Goal: Information Seeking & Learning: Learn about a topic

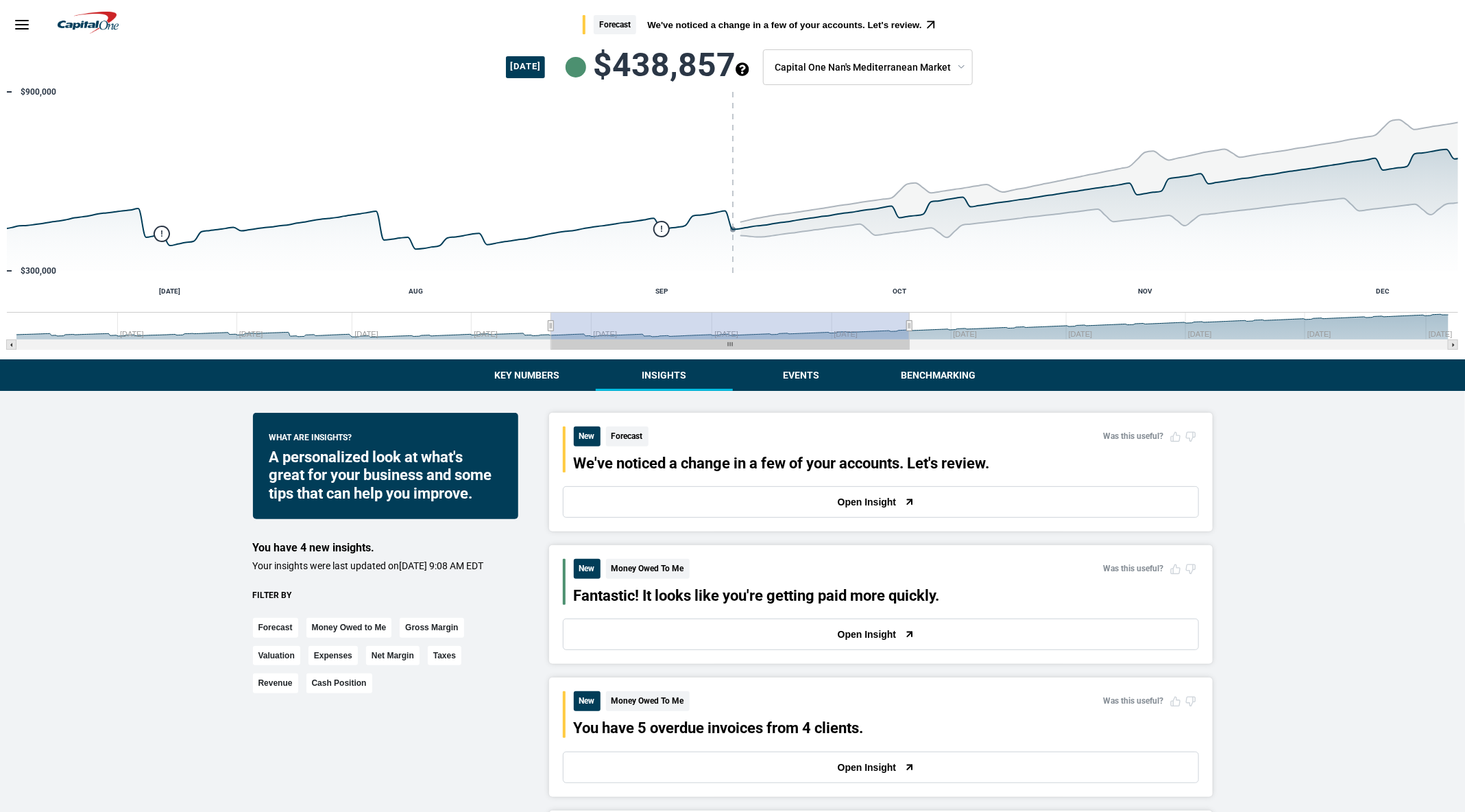
click at [891, 638] on button "Open Insight" at bounding box center [881, 634] width 636 height 32
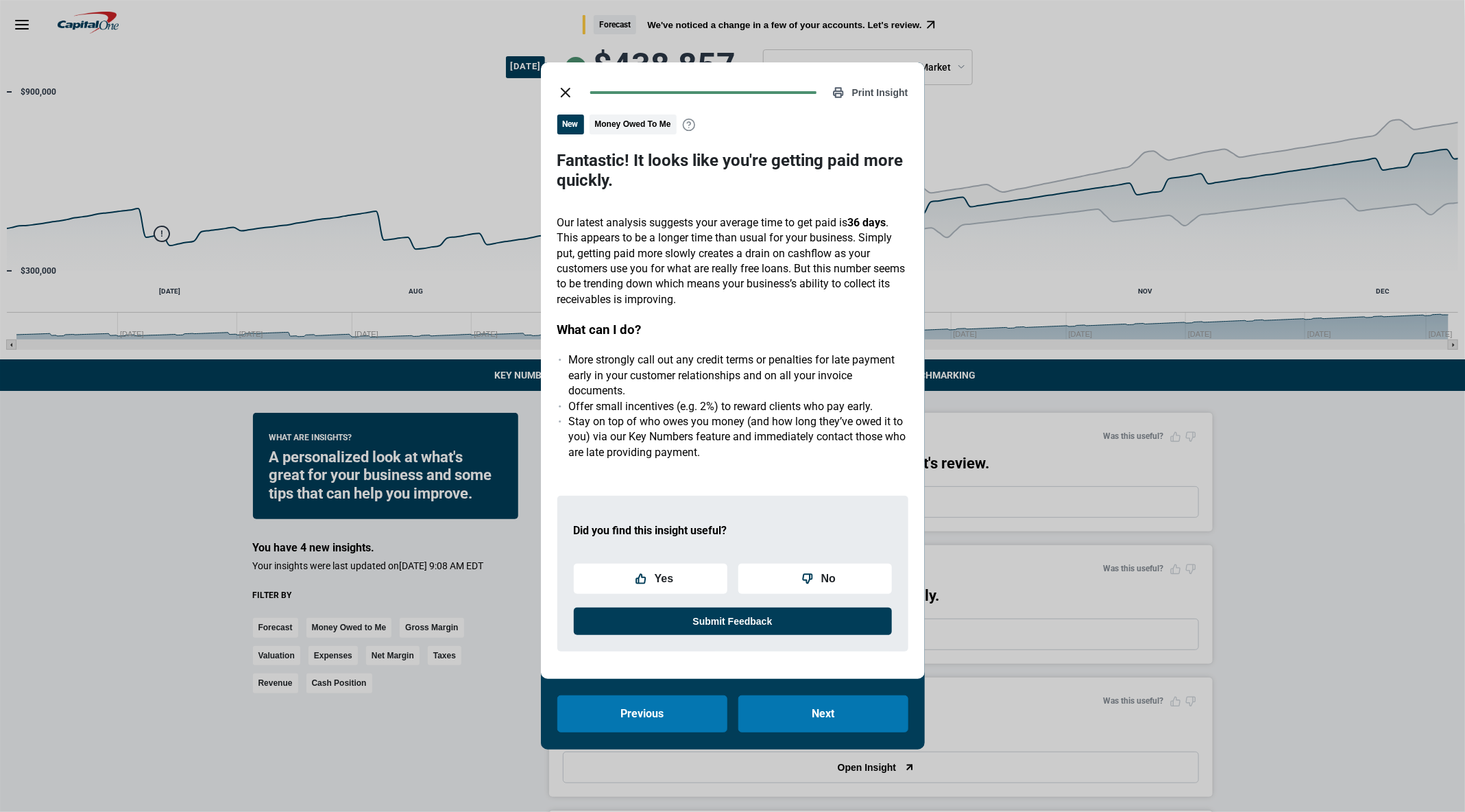
click at [562, 88] on icon "close dialog" at bounding box center [566, 92] width 17 height 17
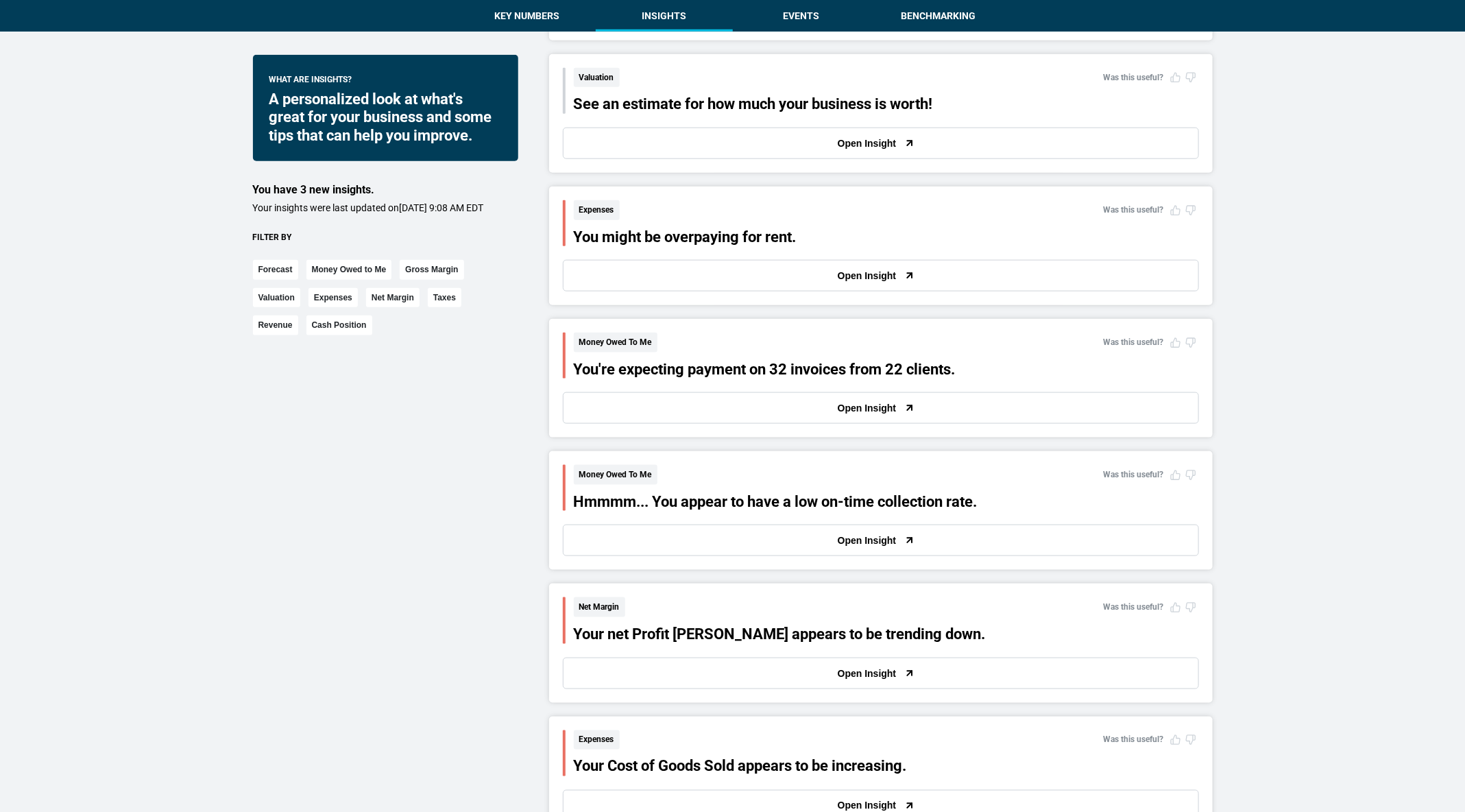
scroll to position [762, 0]
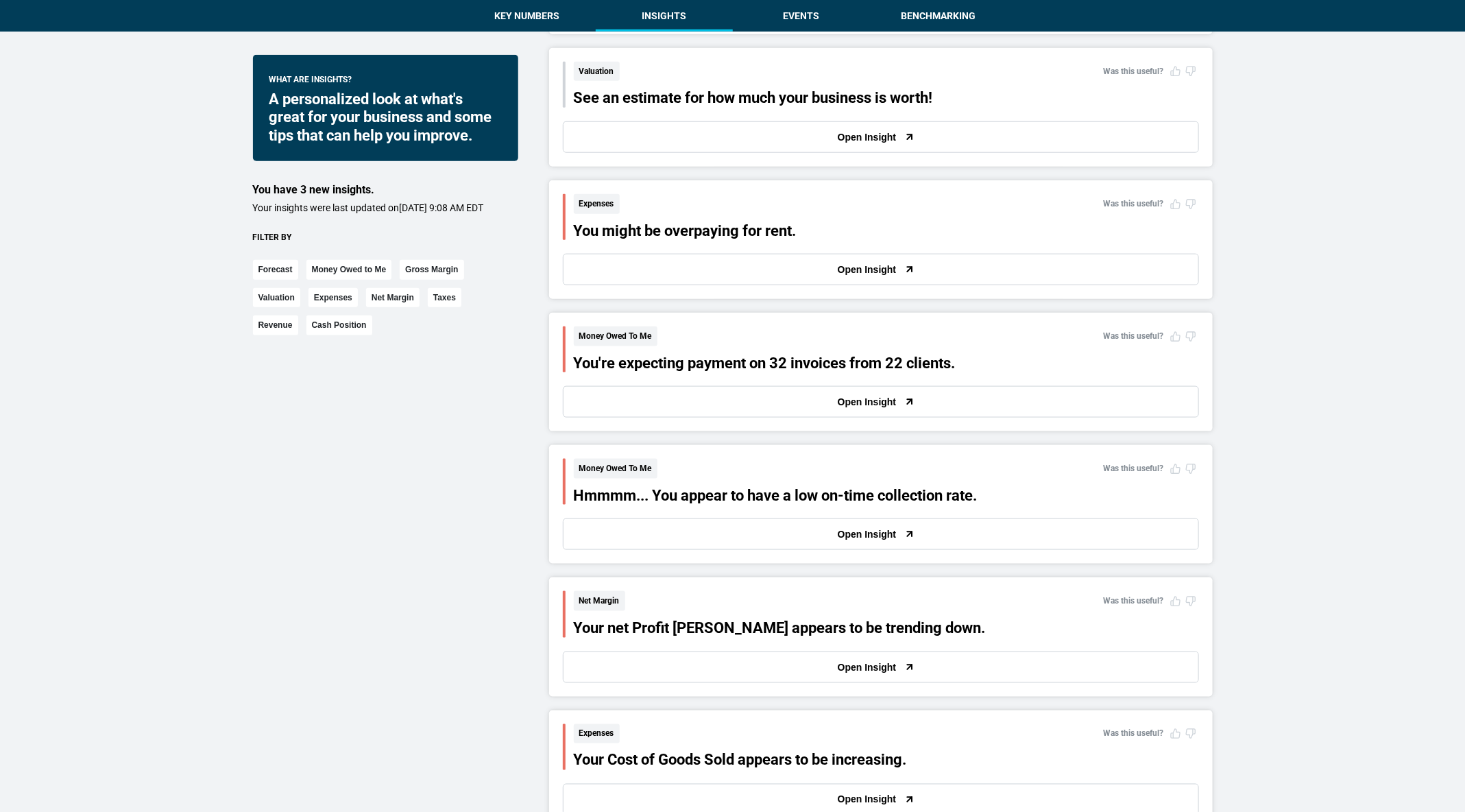
click at [657, 402] on button "Open Insight" at bounding box center [881, 402] width 636 height 32
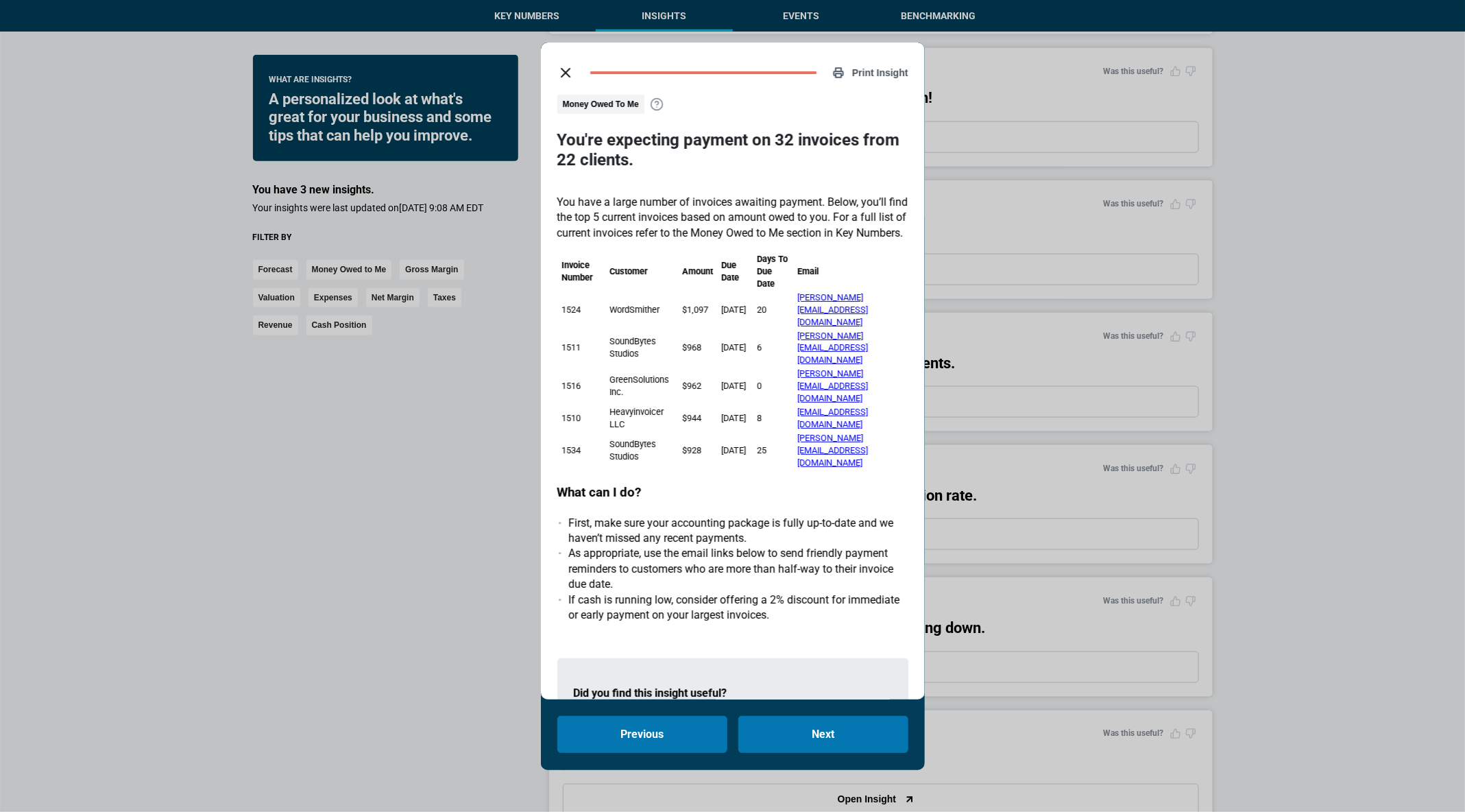
click at [567, 69] on line "close dialog" at bounding box center [565, 72] width 8 height 8
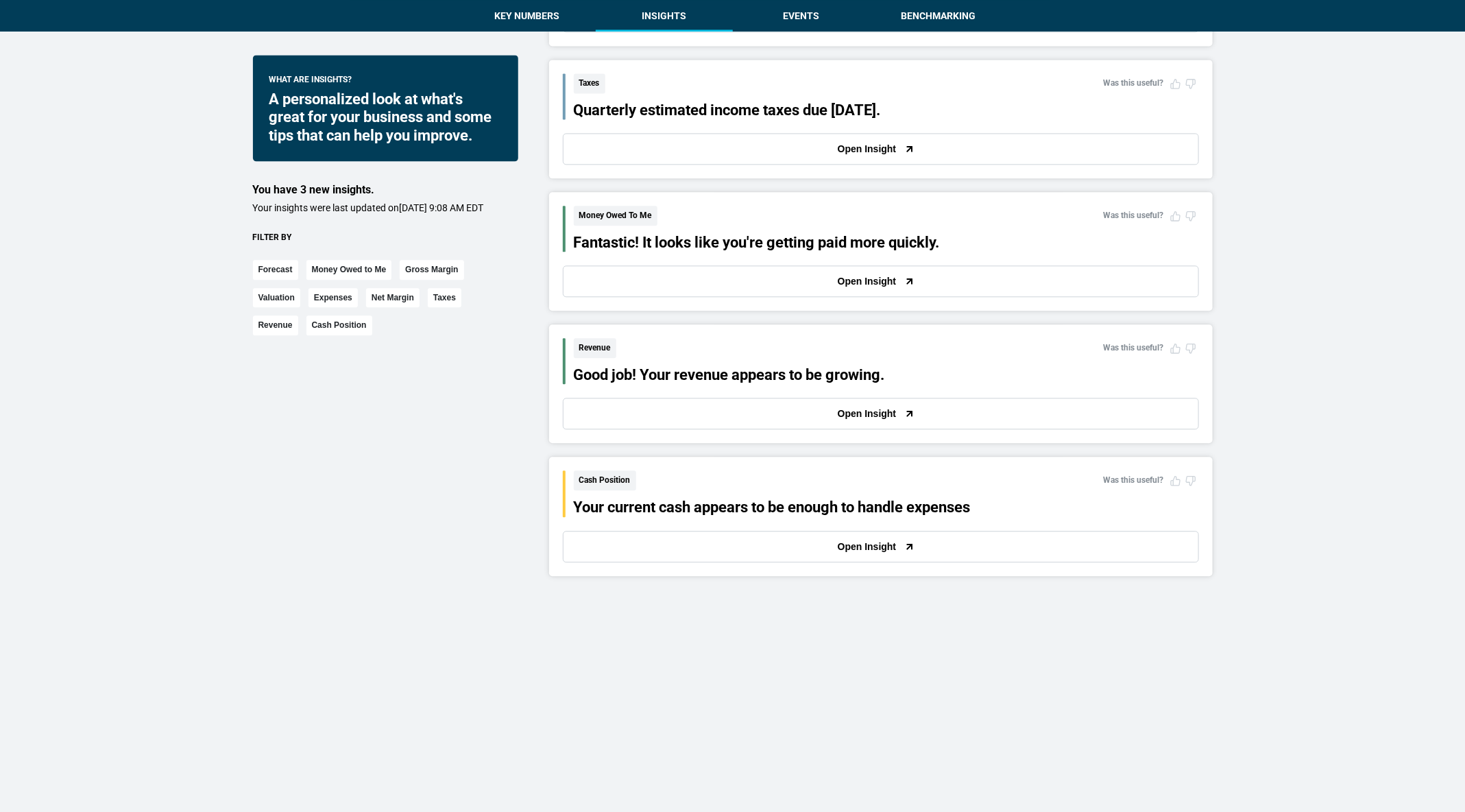
scroll to position [1663, 0]
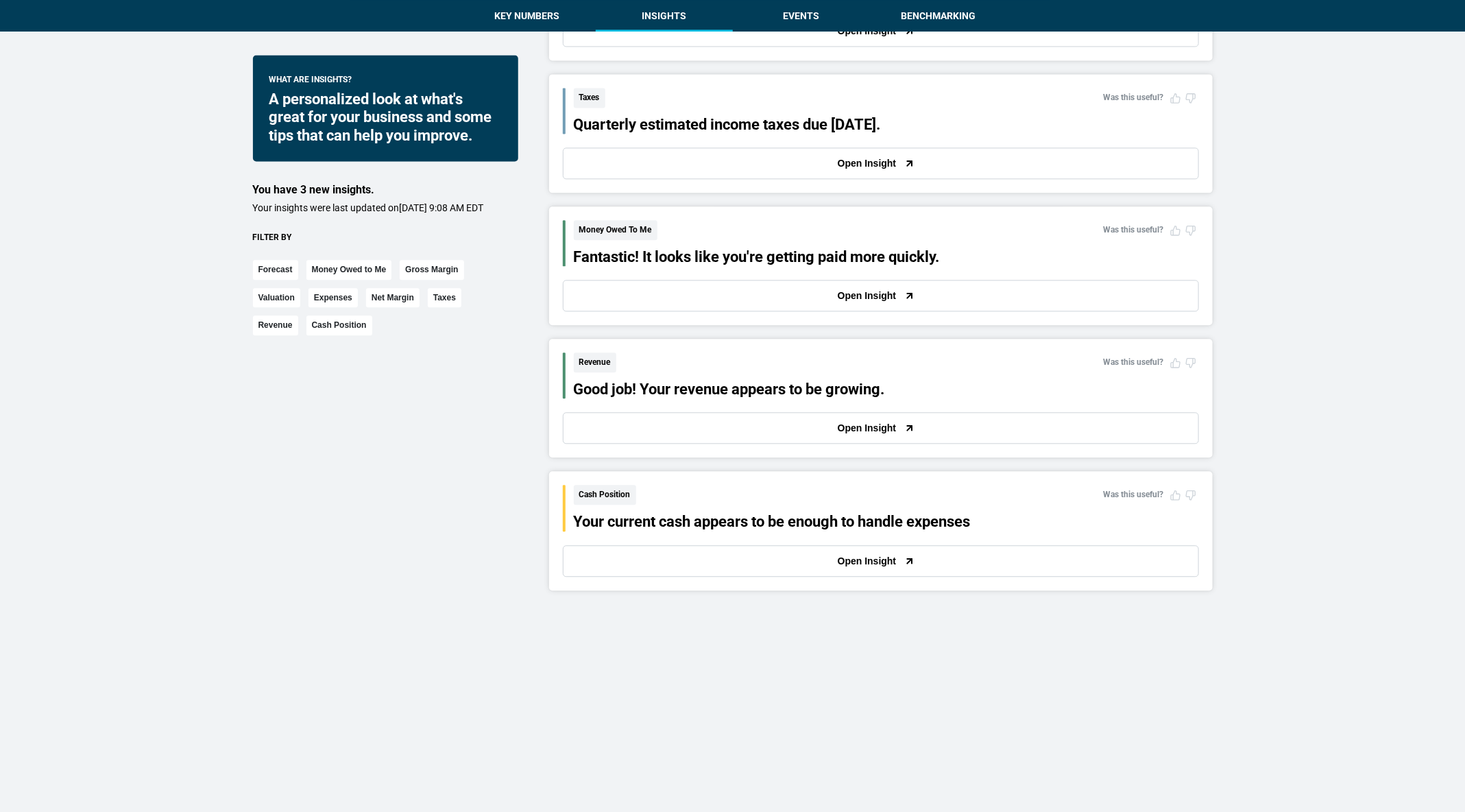
click at [729, 300] on button "Open Insight" at bounding box center [881, 295] width 636 height 32
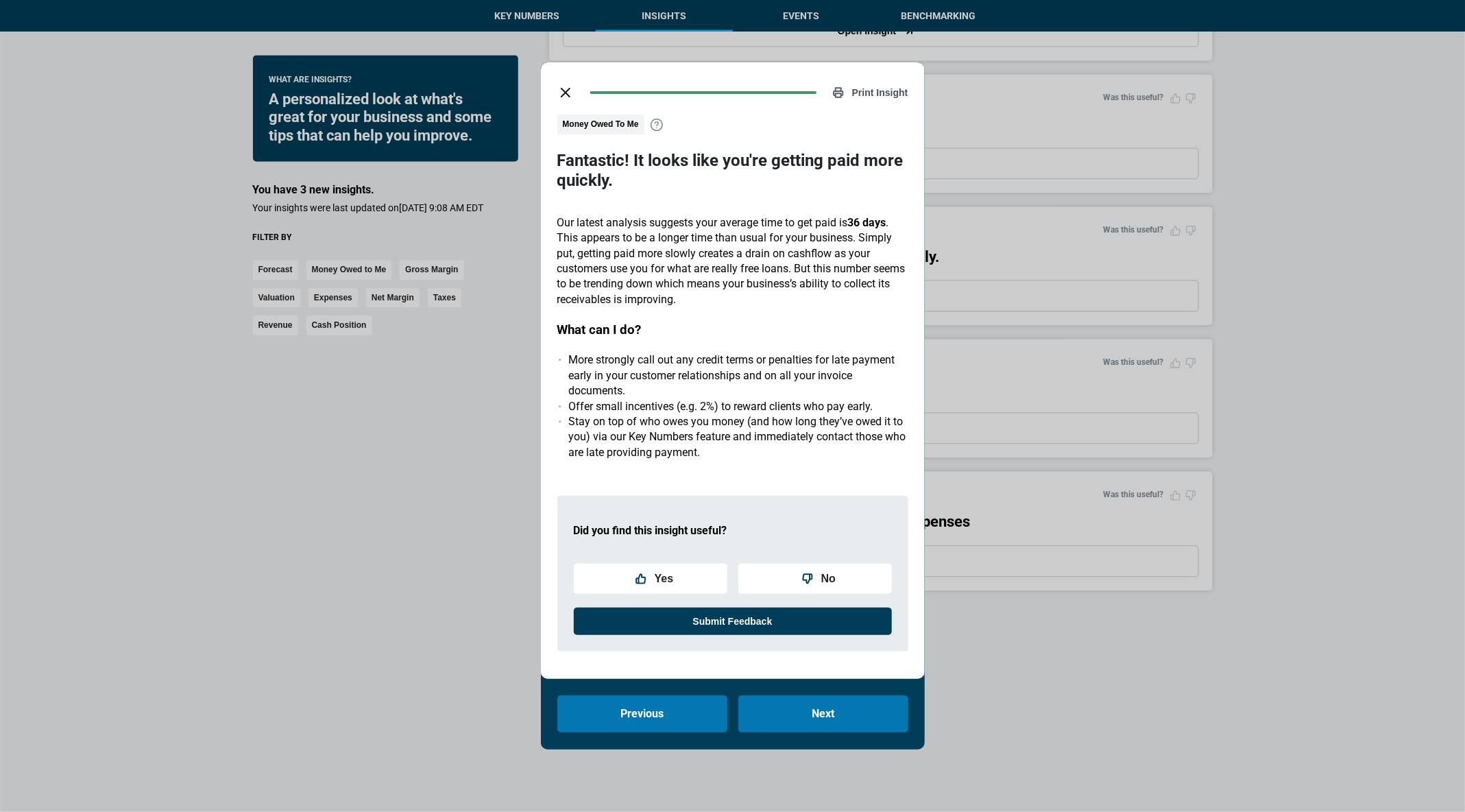
click at [998, 210] on div "Print Insight Money Owed To Me Fantastic! It looks like you're getting paid mor…" at bounding box center [732, 406] width 1465 height 812
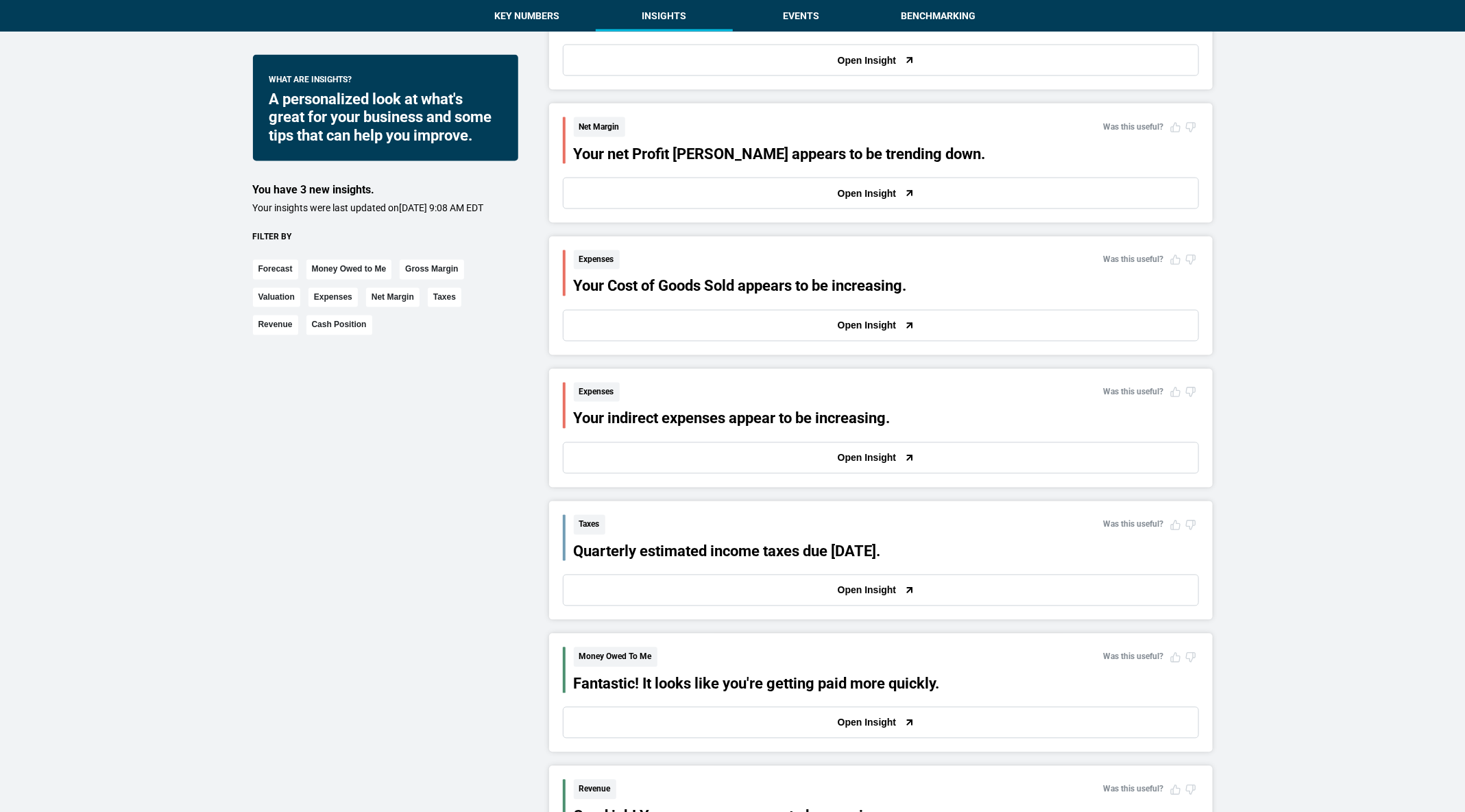
scroll to position [1139, 0]
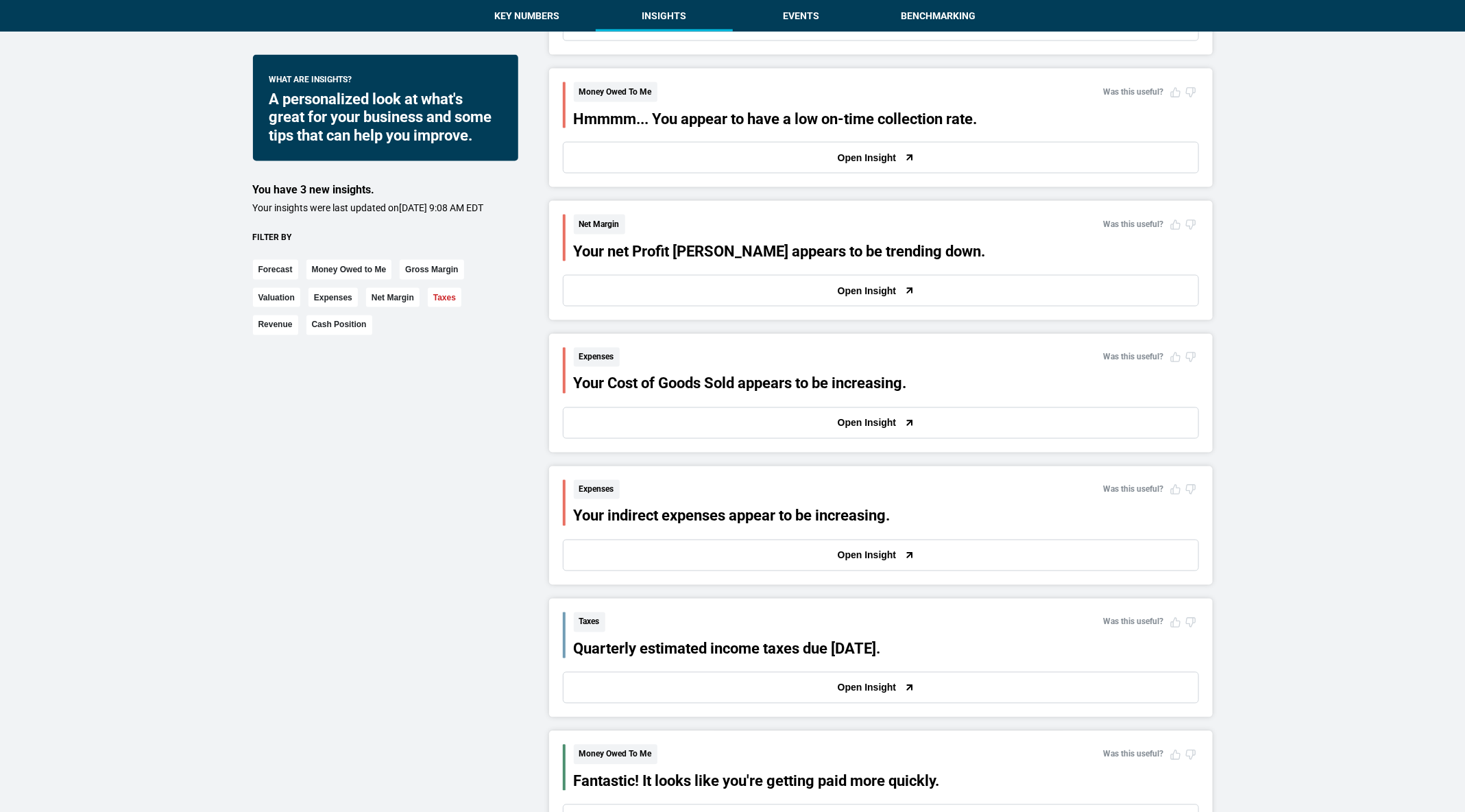
click at [449, 308] on button "Taxes" at bounding box center [445, 298] width 34 height 20
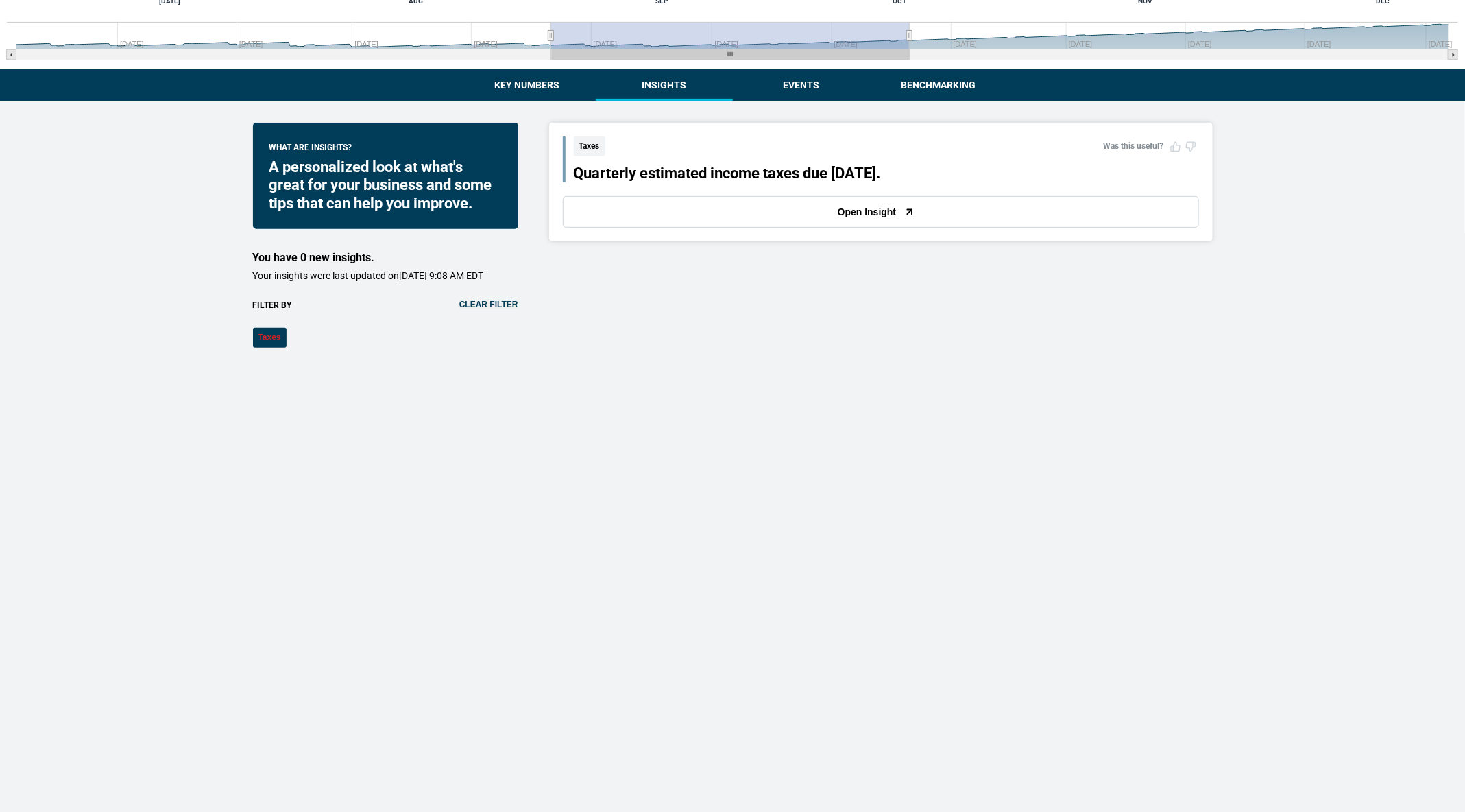
scroll to position [290, 0]
click at [674, 202] on button "Open Insight" at bounding box center [881, 212] width 636 height 32
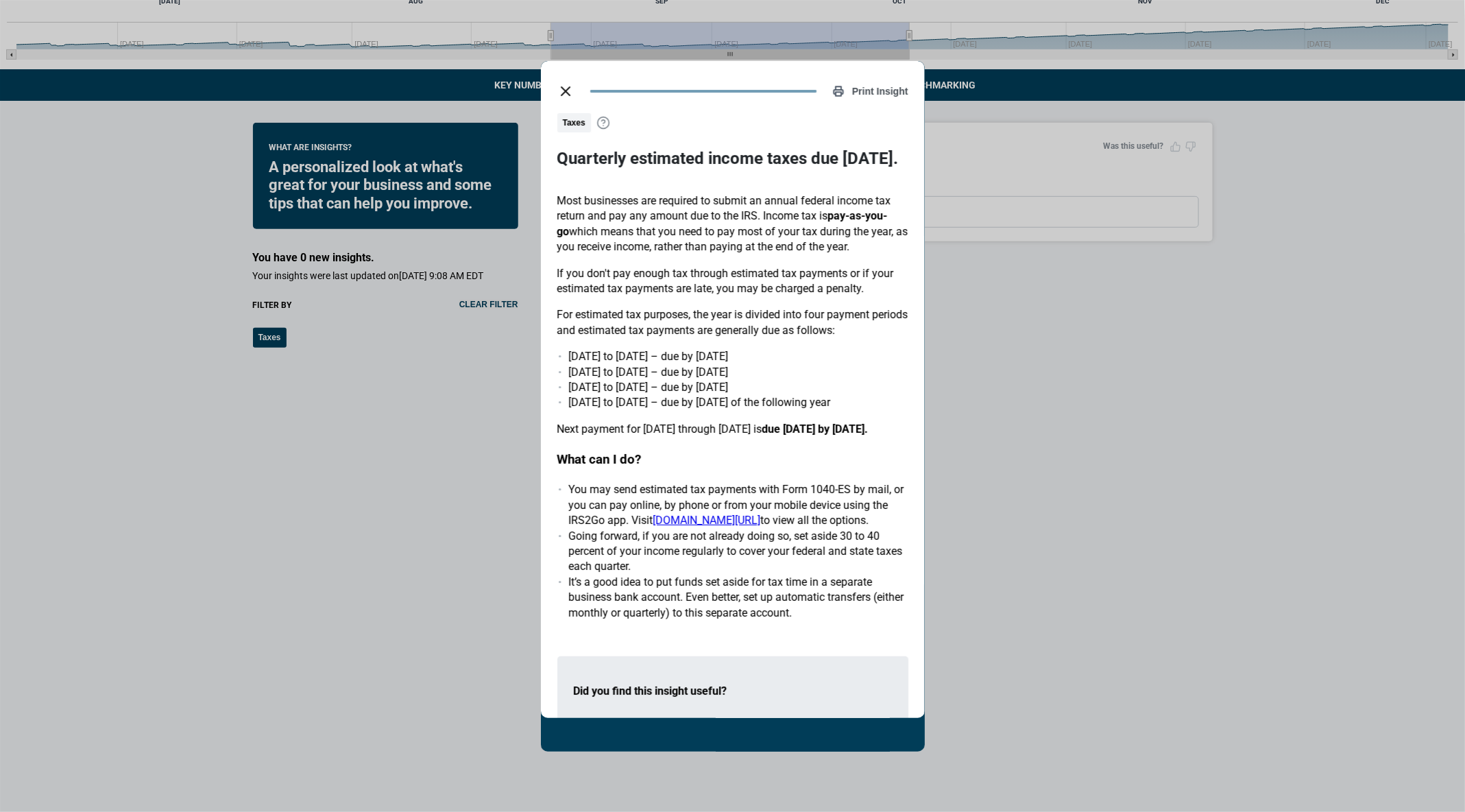
scroll to position [1, 0]
click at [557, 81] on button "close dialog" at bounding box center [566, 92] width 27 height 27
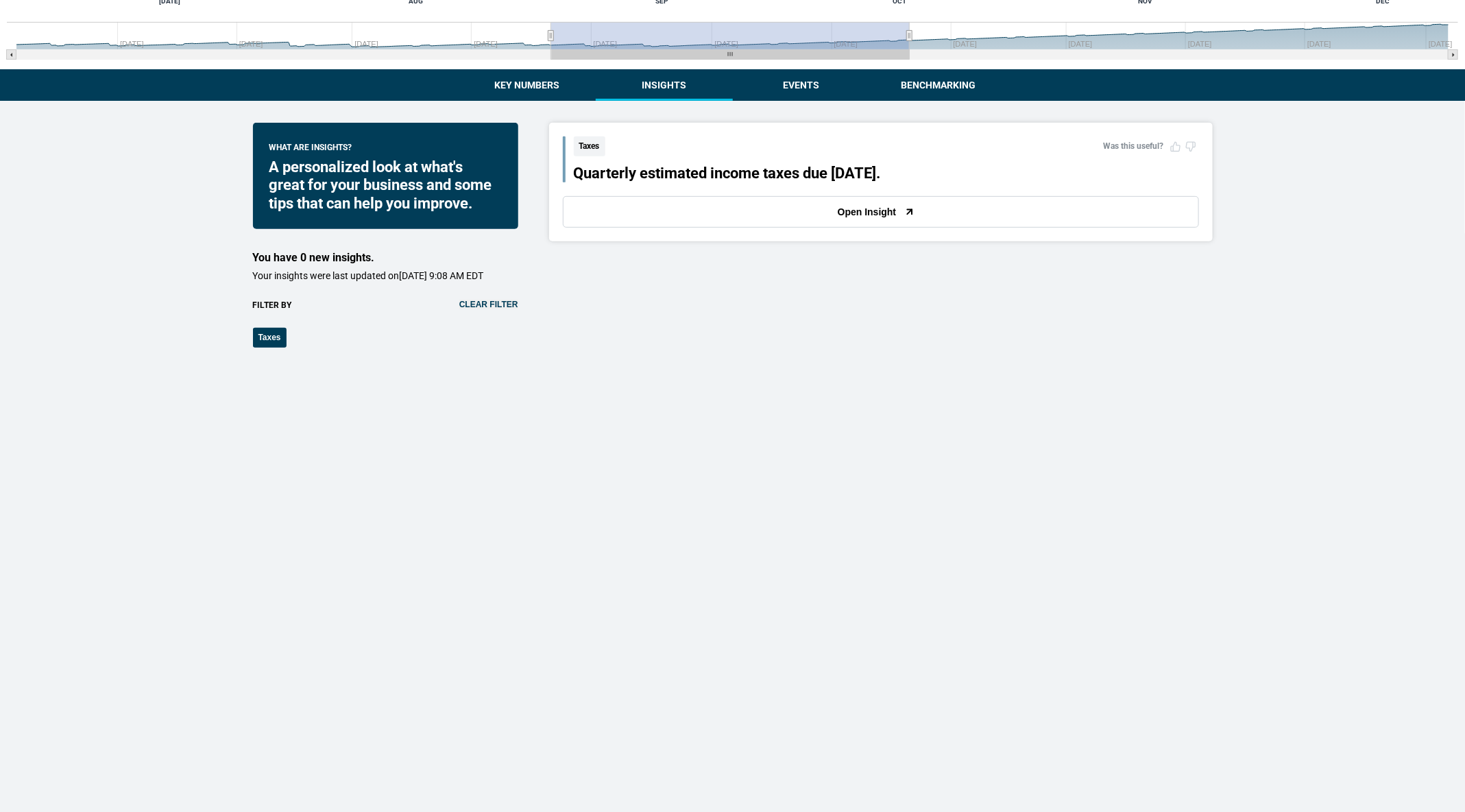
click at [474, 309] on button "Clear filter" at bounding box center [489, 304] width 59 height 9
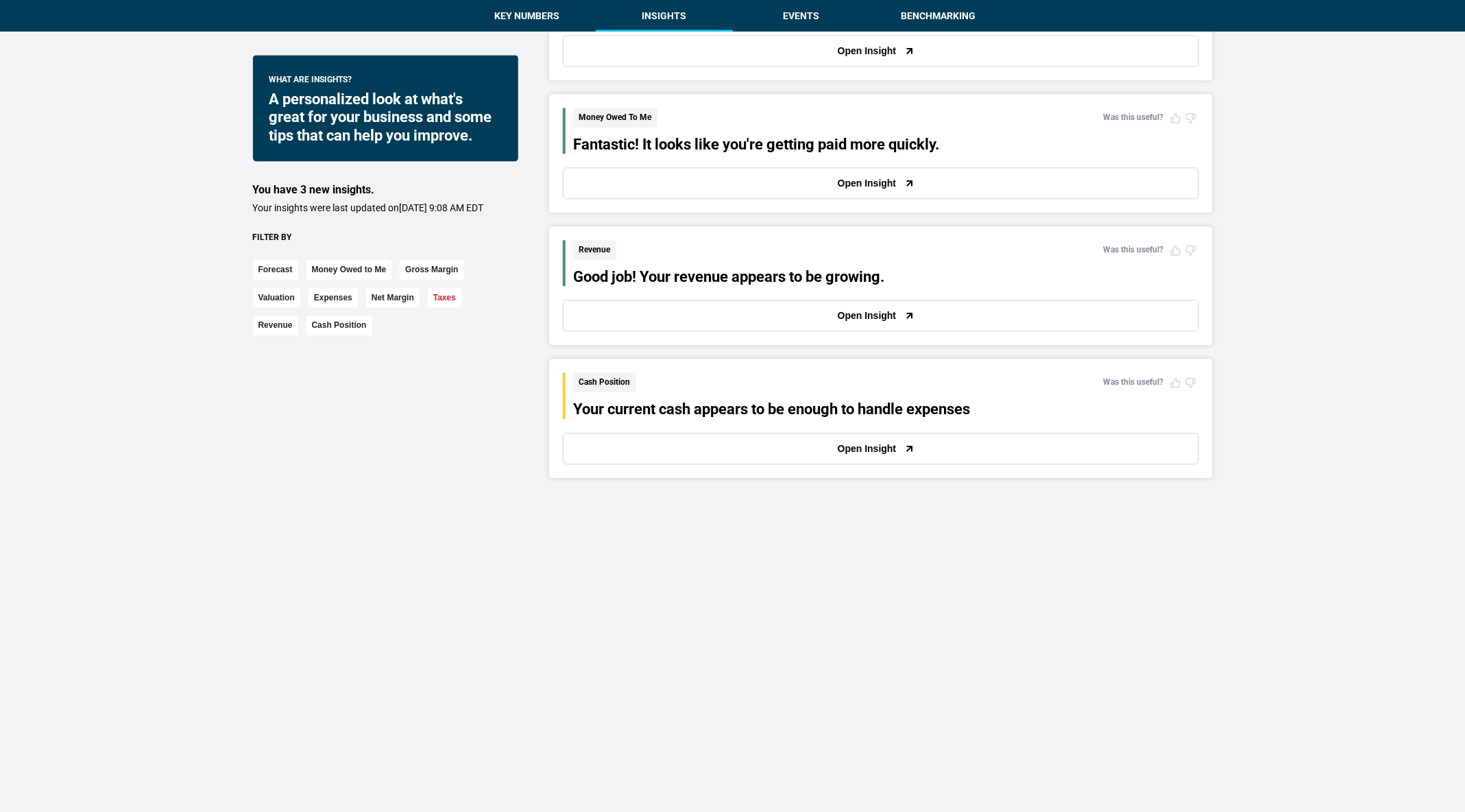
scroll to position [586, 0]
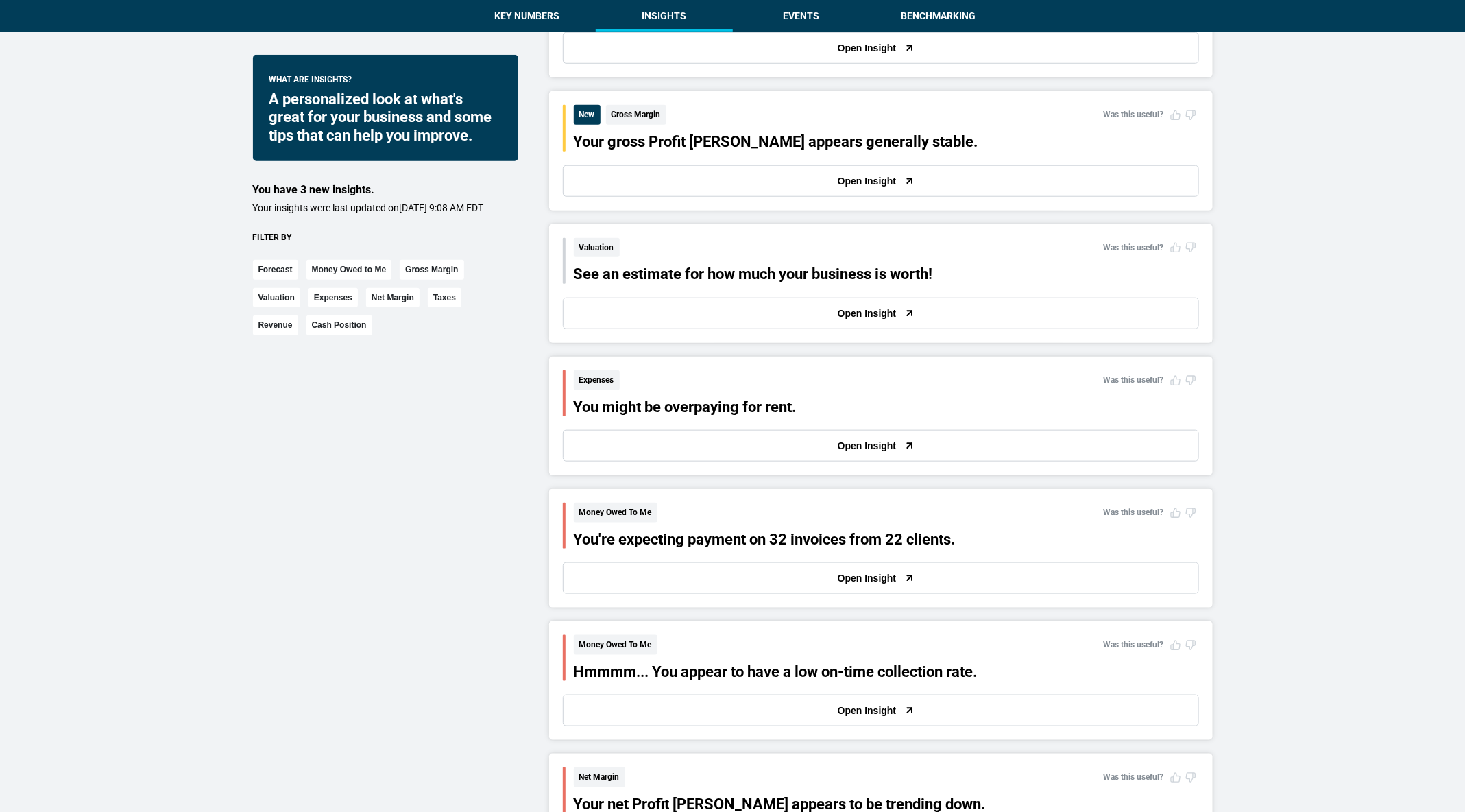
click at [674, 447] on button "Open Insight" at bounding box center [881, 446] width 636 height 32
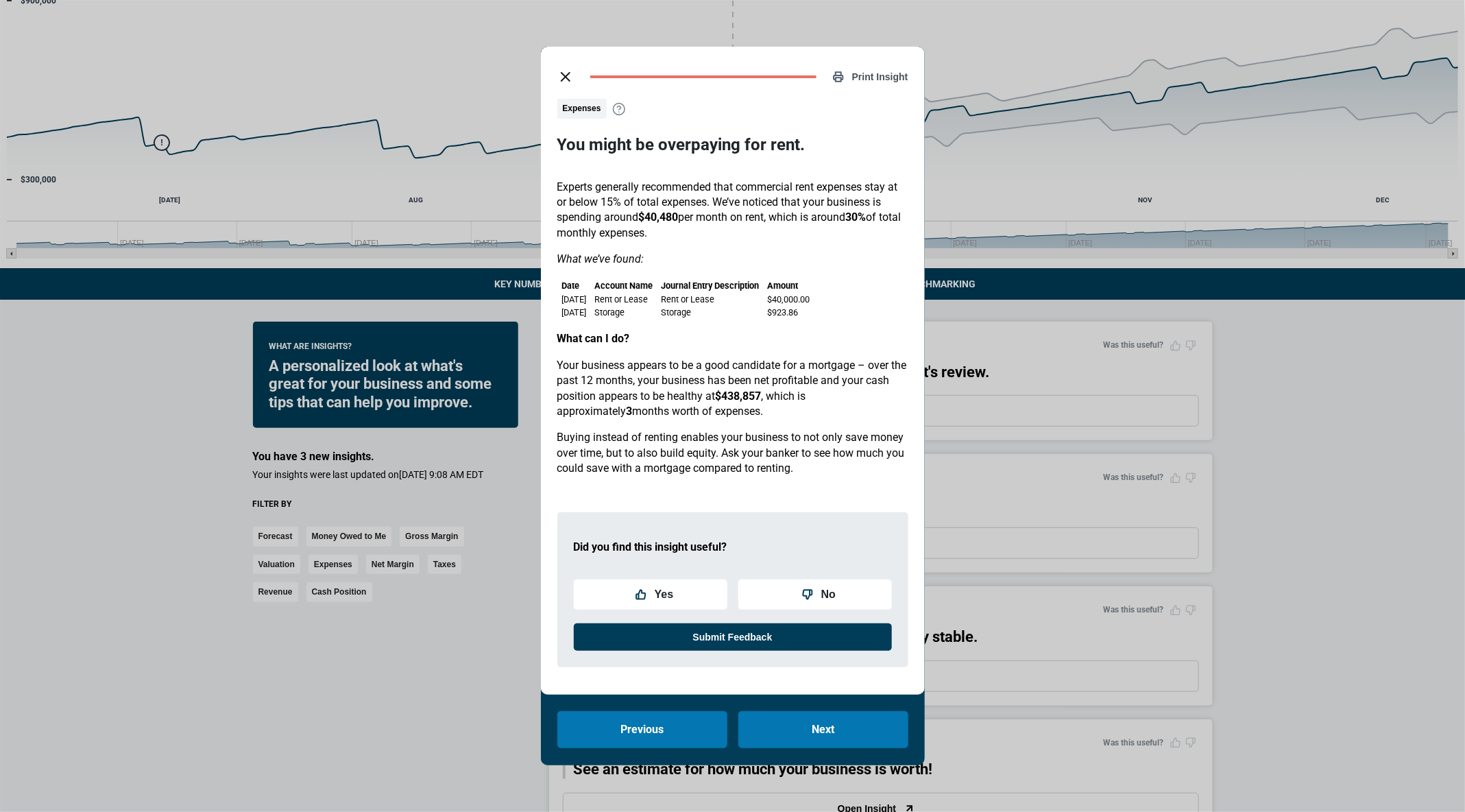
scroll to position [92, 0]
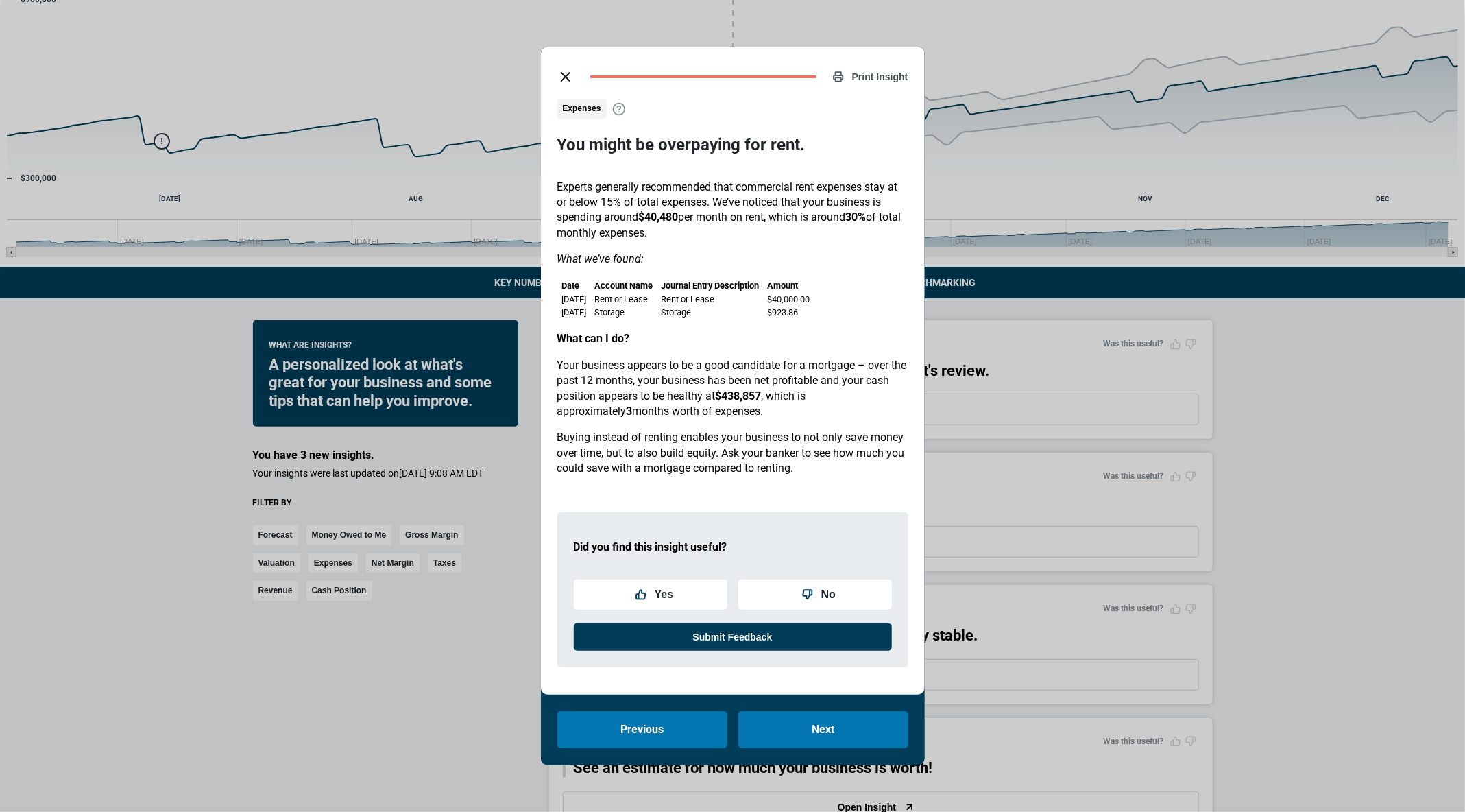
click at [564, 70] on icon "close dialog" at bounding box center [566, 76] width 17 height 17
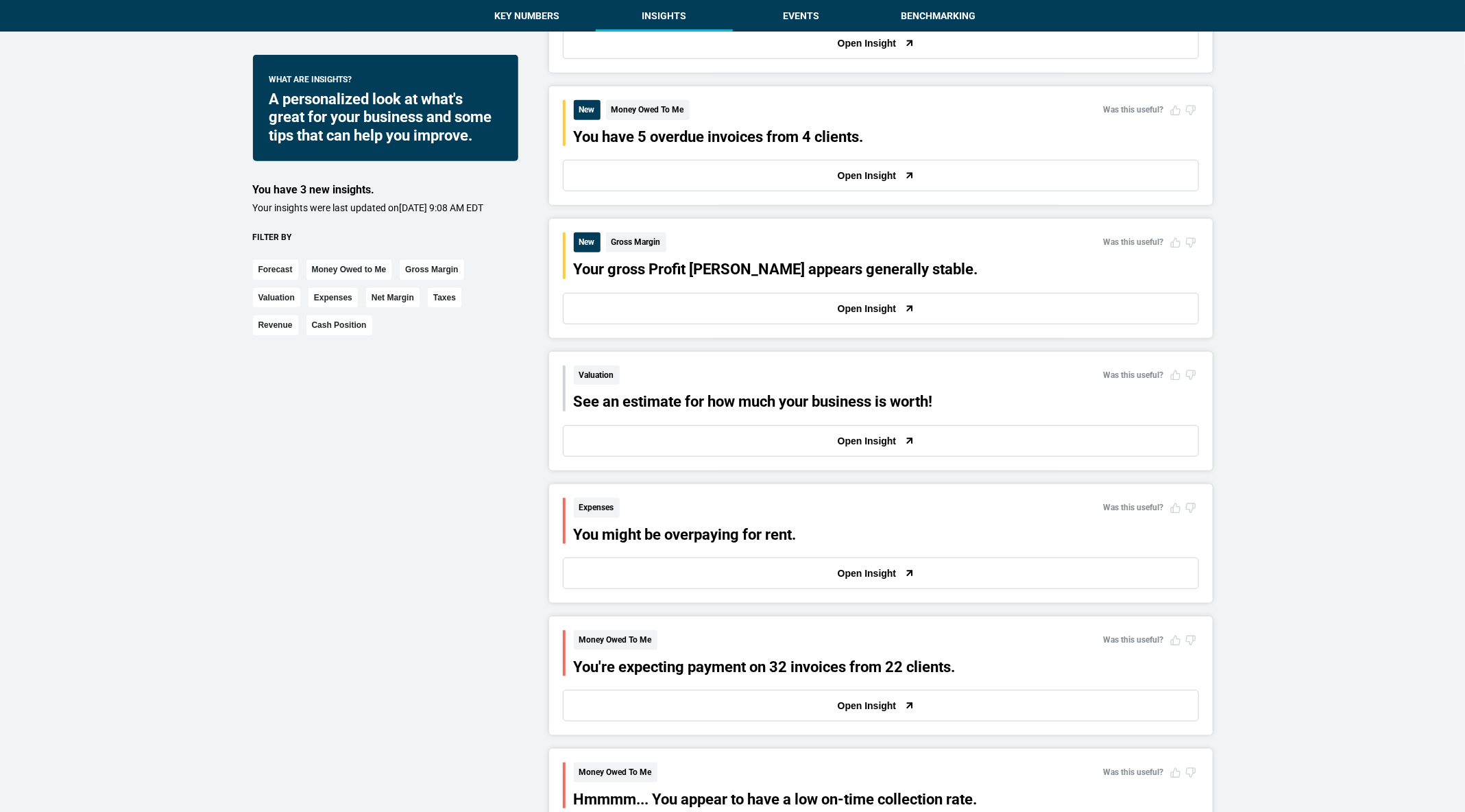
scroll to position [478, 0]
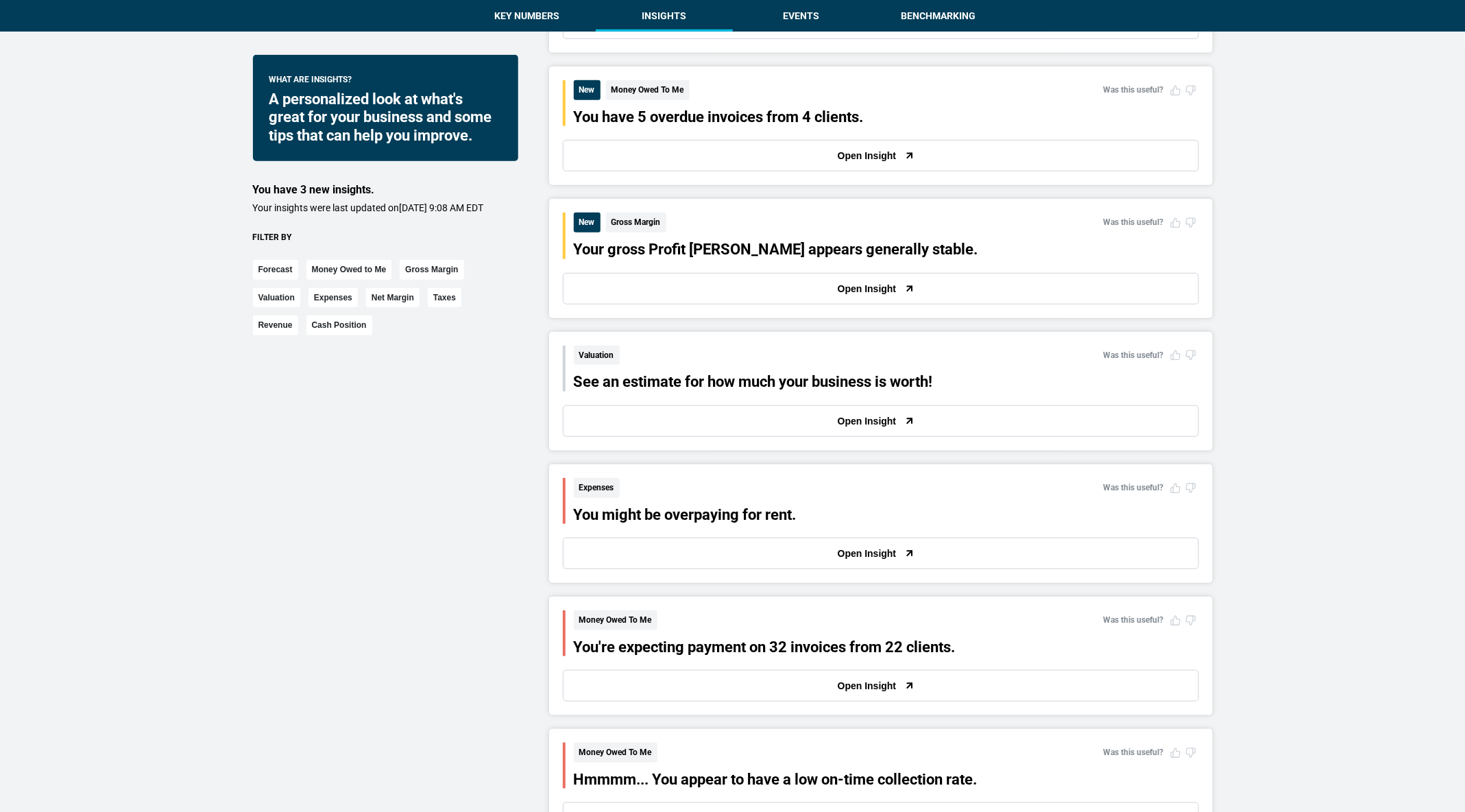
click at [717, 285] on button "Open Insight" at bounding box center [881, 289] width 636 height 32
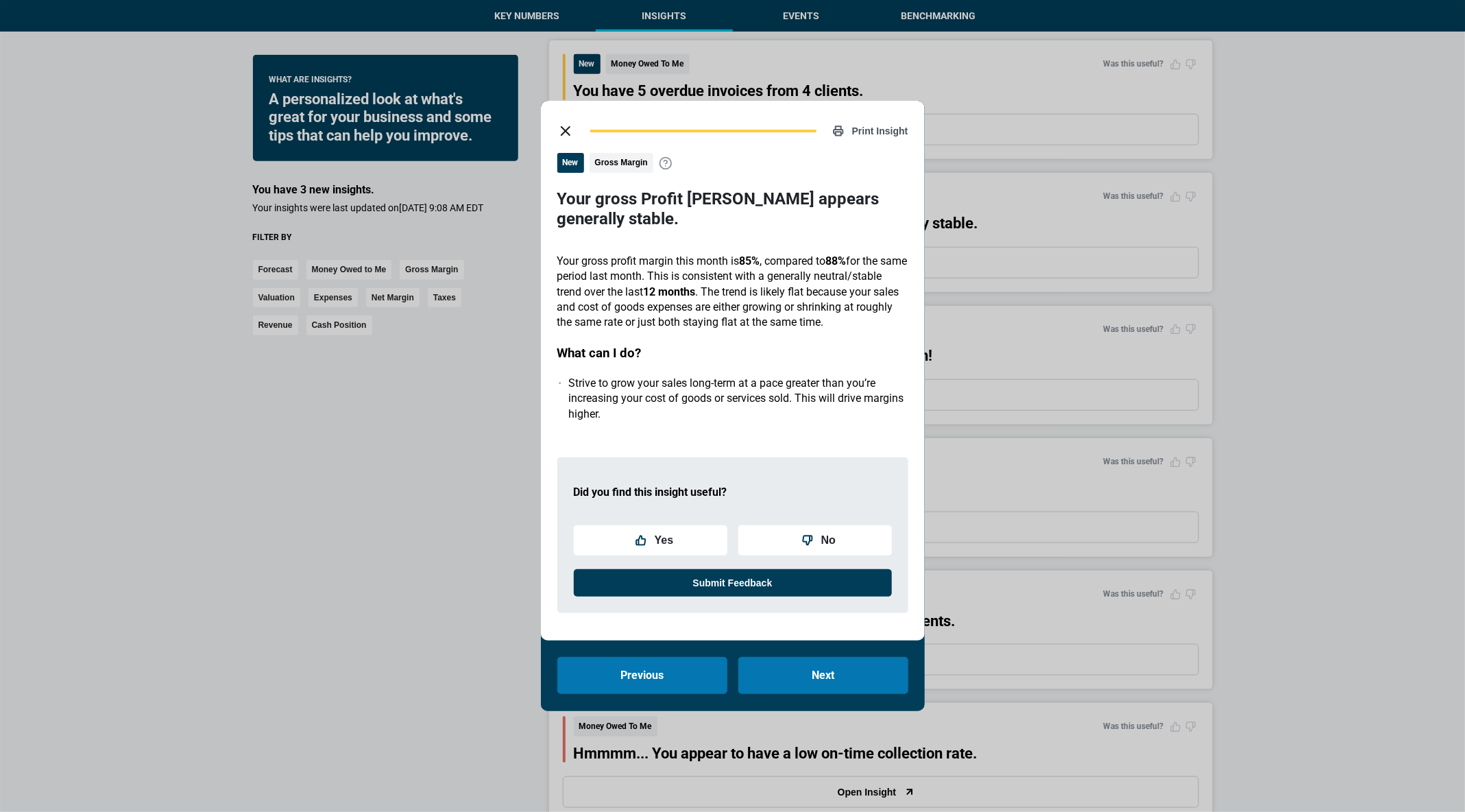
scroll to position [519, 0]
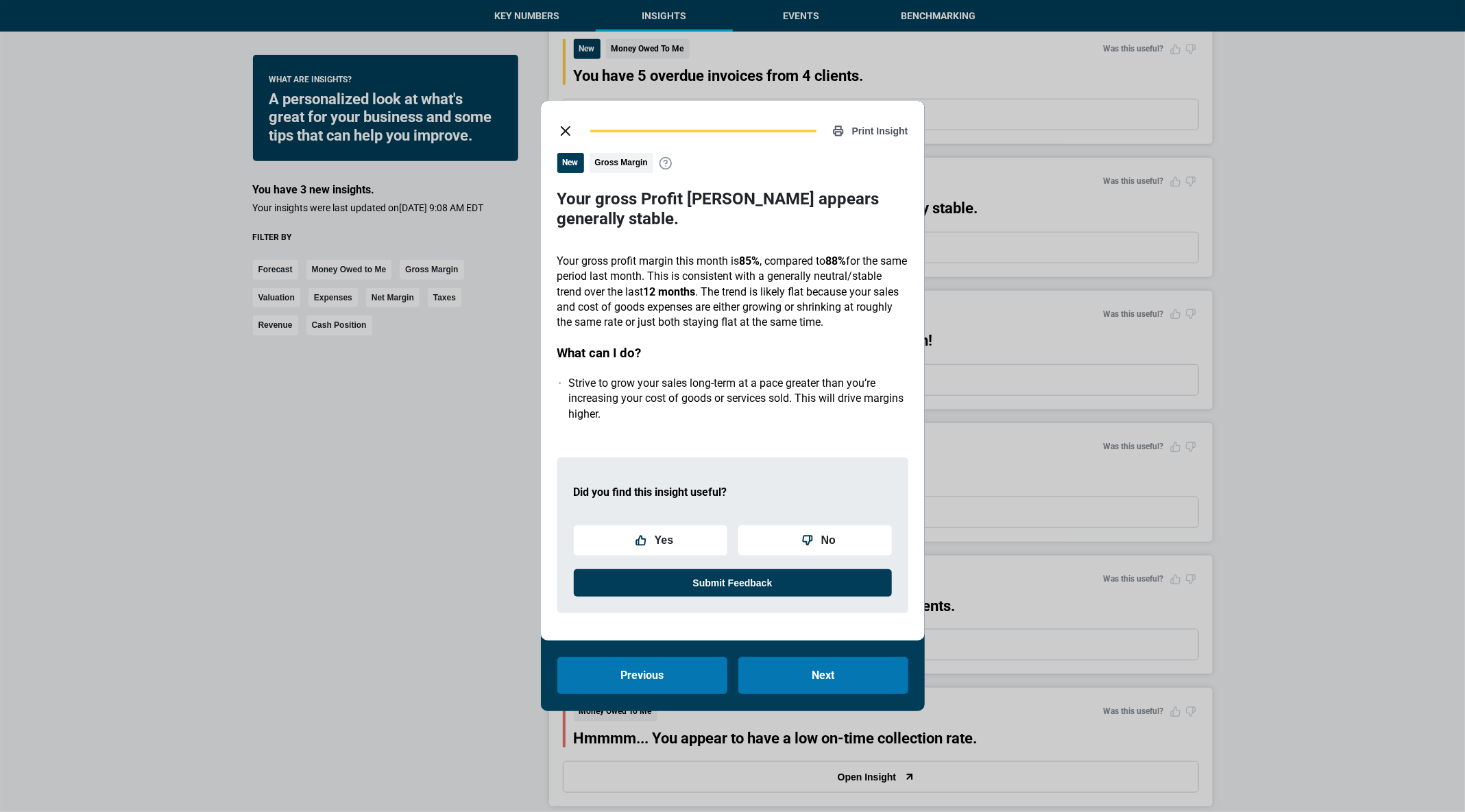
click at [558, 132] on button "close dialog" at bounding box center [566, 131] width 27 height 27
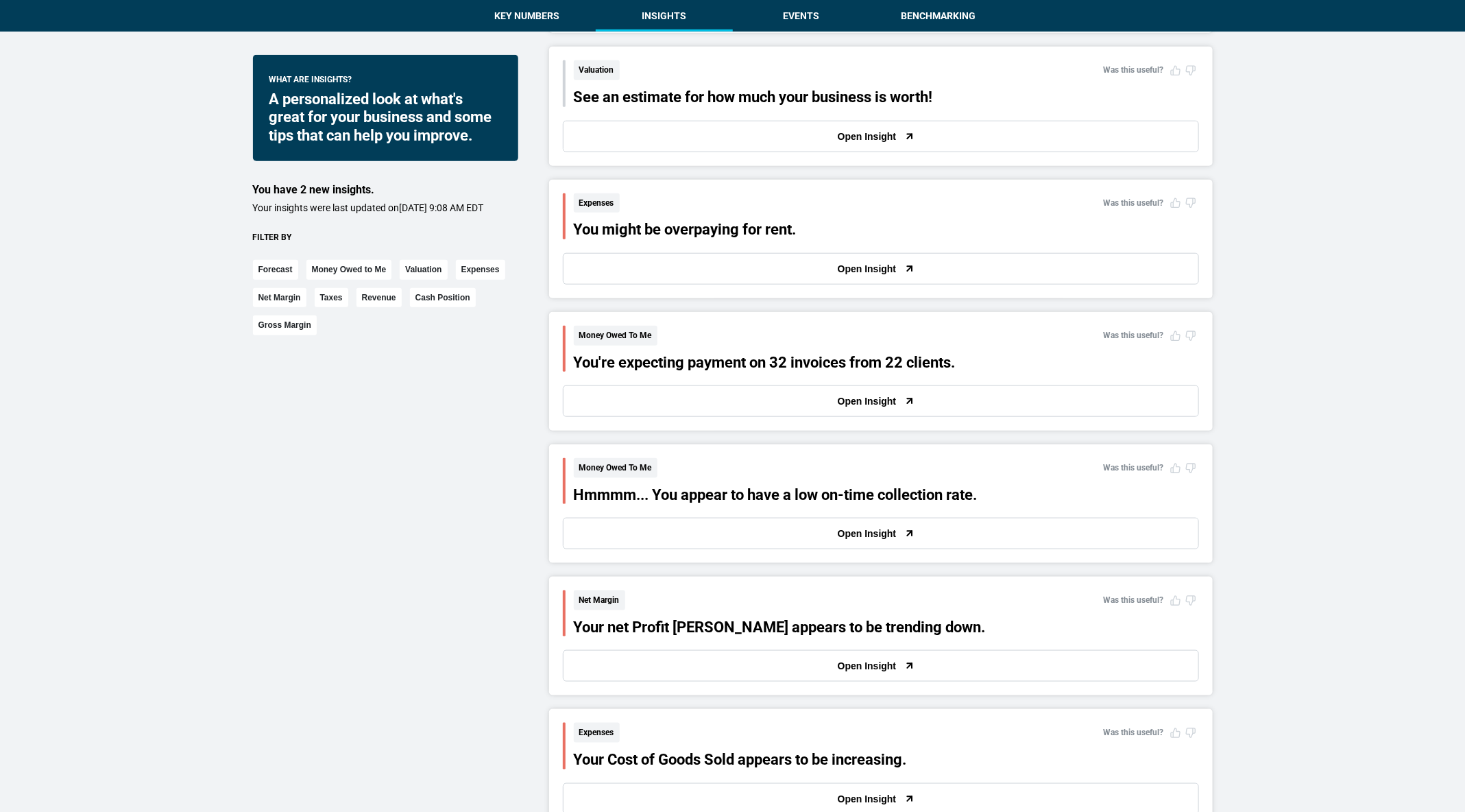
scroll to position [768, 0]
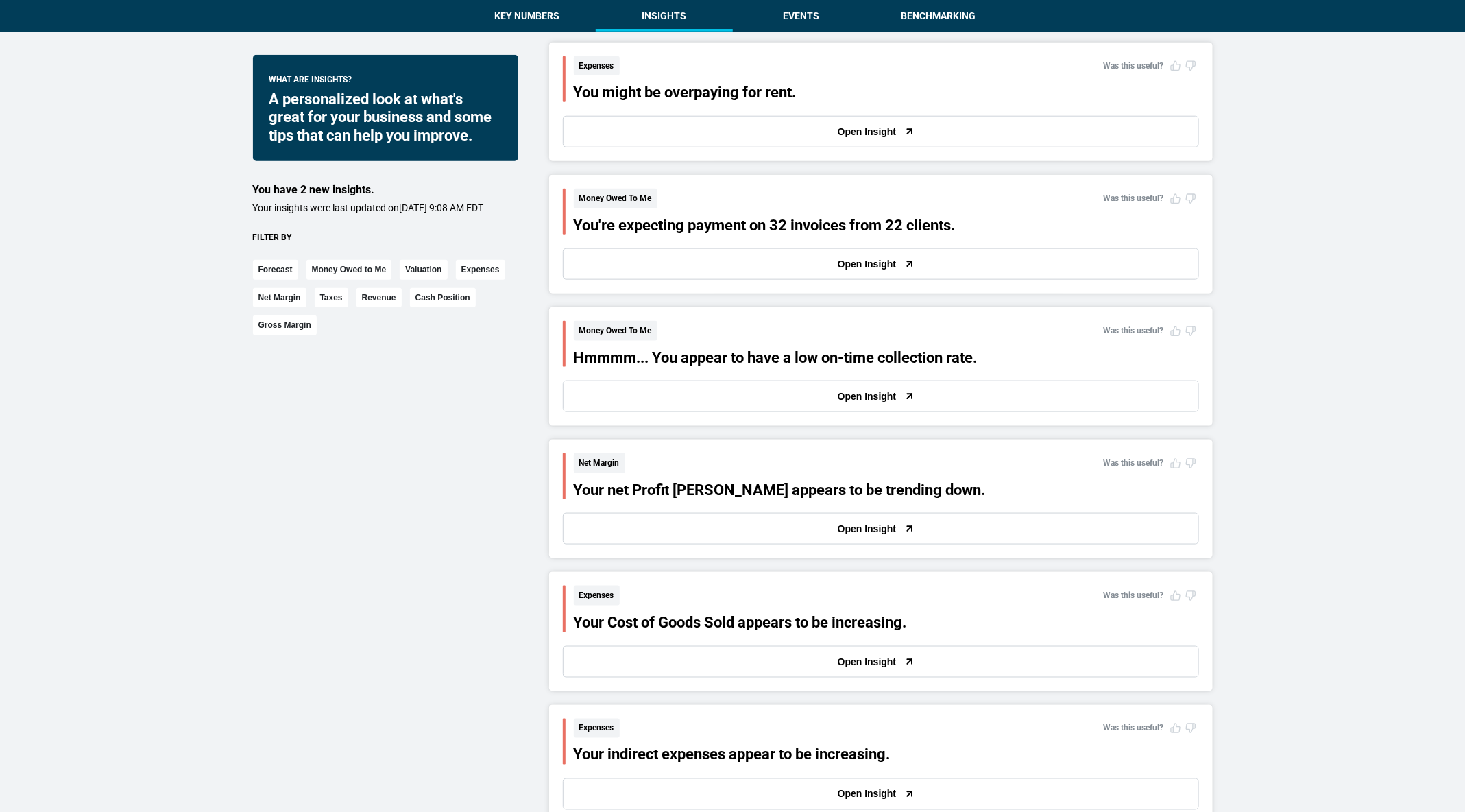
click at [646, 389] on button "Open Insight" at bounding box center [881, 396] width 636 height 32
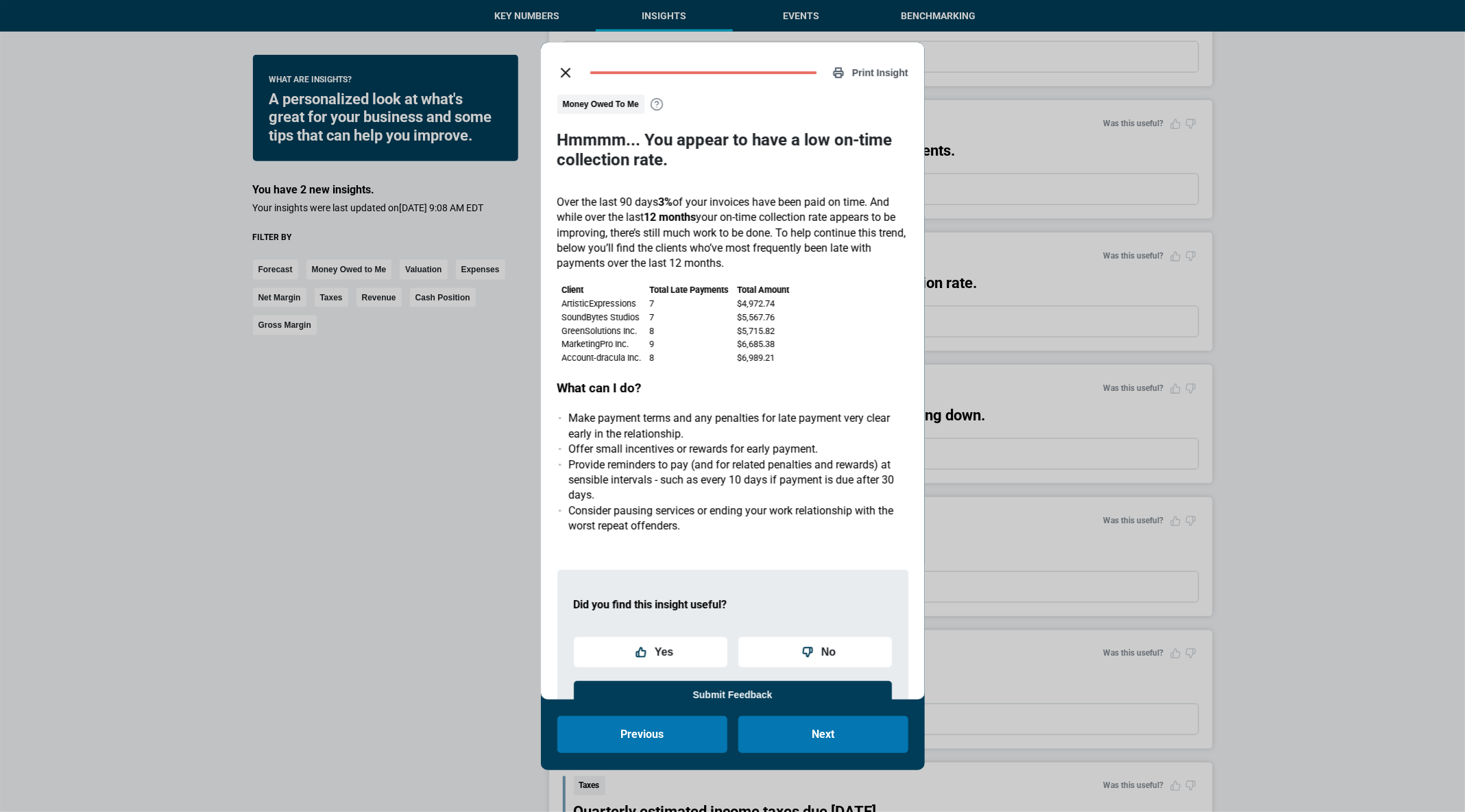
click at [567, 81] on button "close dialog" at bounding box center [566, 73] width 27 height 27
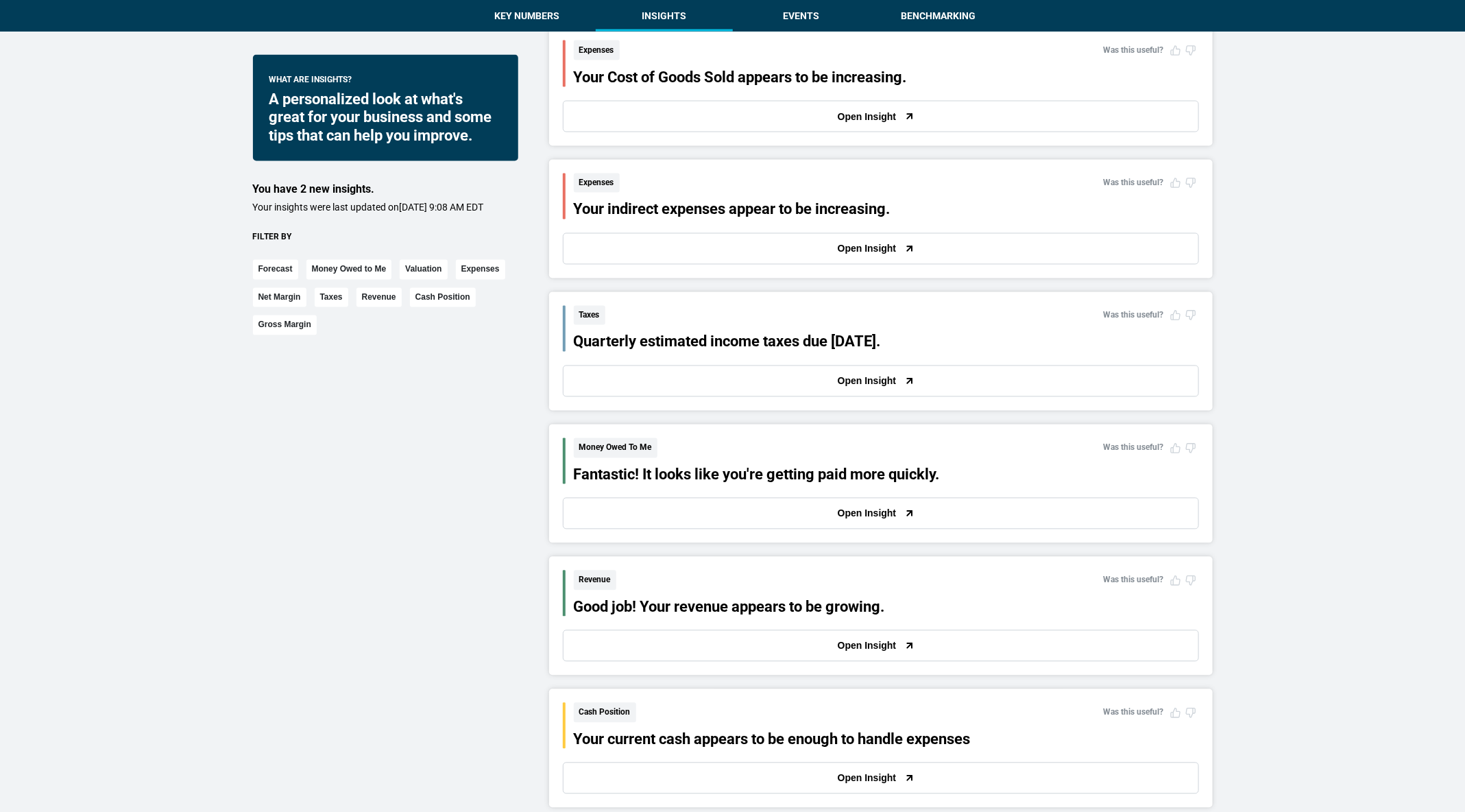
scroll to position [1352, 0]
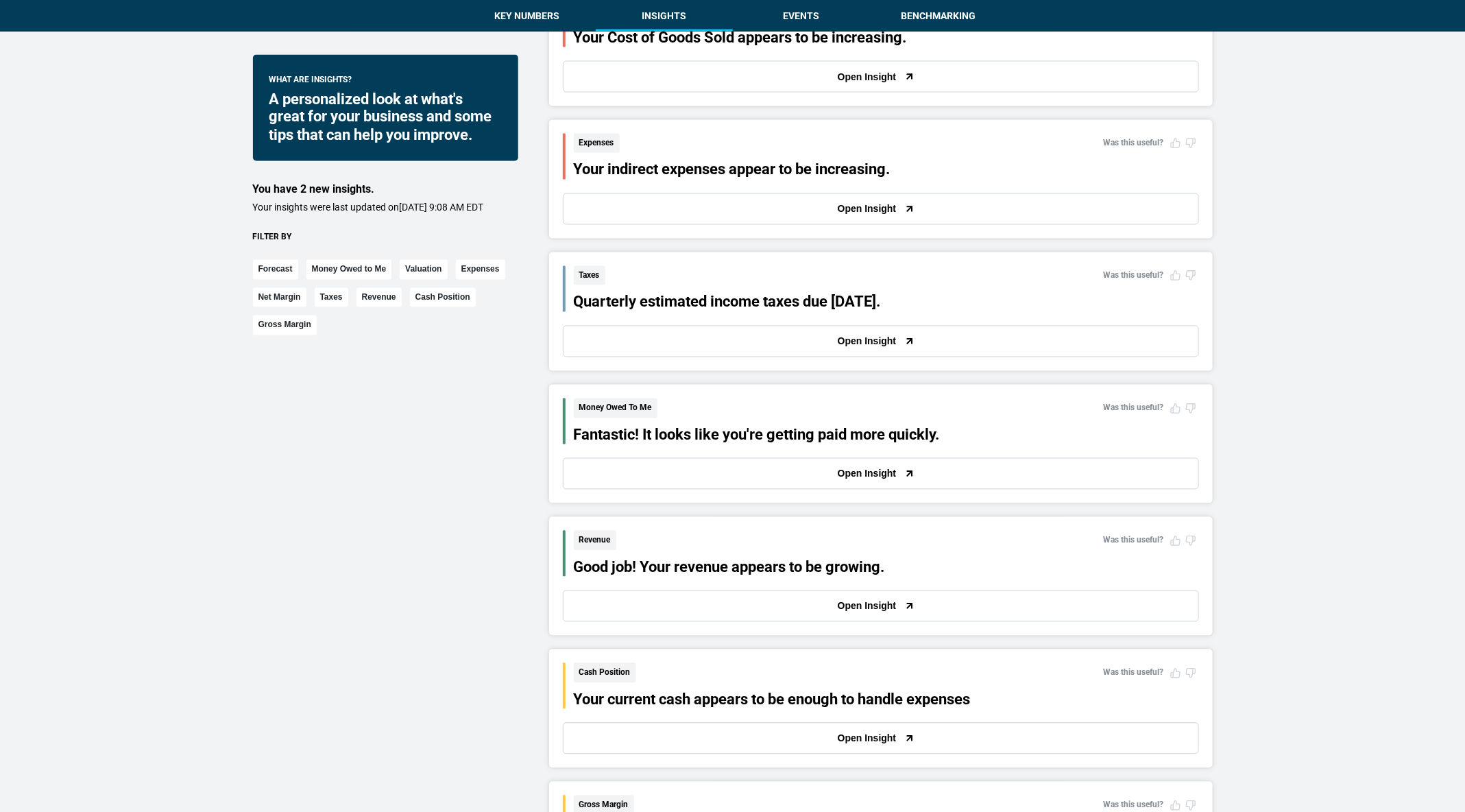
click at [729, 211] on button "Open Insight" at bounding box center [881, 209] width 636 height 32
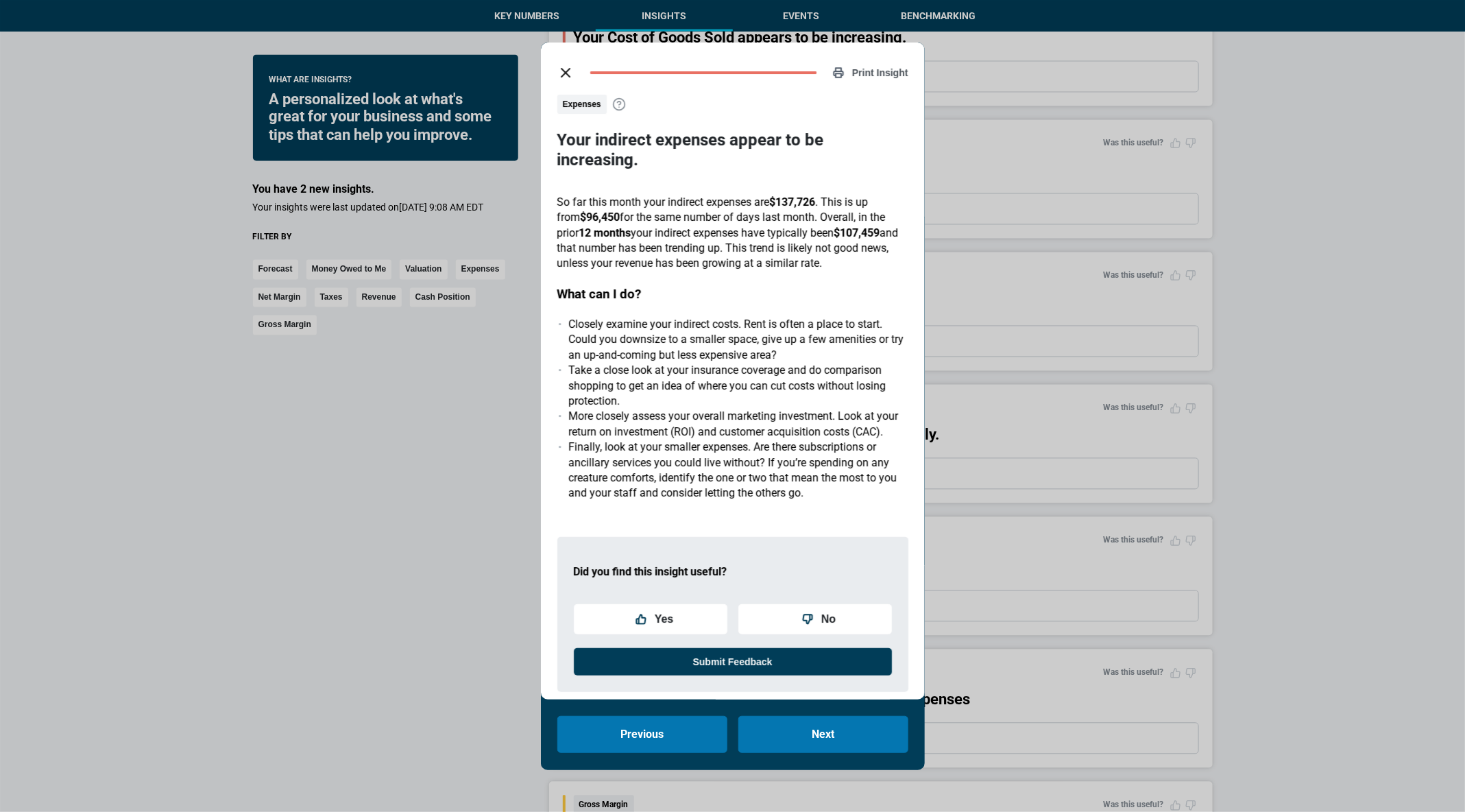
scroll to position [1, 0]
click at [555, 63] on button "close dialog" at bounding box center [566, 72] width 27 height 27
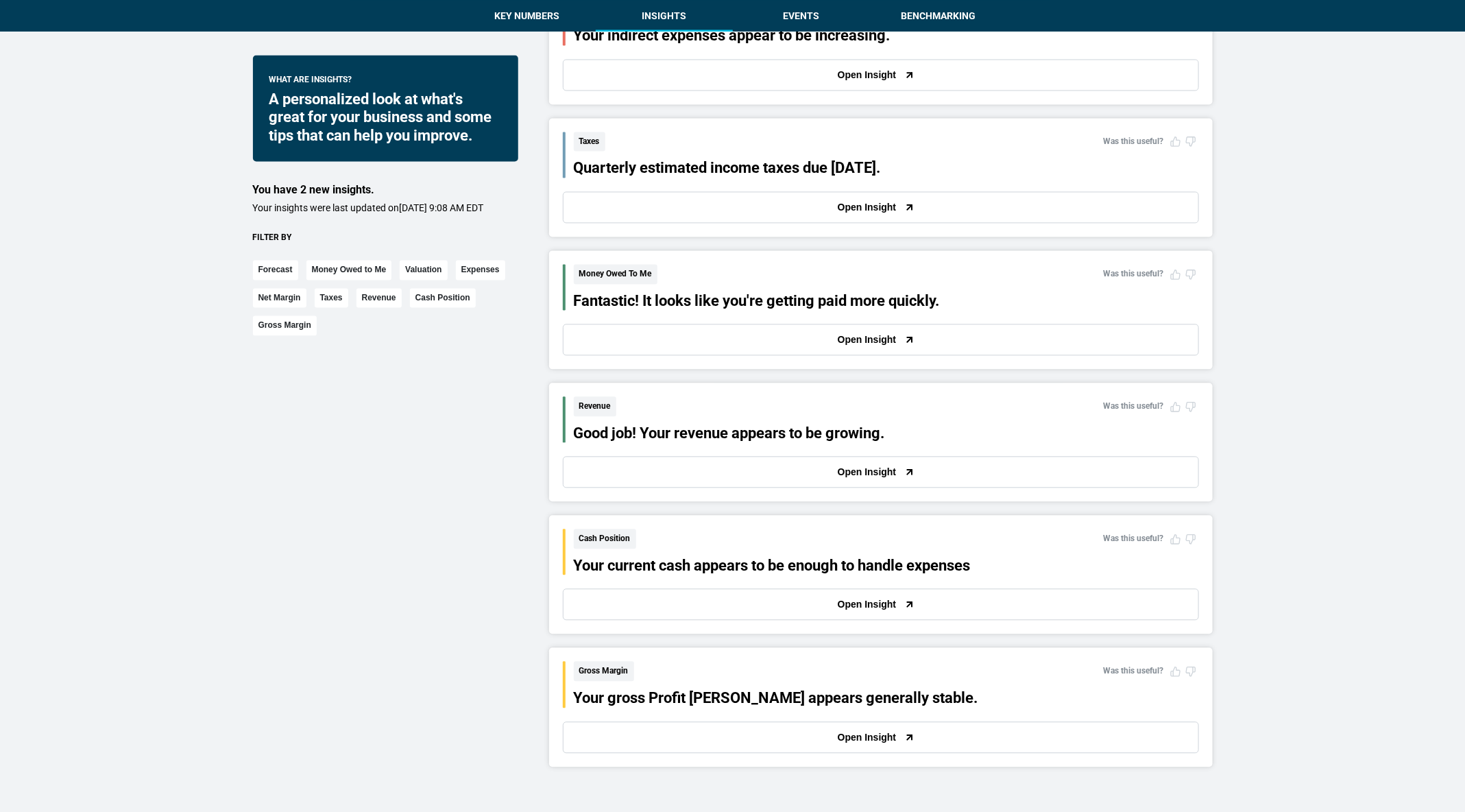
scroll to position [1687, 0]
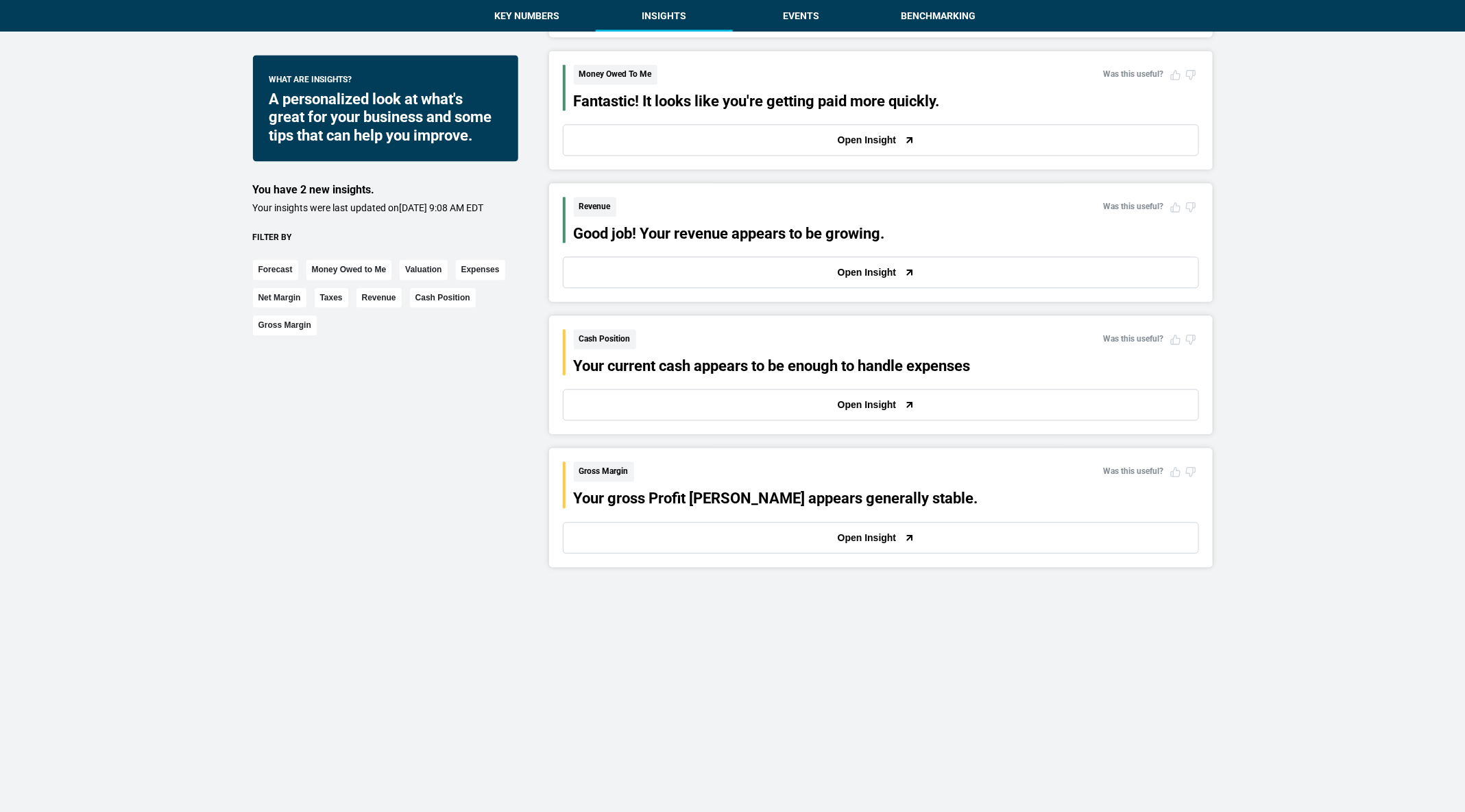
click at [682, 285] on div "Did you find this insight useful? Yes No Submit Feedback Revenue Was this usefu…" at bounding box center [881, 242] width 664 height 119
click at [682, 277] on button "Open Insight" at bounding box center [881, 272] width 636 height 32
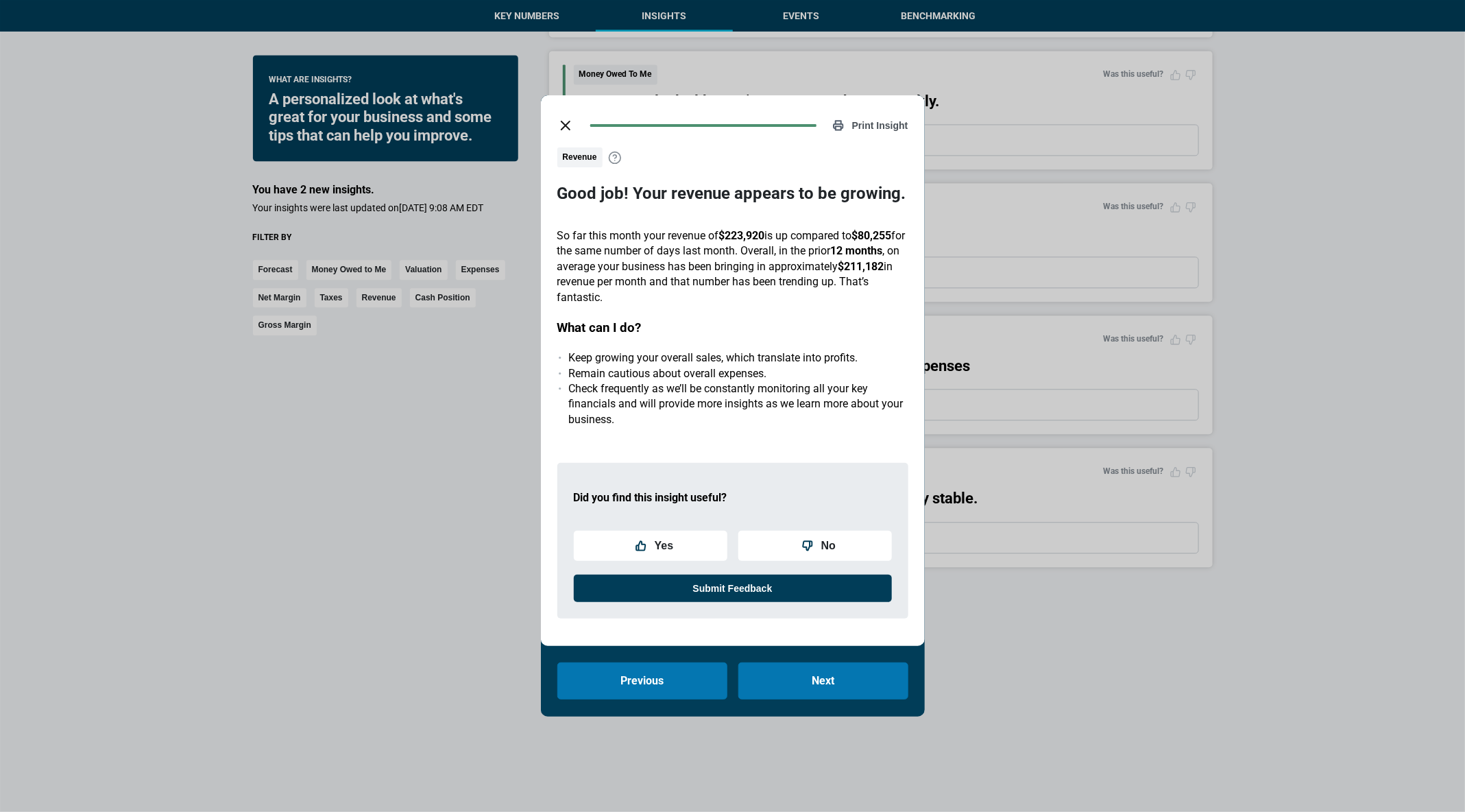
scroll to position [1723, 0]
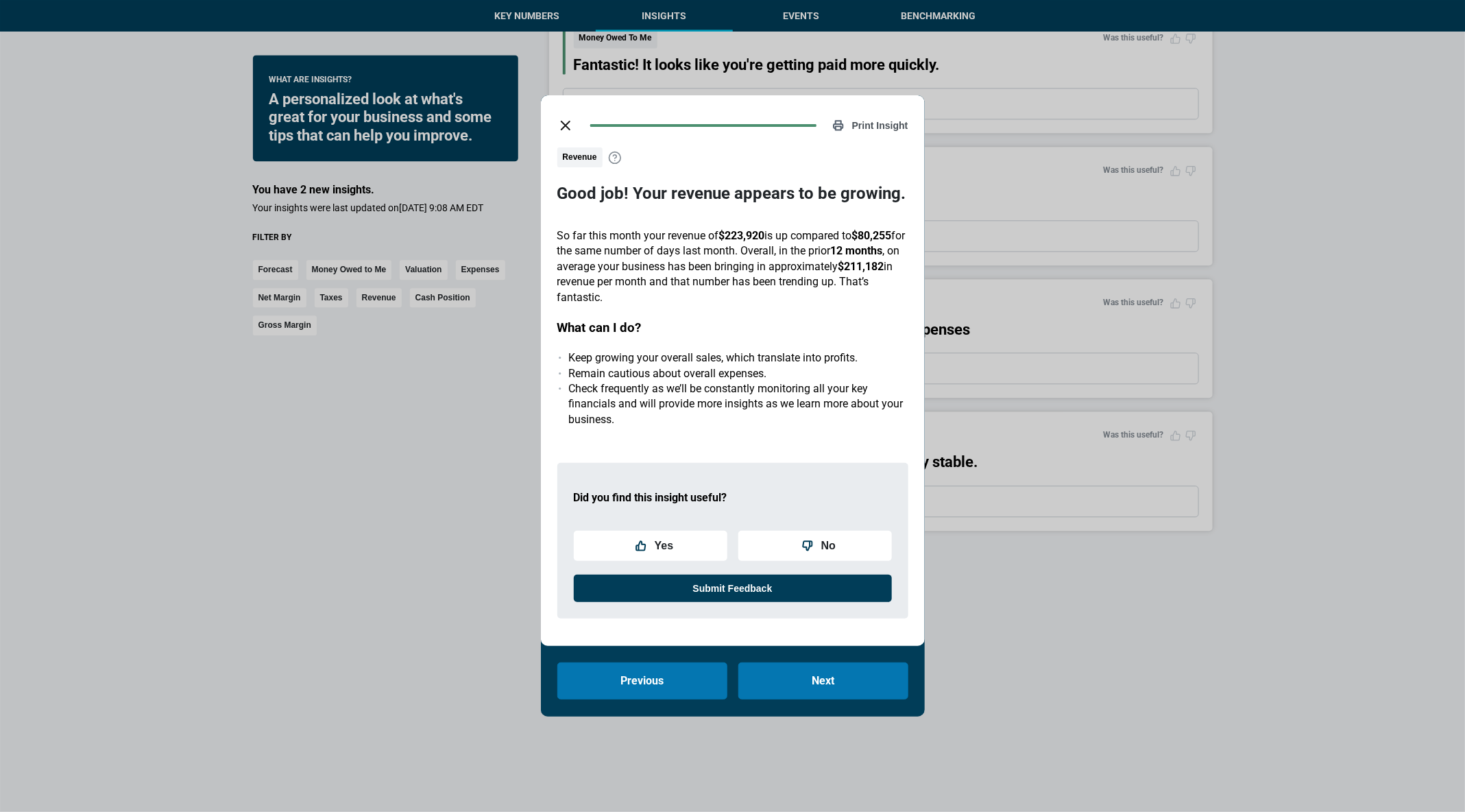
click at [569, 127] on icon "close dialog" at bounding box center [566, 125] width 17 height 17
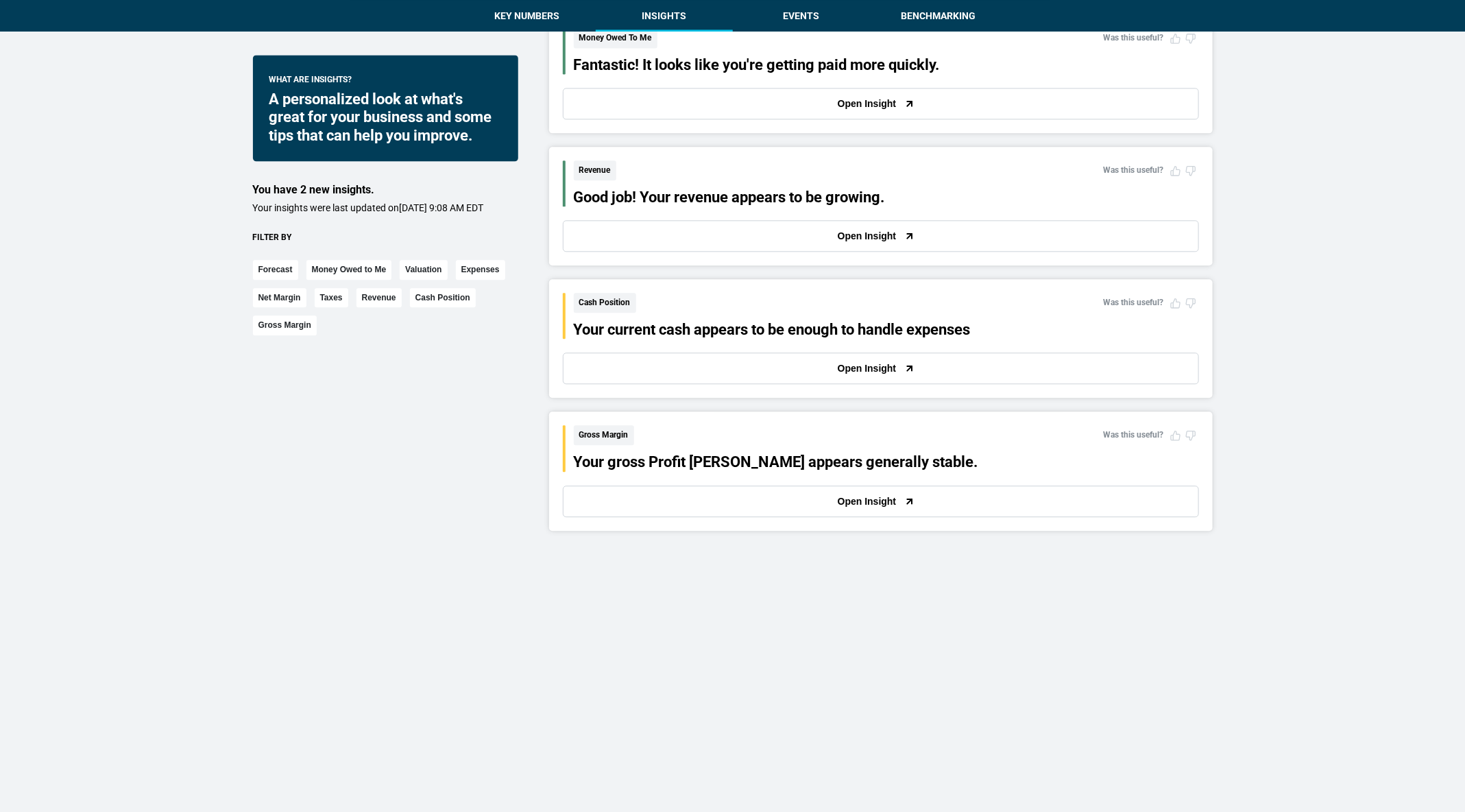
click at [693, 499] on button "Open Insight" at bounding box center [881, 501] width 636 height 32
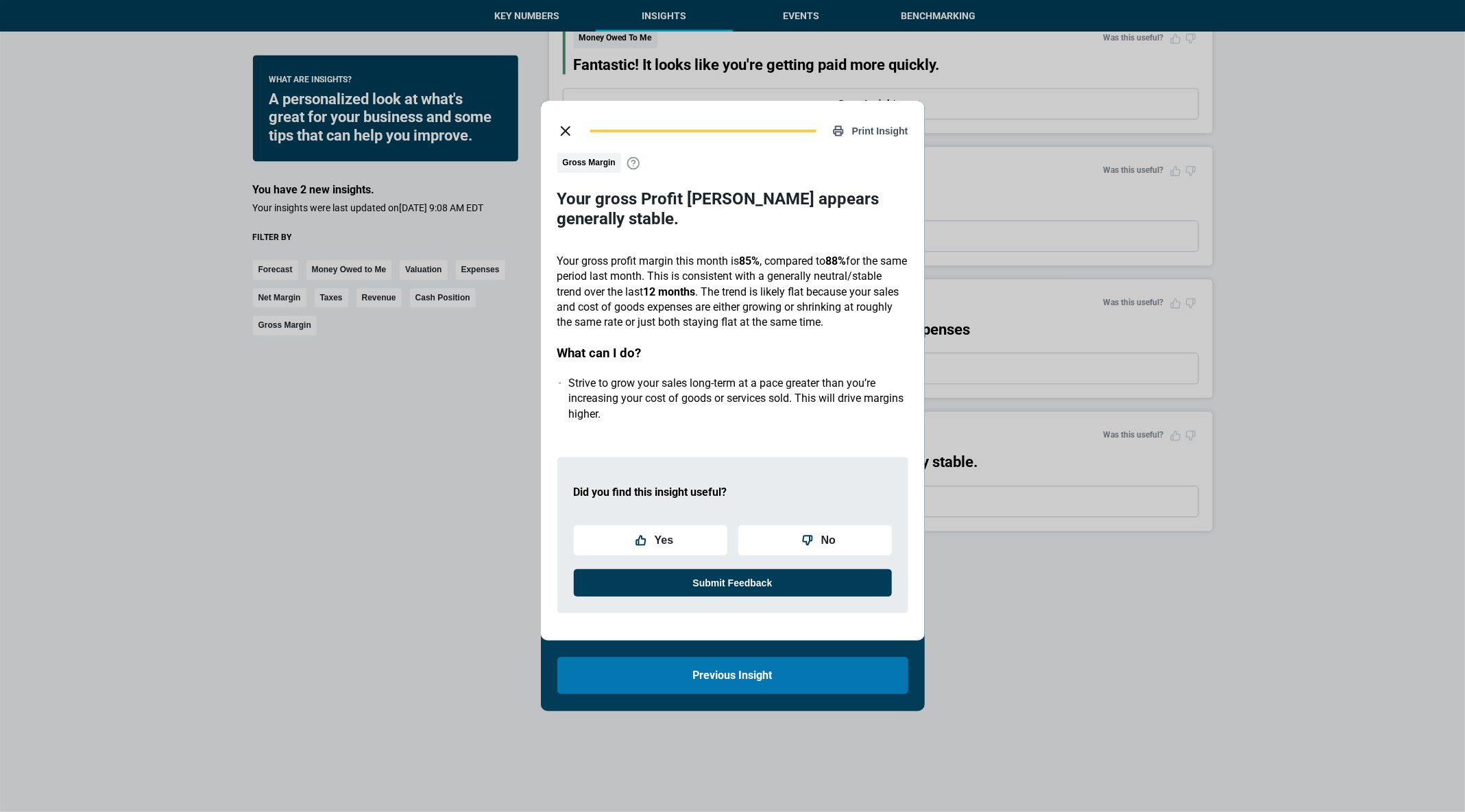
click at [558, 133] on button "close dialog" at bounding box center [566, 131] width 27 height 27
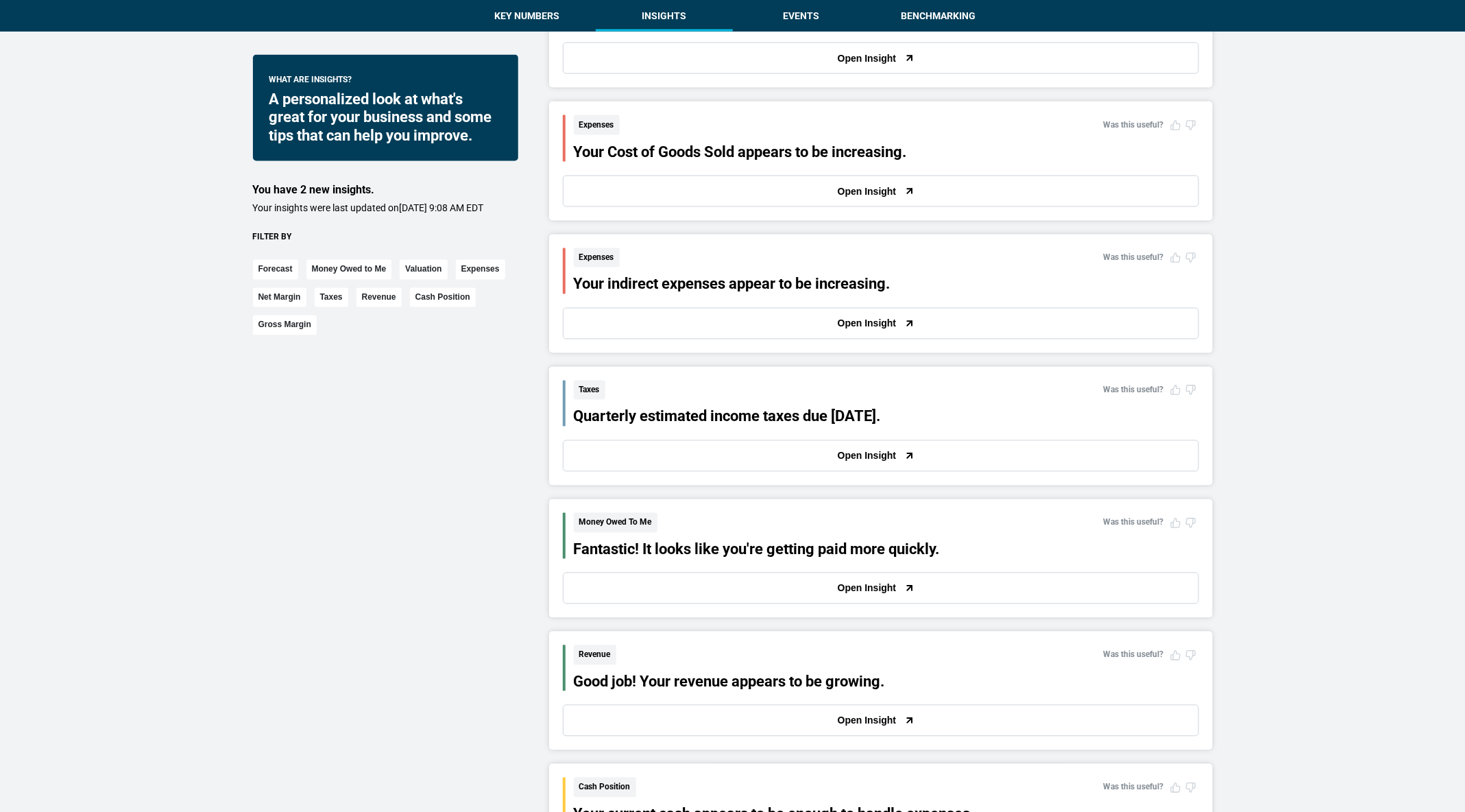
scroll to position [1226, 0]
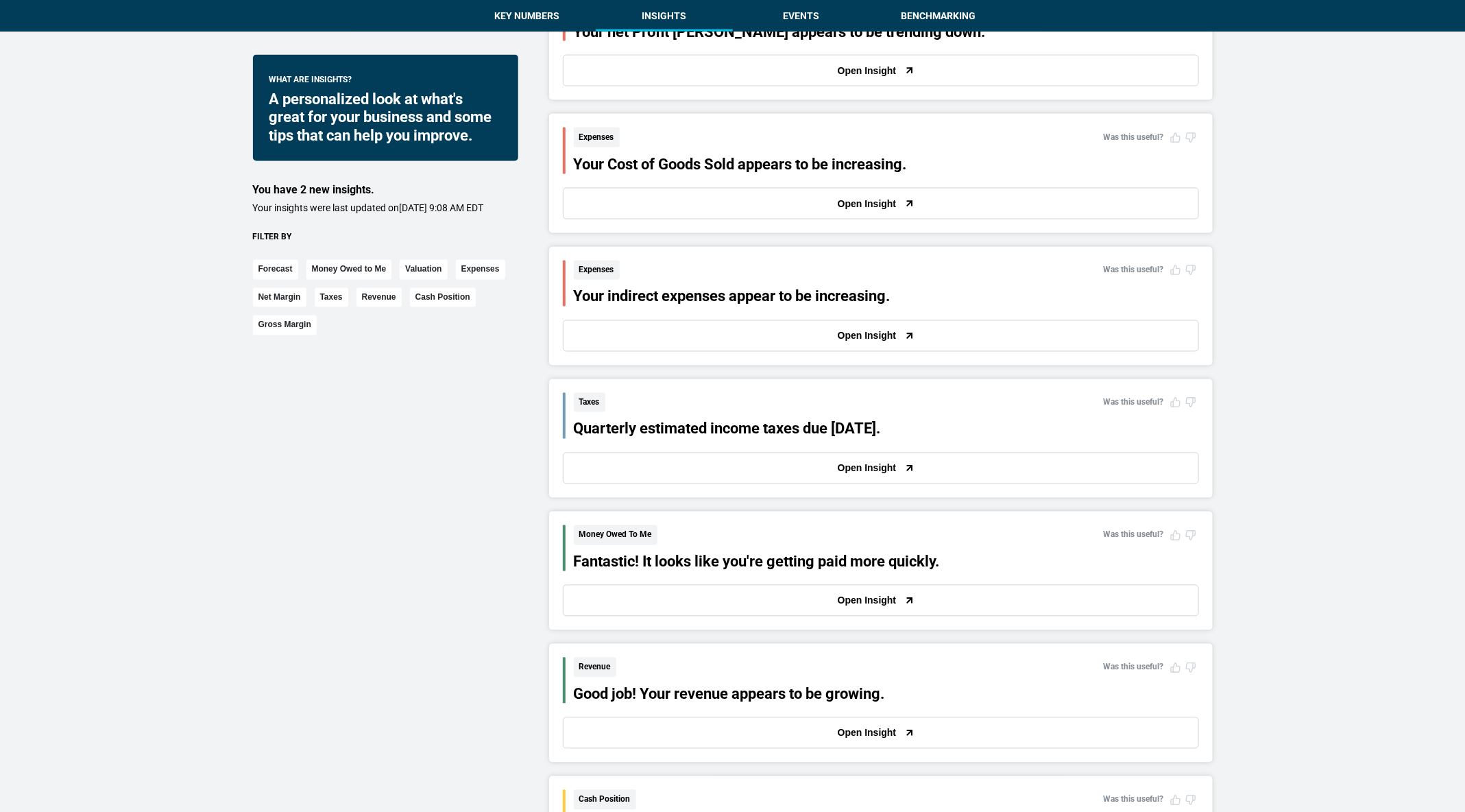
click at [592, 201] on button "Open Insight" at bounding box center [881, 204] width 636 height 32
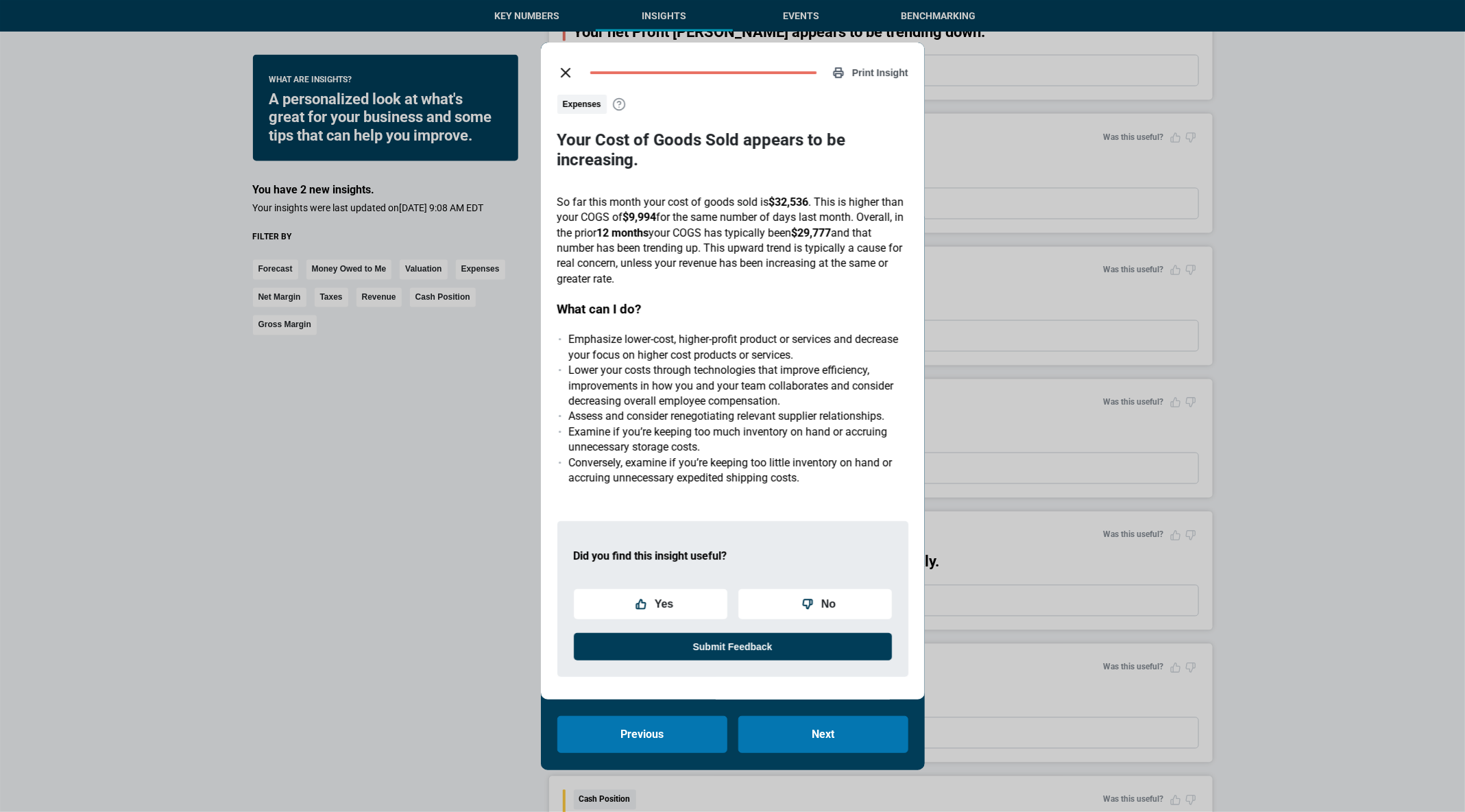
scroll to position [6, 0]
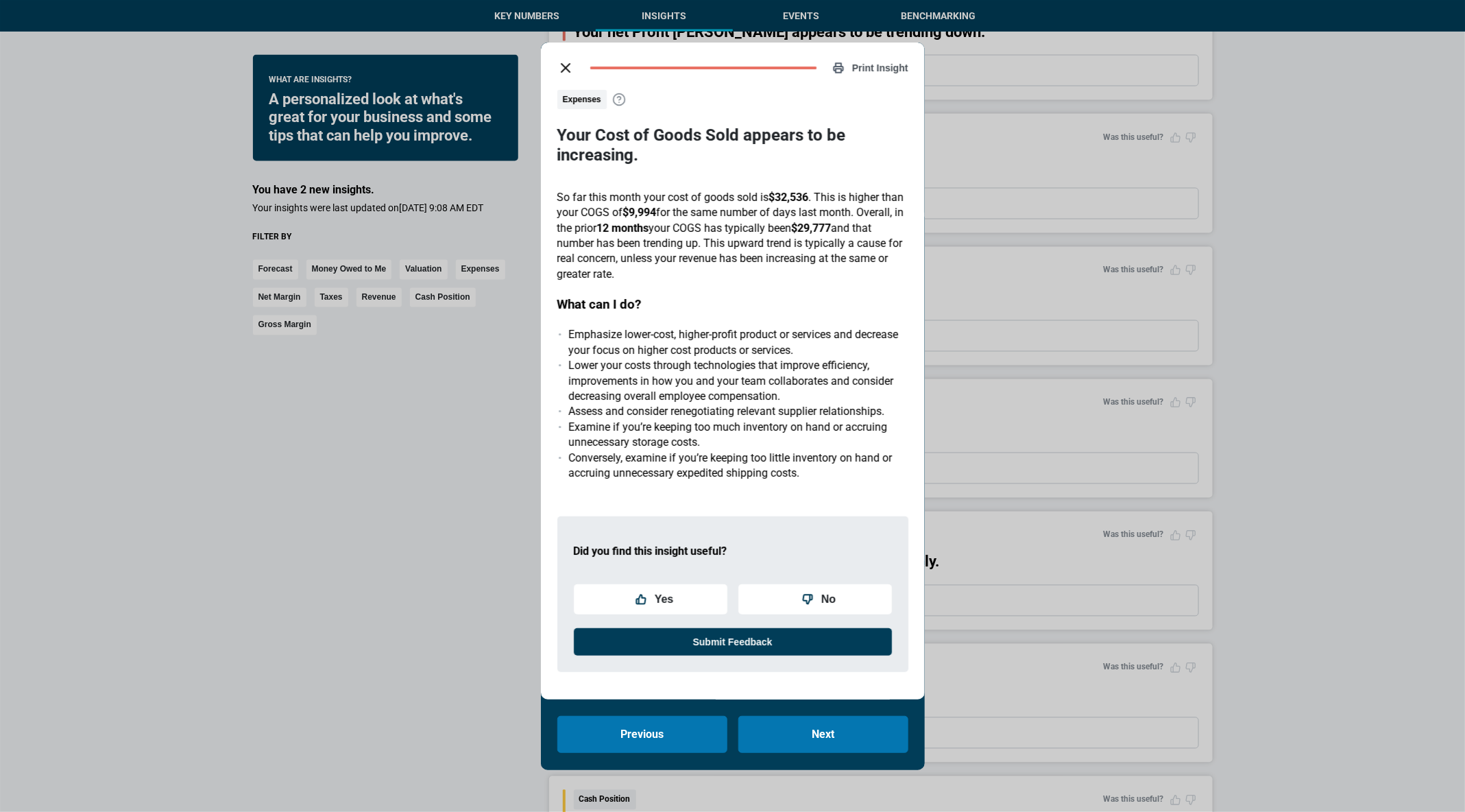
click at [564, 73] on icon "close dialog" at bounding box center [566, 68] width 17 height 17
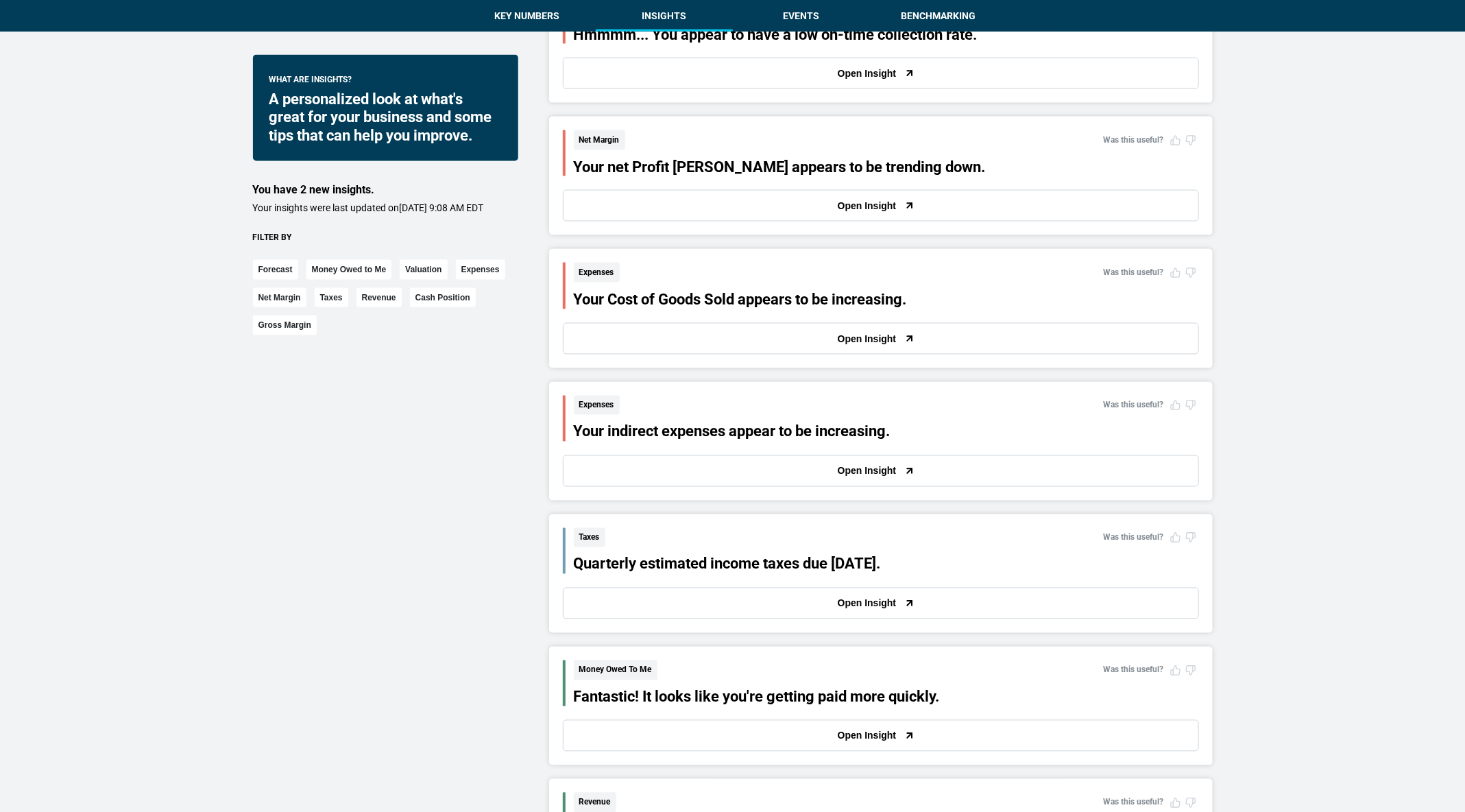
scroll to position [1041, 0]
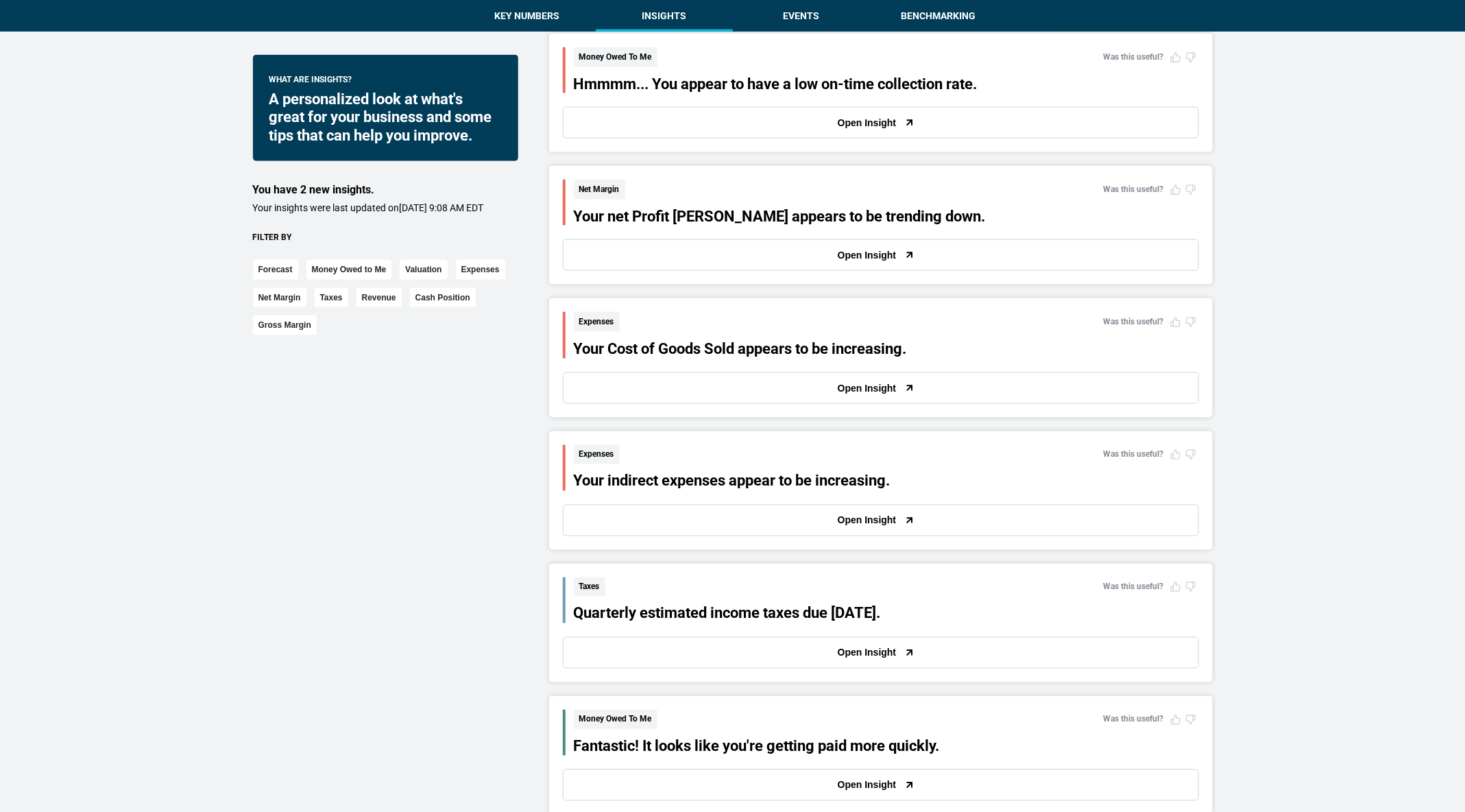
click at [638, 236] on div "Net Margin Was this useful? Your net Profit [PERSON_NAME] appears to be trendin…" at bounding box center [881, 225] width 636 height 92
click at [643, 252] on button "Open Insight" at bounding box center [881, 255] width 636 height 32
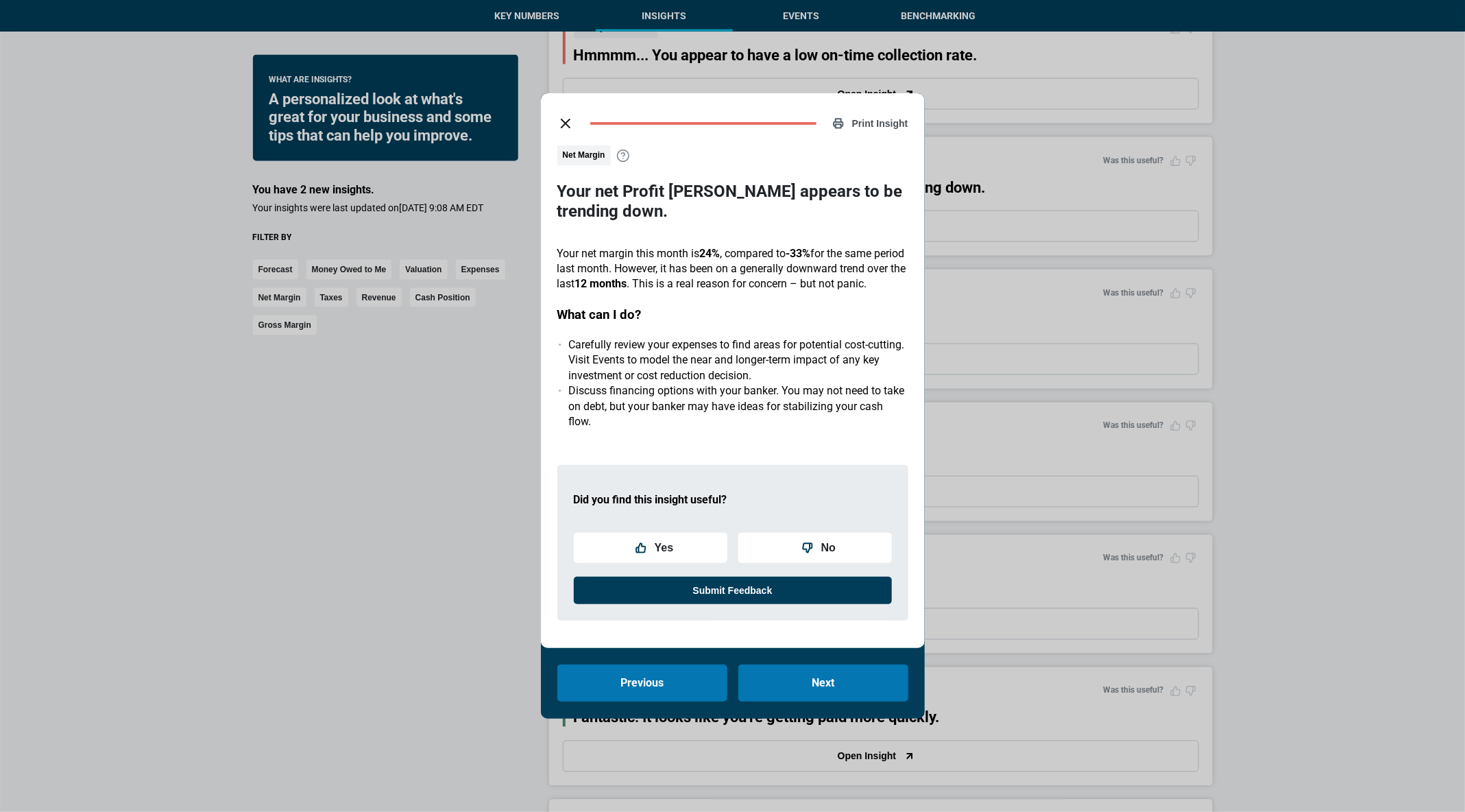
scroll to position [1081, 0]
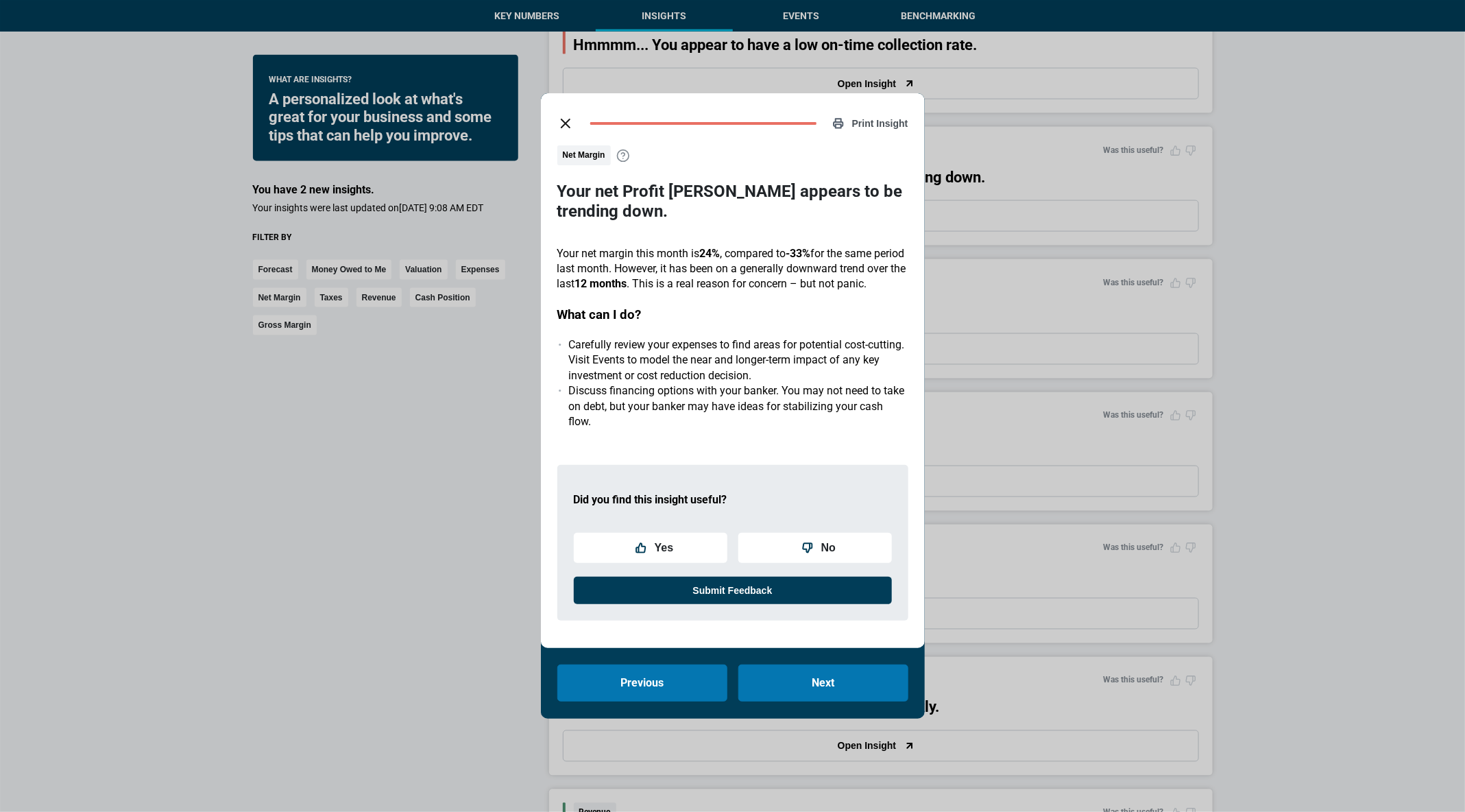
click at [561, 146] on span "Net Margin" at bounding box center [584, 156] width 53 height 20
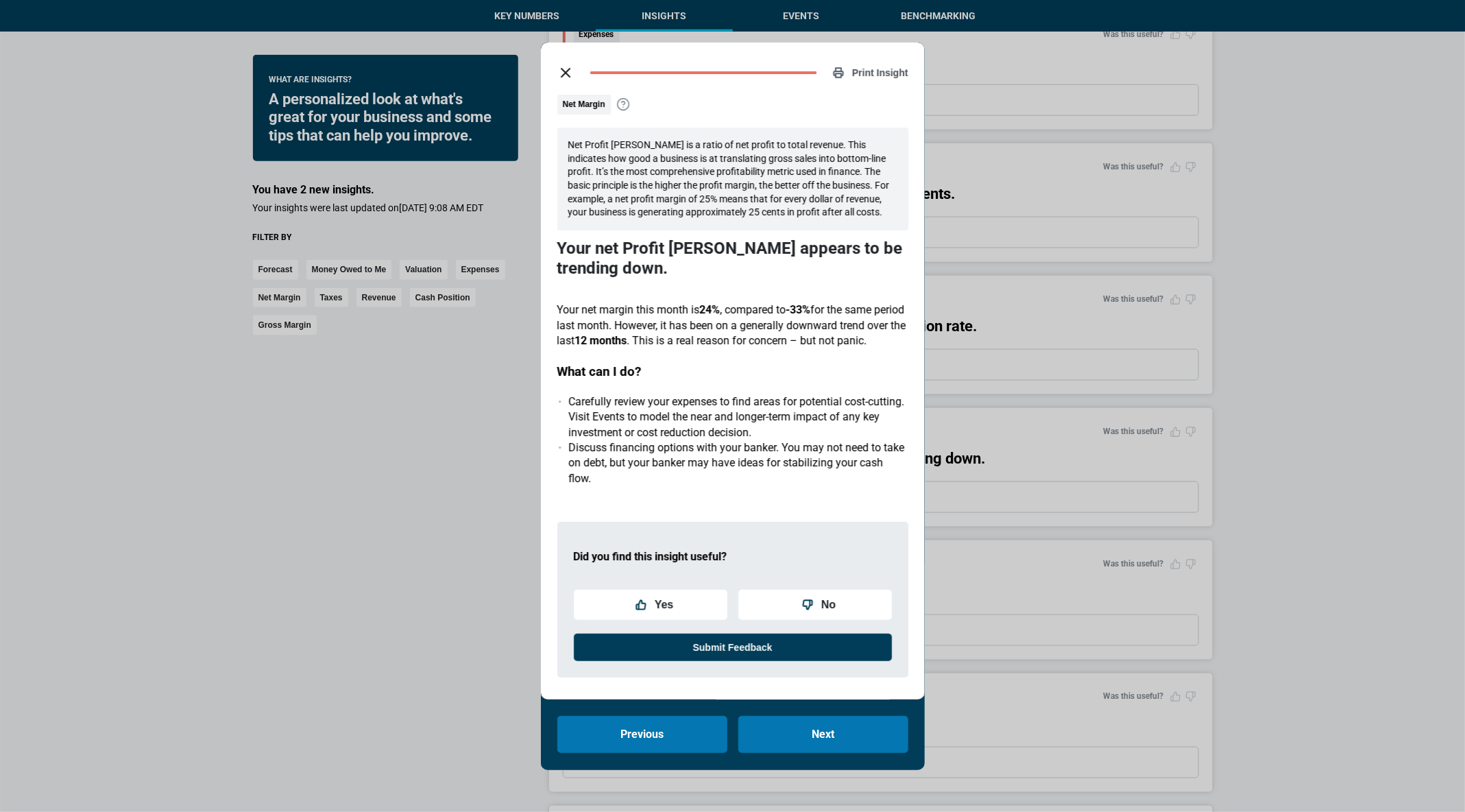
click at [560, 57] on div "Print Insight Net Margin Net Profit [PERSON_NAME] is a ratio of net profit to t…" at bounding box center [733, 371] width 384 height 657
click at [566, 69] on icon "close dialog" at bounding box center [566, 72] width 17 height 17
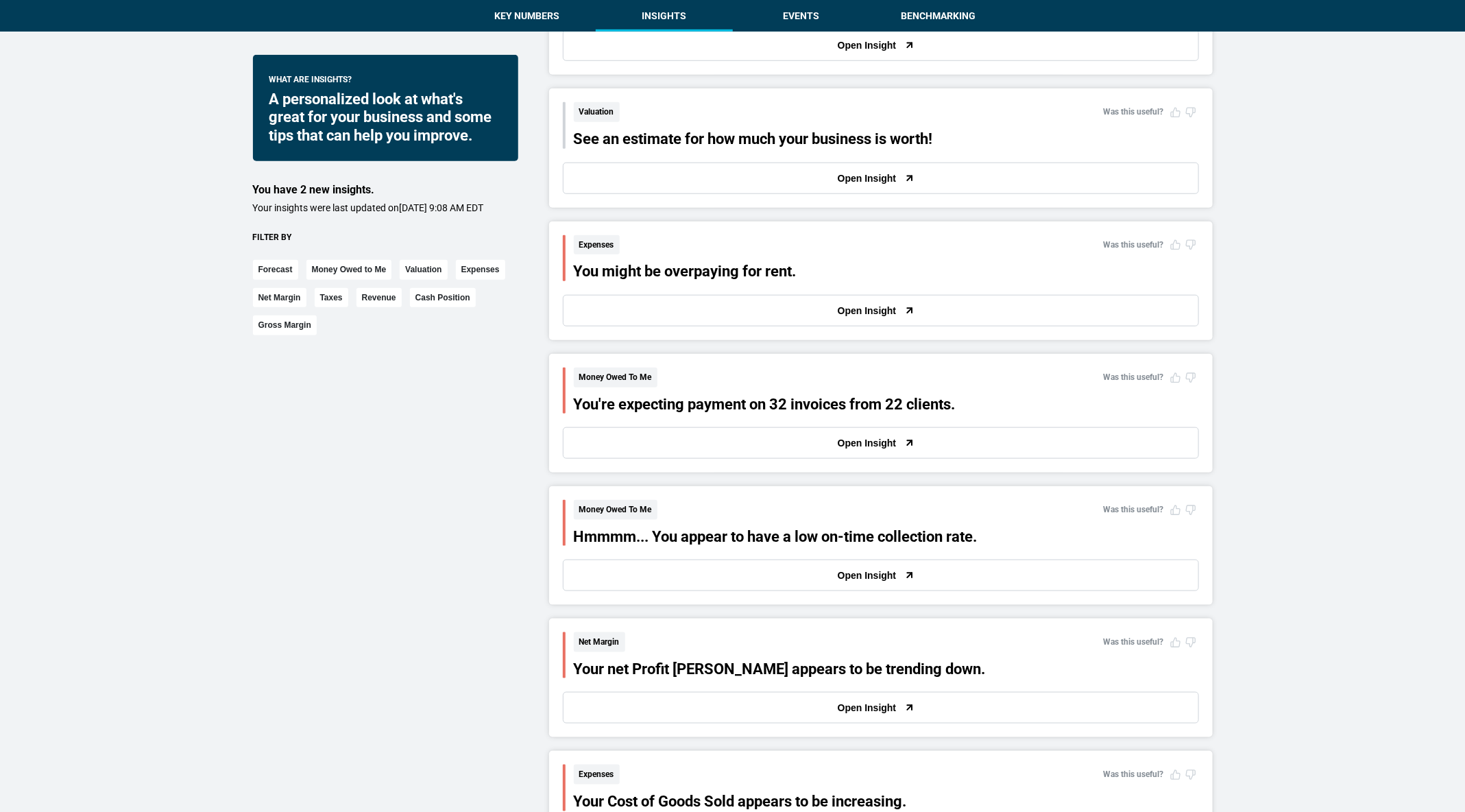
scroll to position [580, 0]
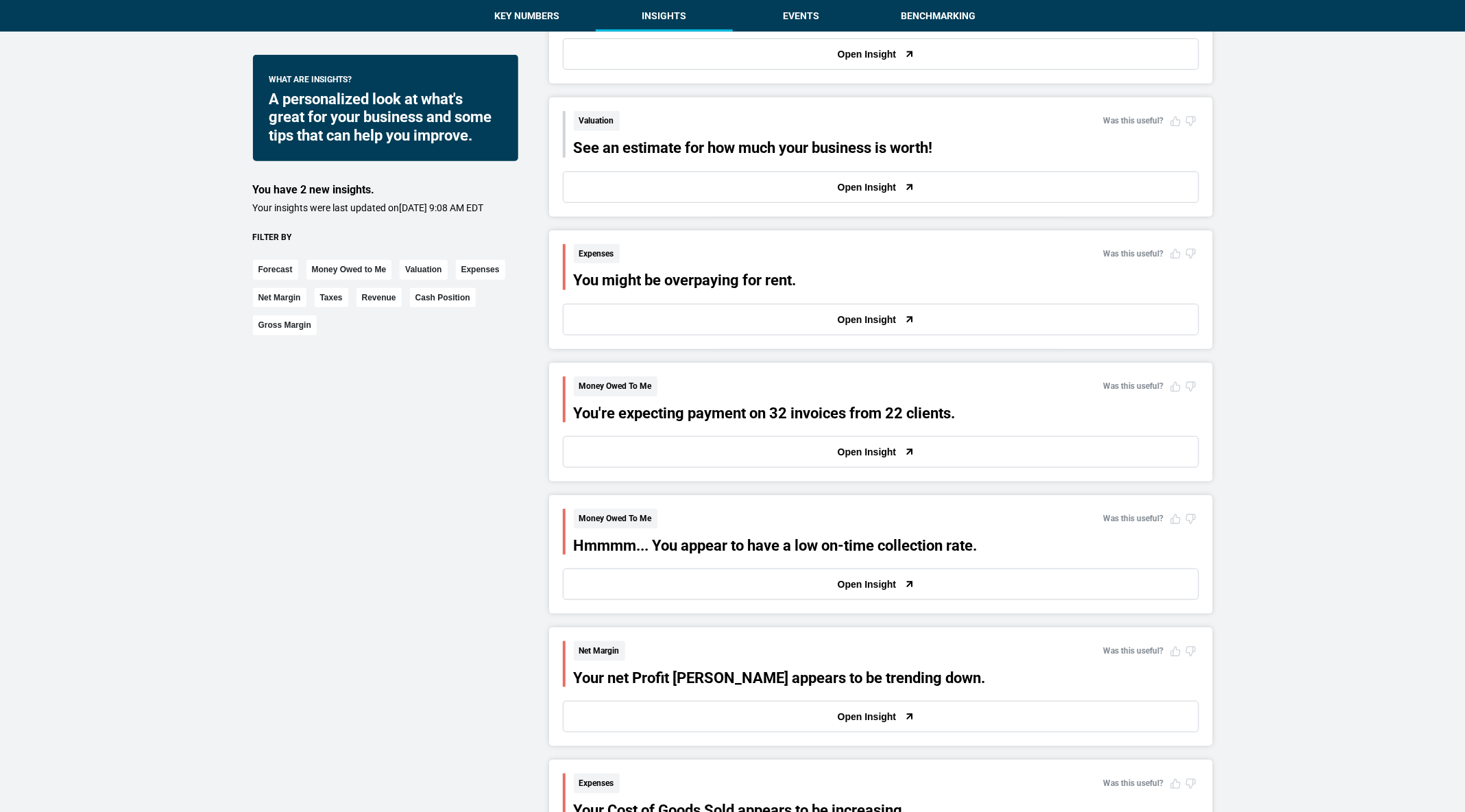
click at [672, 313] on button "Open Insight" at bounding box center [881, 320] width 636 height 32
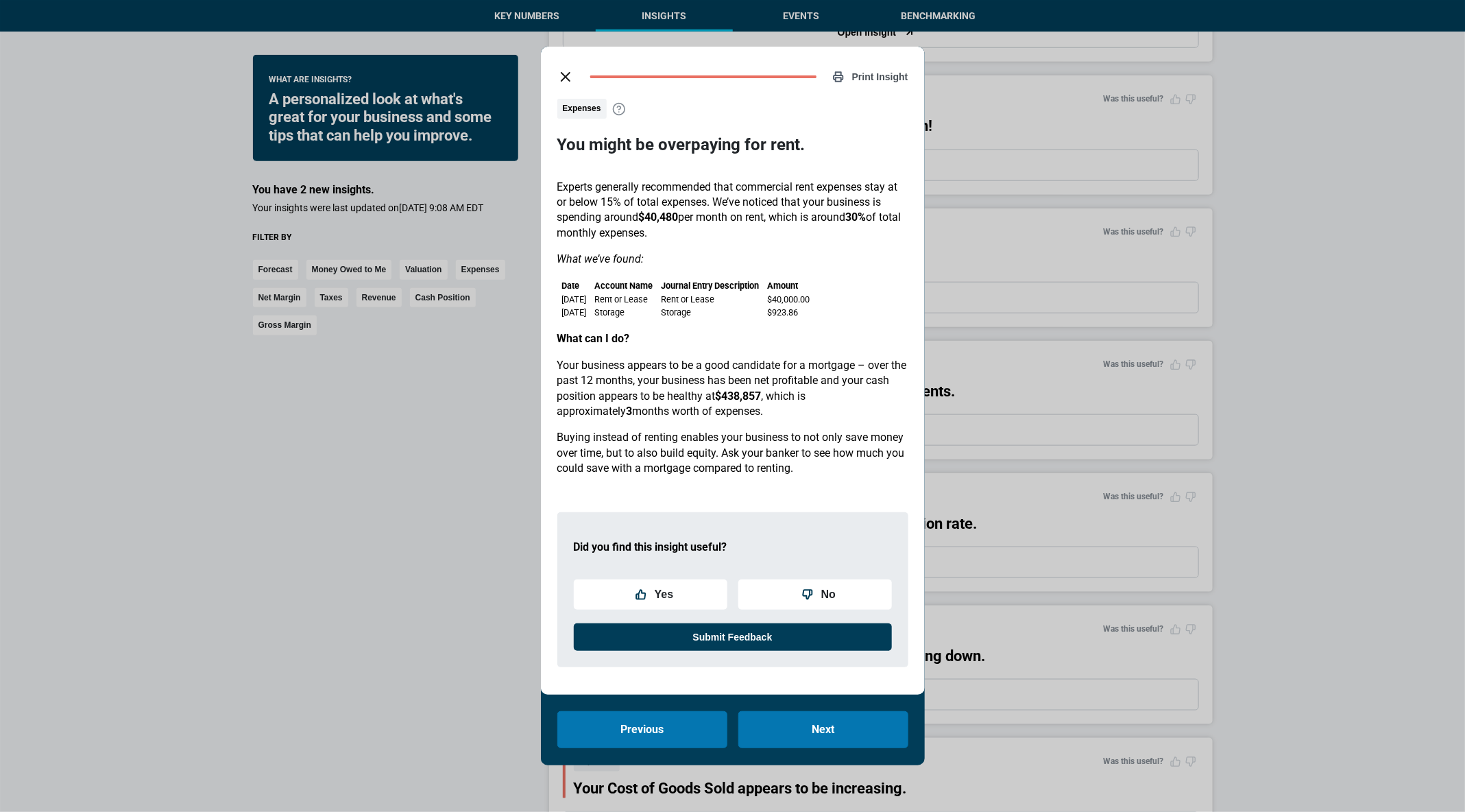
scroll to position [603, 0]
click at [566, 80] on icon "close dialog" at bounding box center [566, 76] width 17 height 17
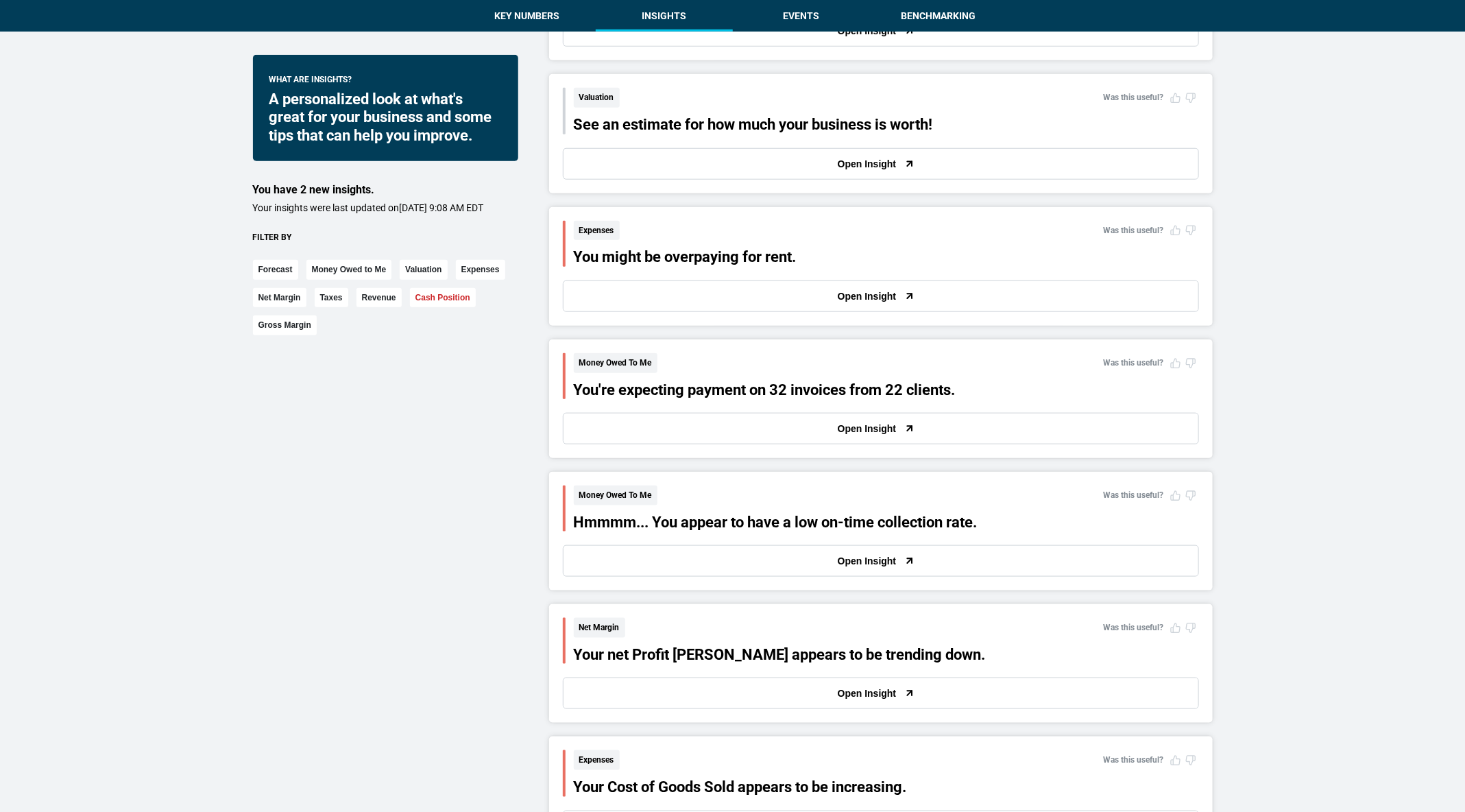
click at [427, 308] on button "Cash Position" at bounding box center [442, 298] width 66 height 20
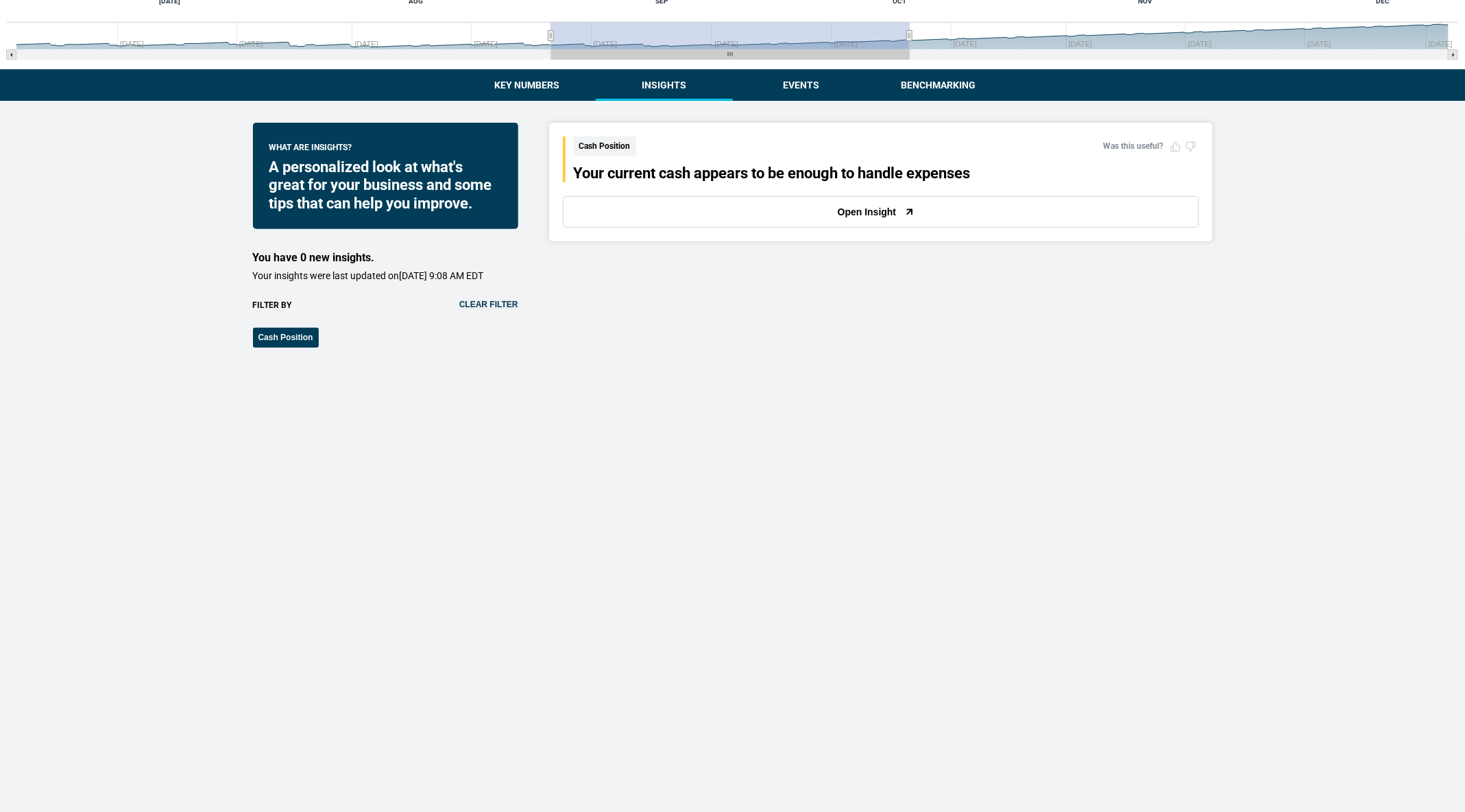
click at [698, 205] on button "Open Insight" at bounding box center [881, 212] width 636 height 32
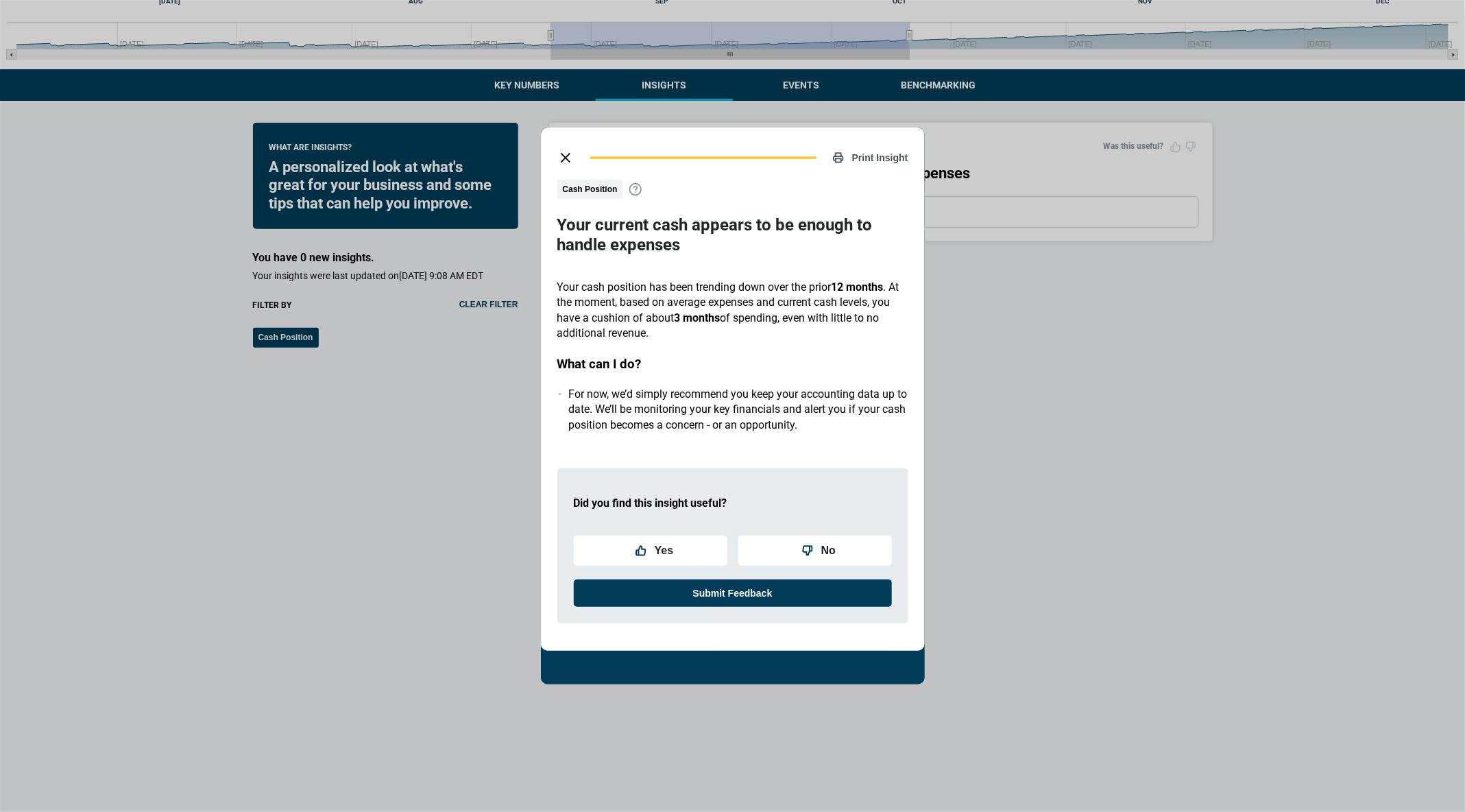
click at [564, 165] on button "close dialog" at bounding box center [566, 158] width 27 height 27
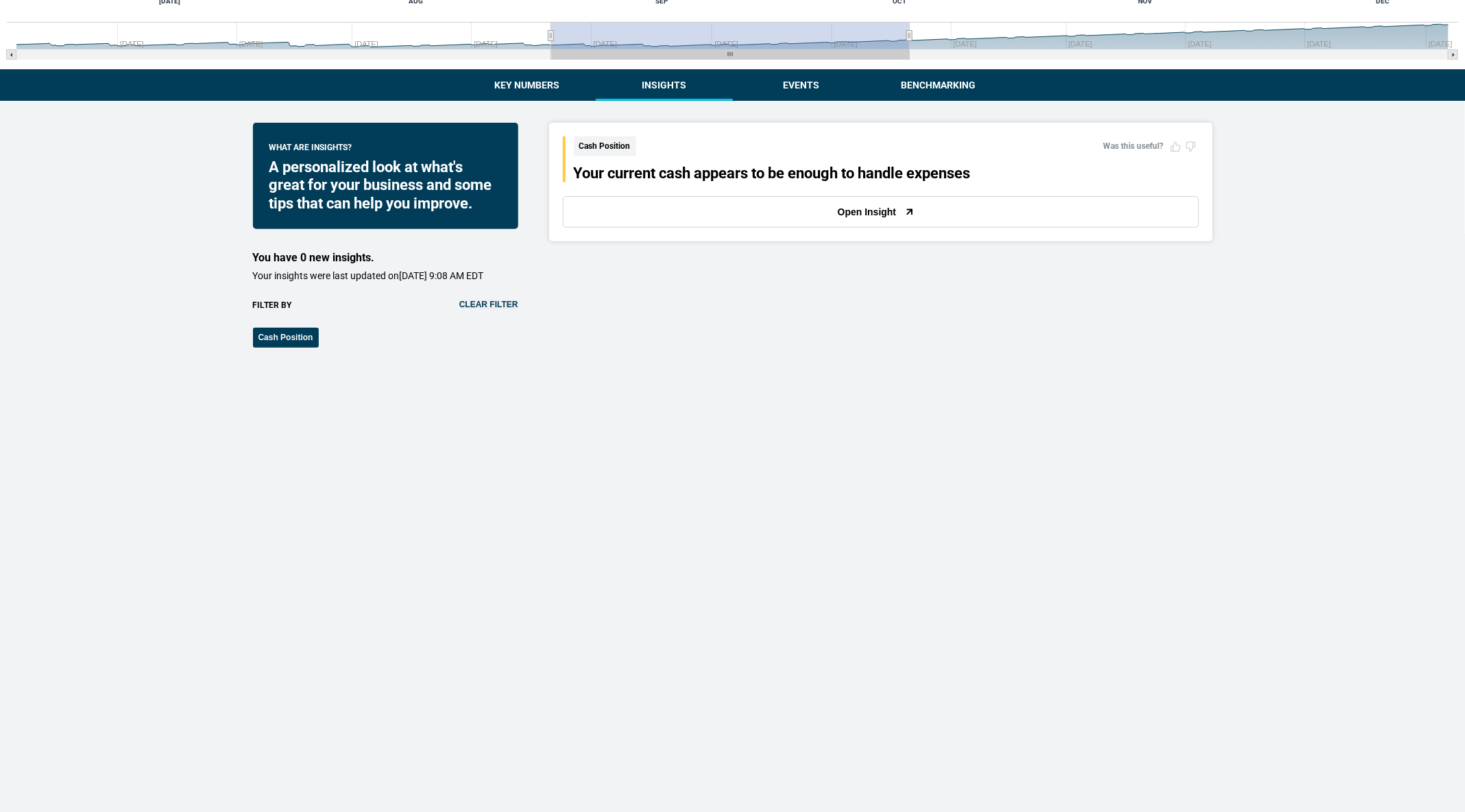
click at [489, 308] on div "What are insights? A personalized look at what's great for your business and so…" at bounding box center [386, 235] width 265 height 225
click at [495, 309] on button "Clear filter" at bounding box center [489, 304] width 59 height 9
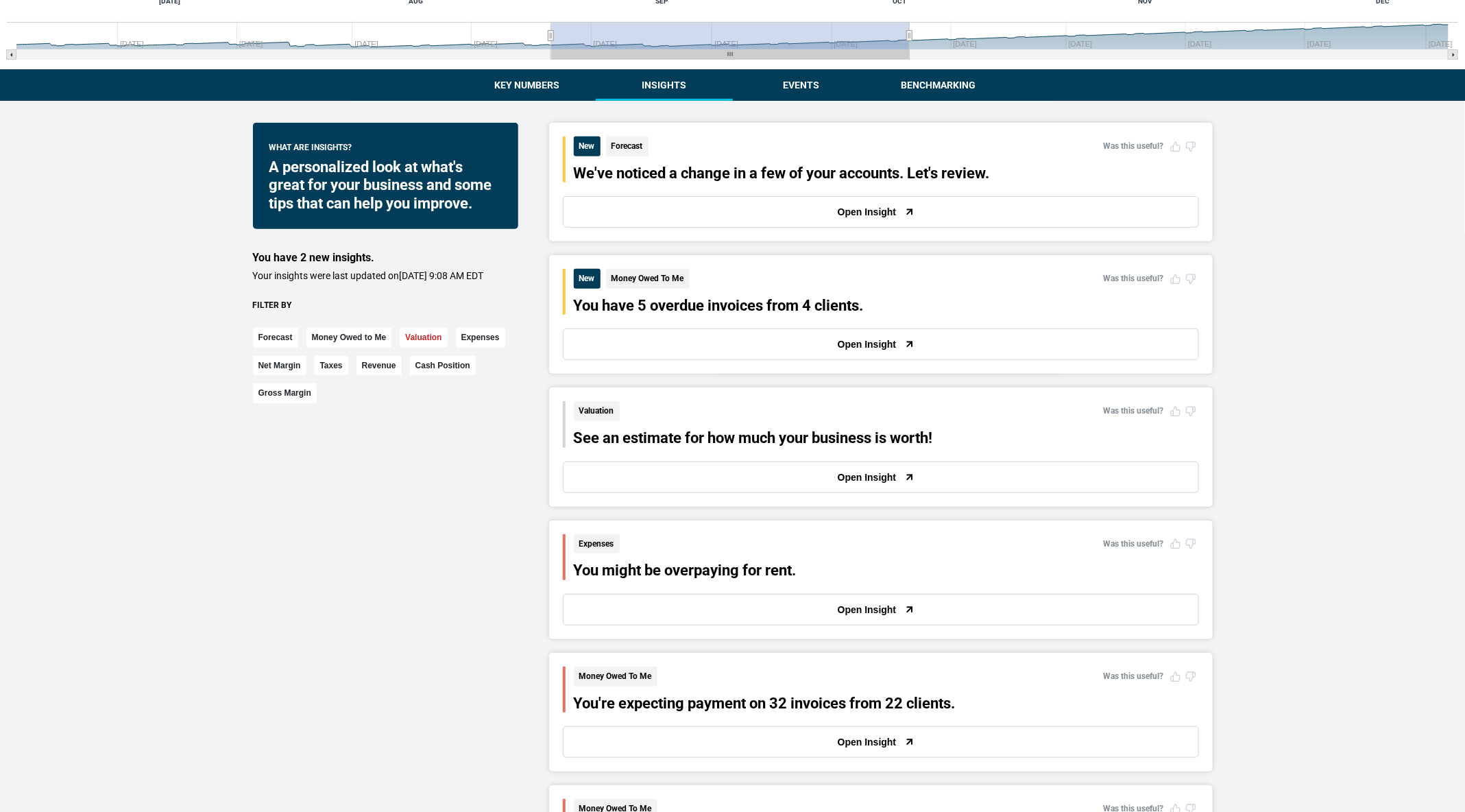
click at [415, 347] on button "Valuation" at bounding box center [424, 338] width 48 height 20
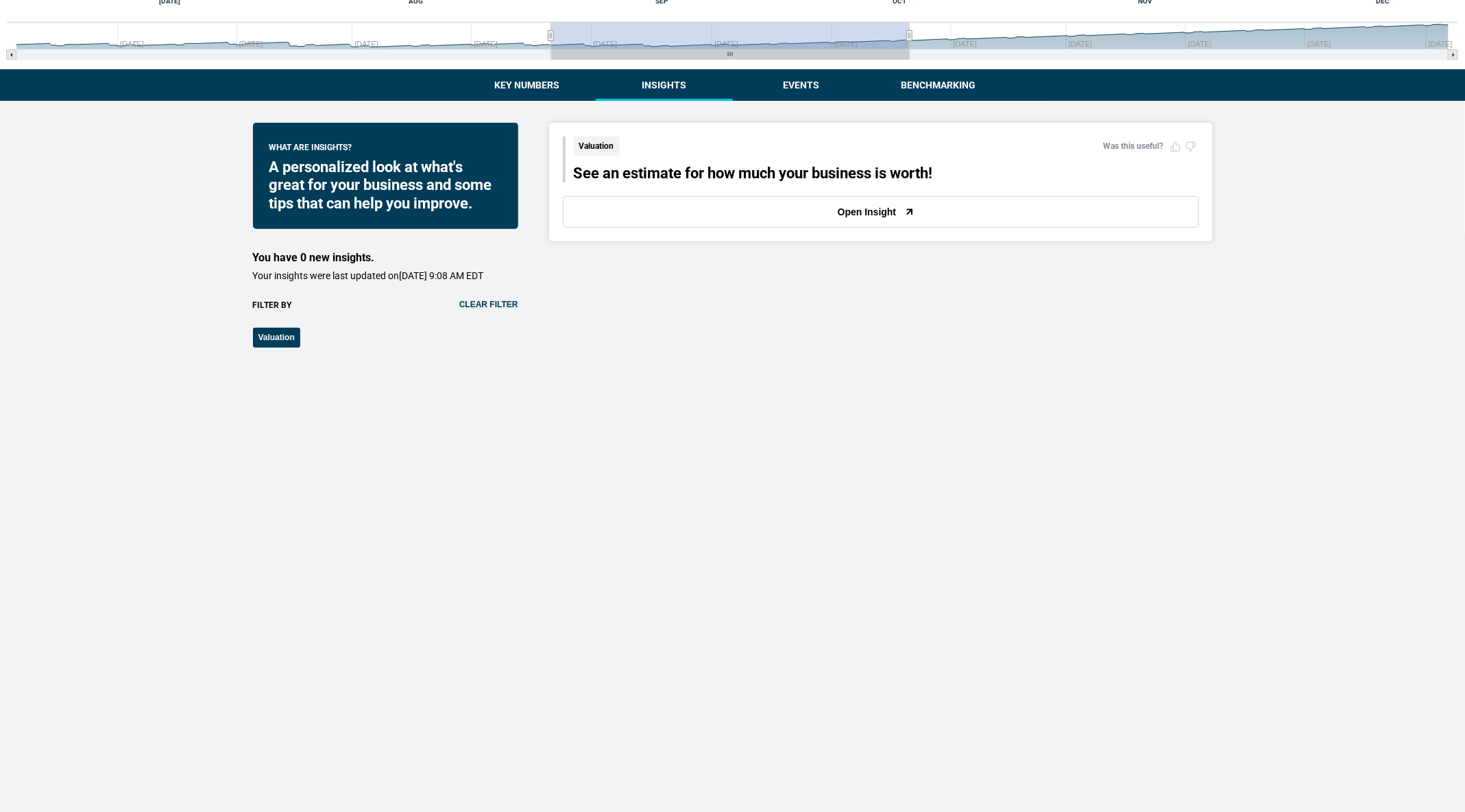
click at [712, 205] on button "Open Insight" at bounding box center [881, 212] width 636 height 32
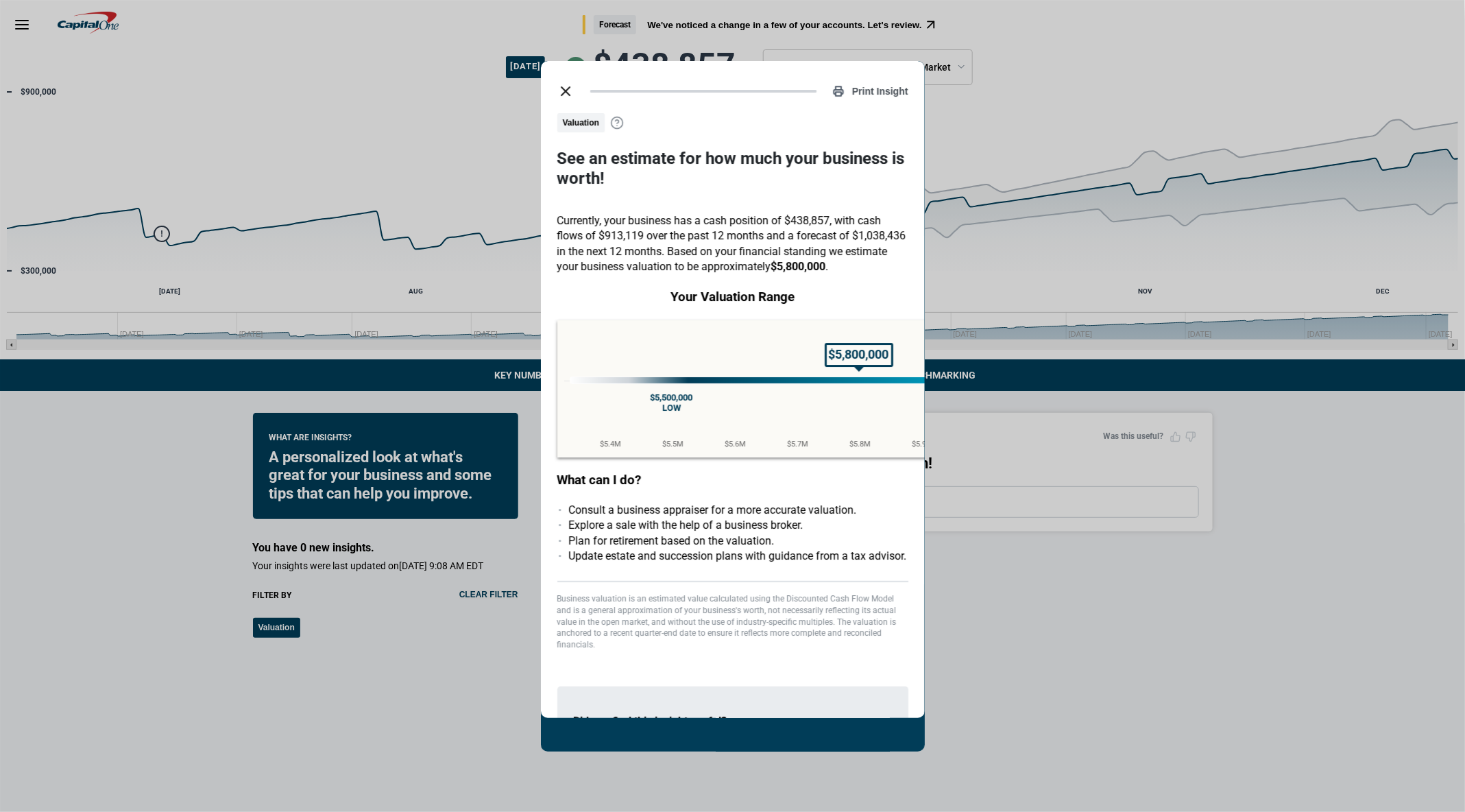
click at [561, 90] on icon "close dialog" at bounding box center [566, 91] width 17 height 17
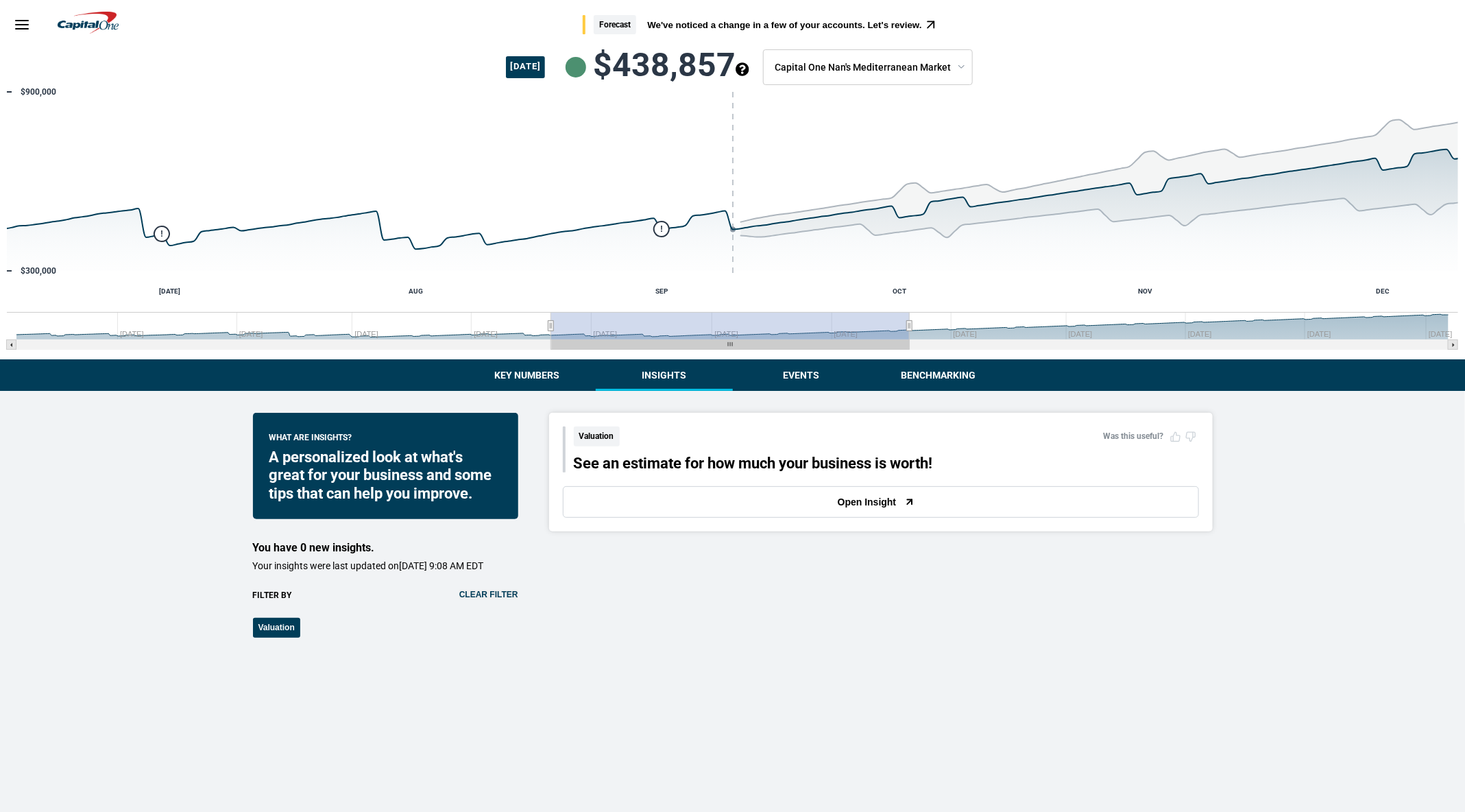
click at [475, 599] on button "Clear filter" at bounding box center [489, 594] width 59 height 9
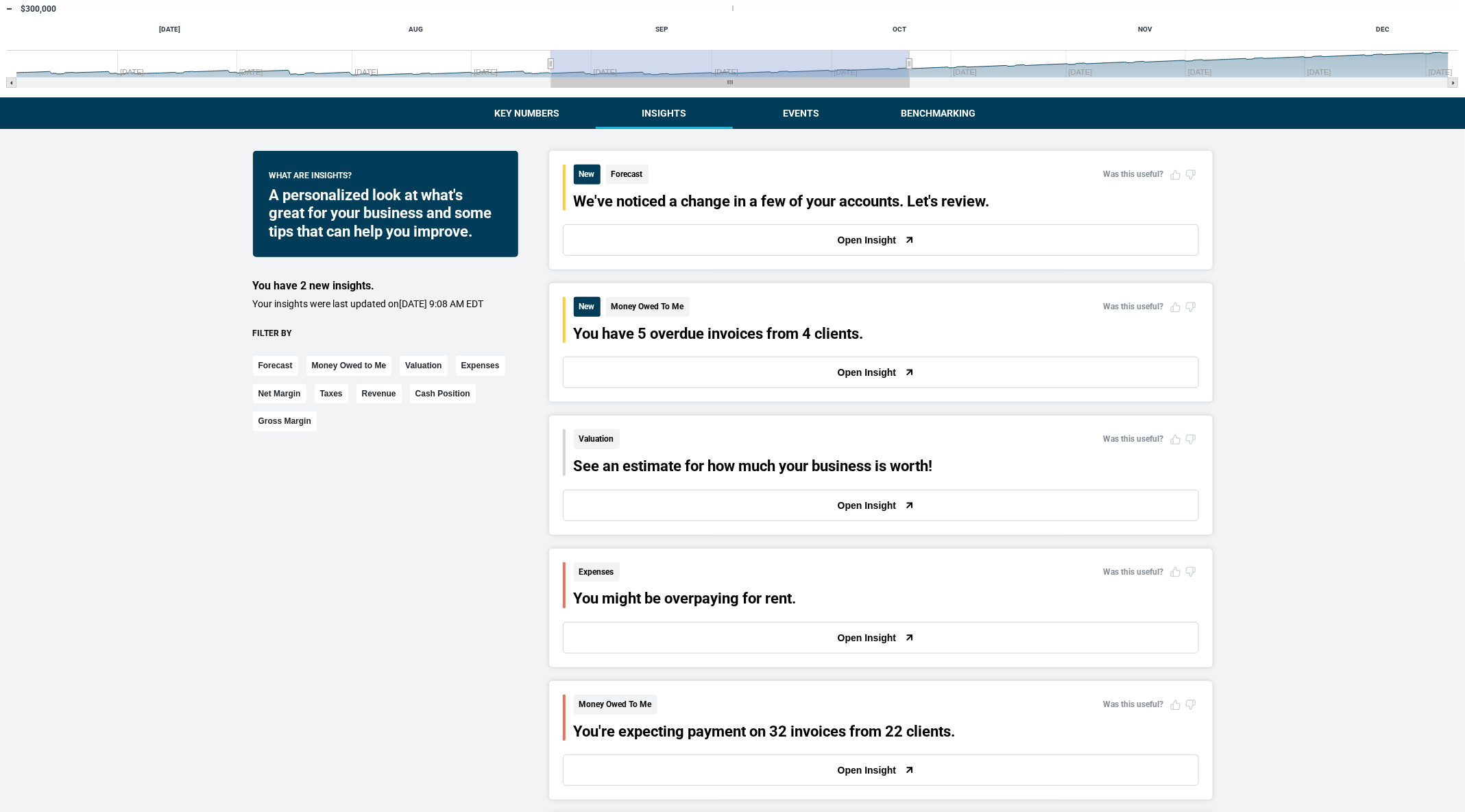
scroll to position [383, 0]
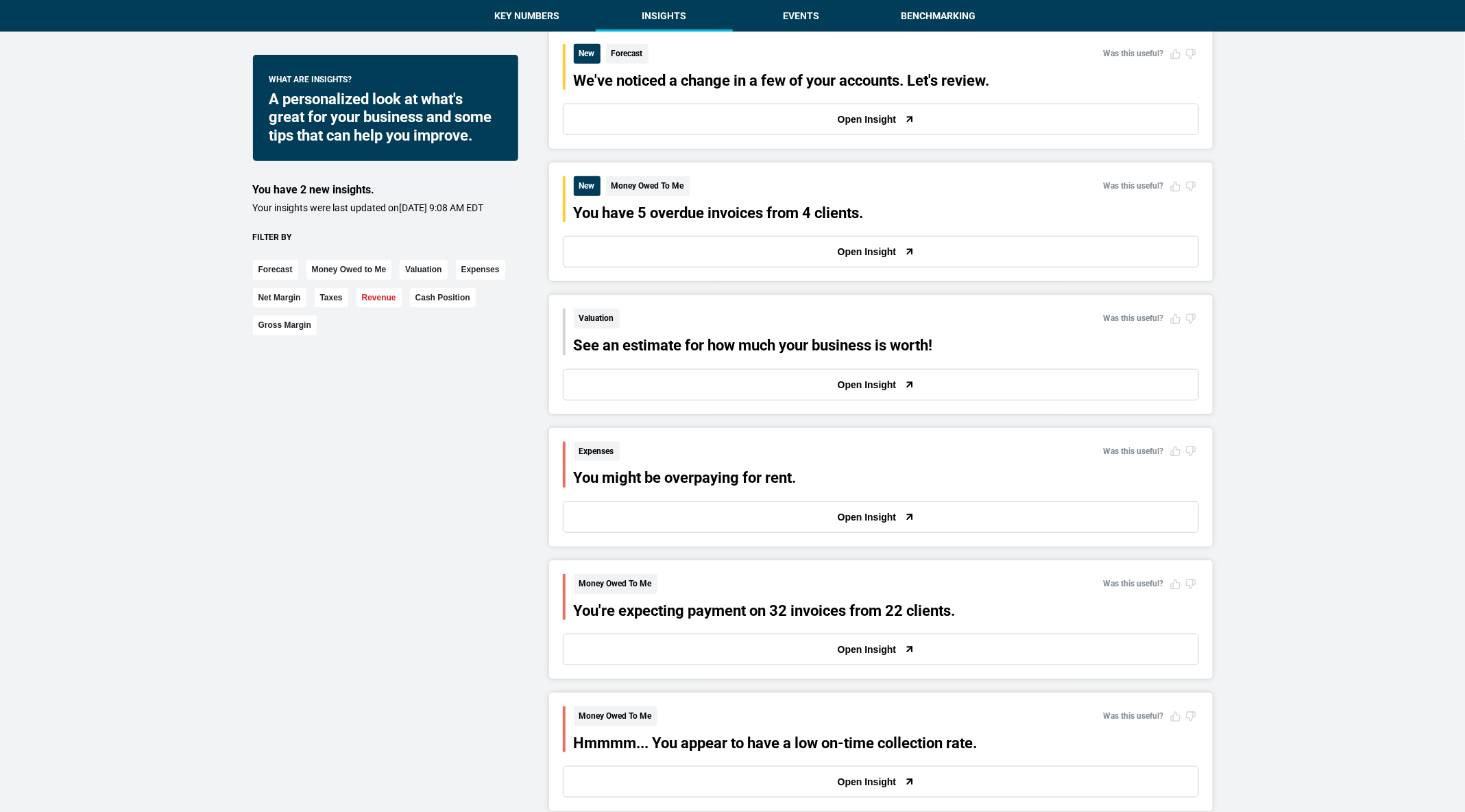
click at [370, 308] on button "Revenue" at bounding box center [379, 298] width 45 height 20
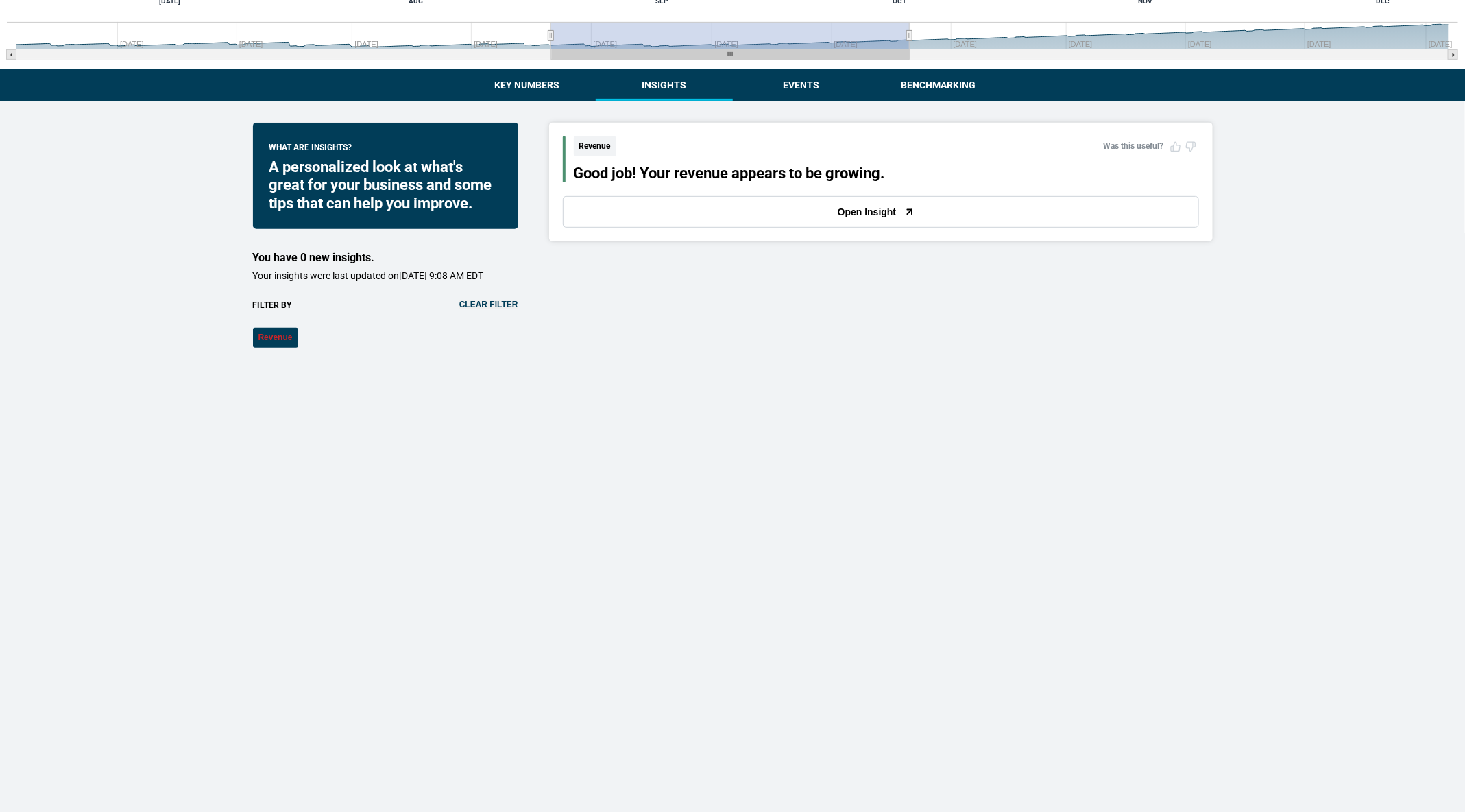
scroll to position [290, 0]
click at [686, 205] on button "Open Insight" at bounding box center [881, 212] width 636 height 32
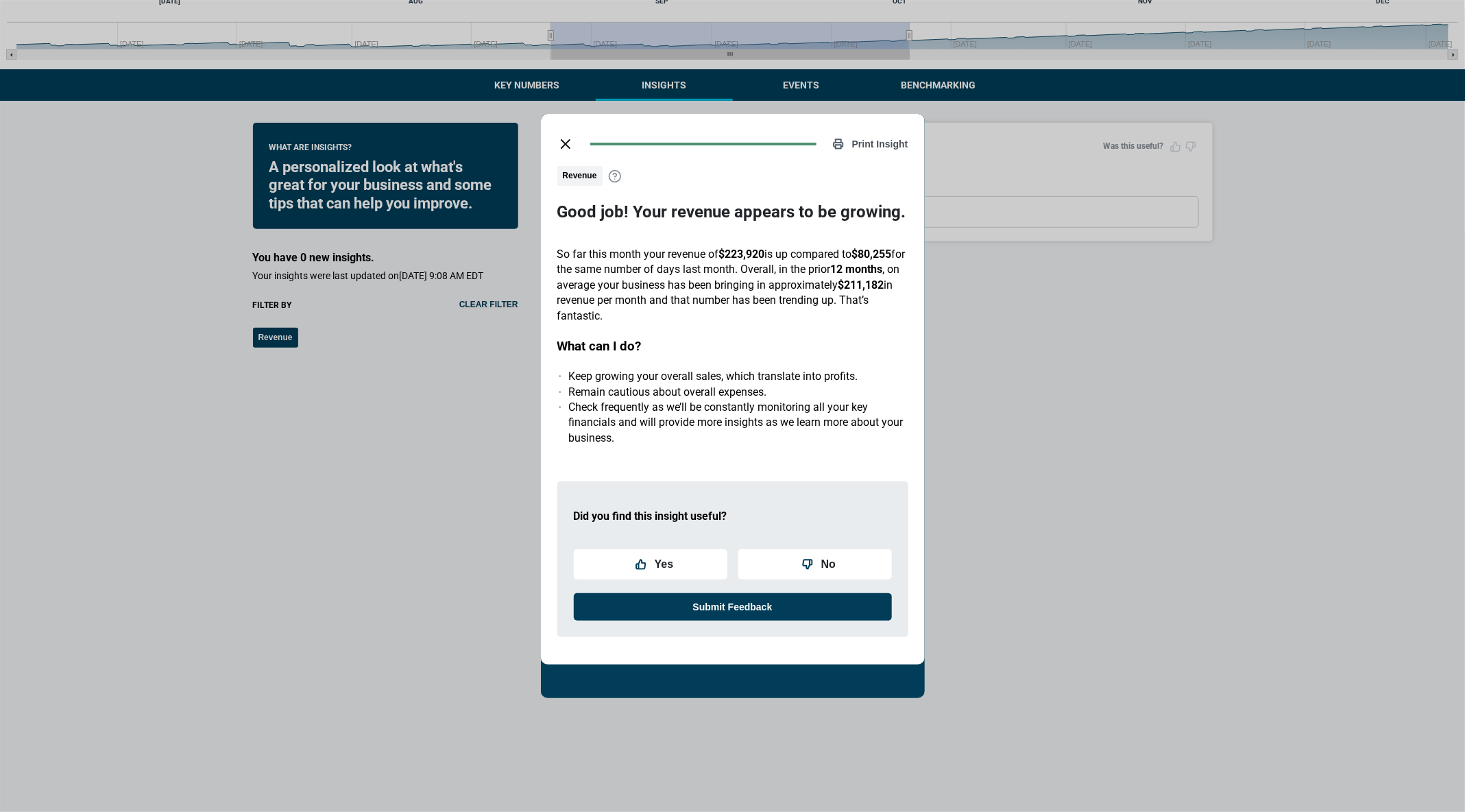
click at [559, 139] on icon "close dialog" at bounding box center [566, 143] width 17 height 17
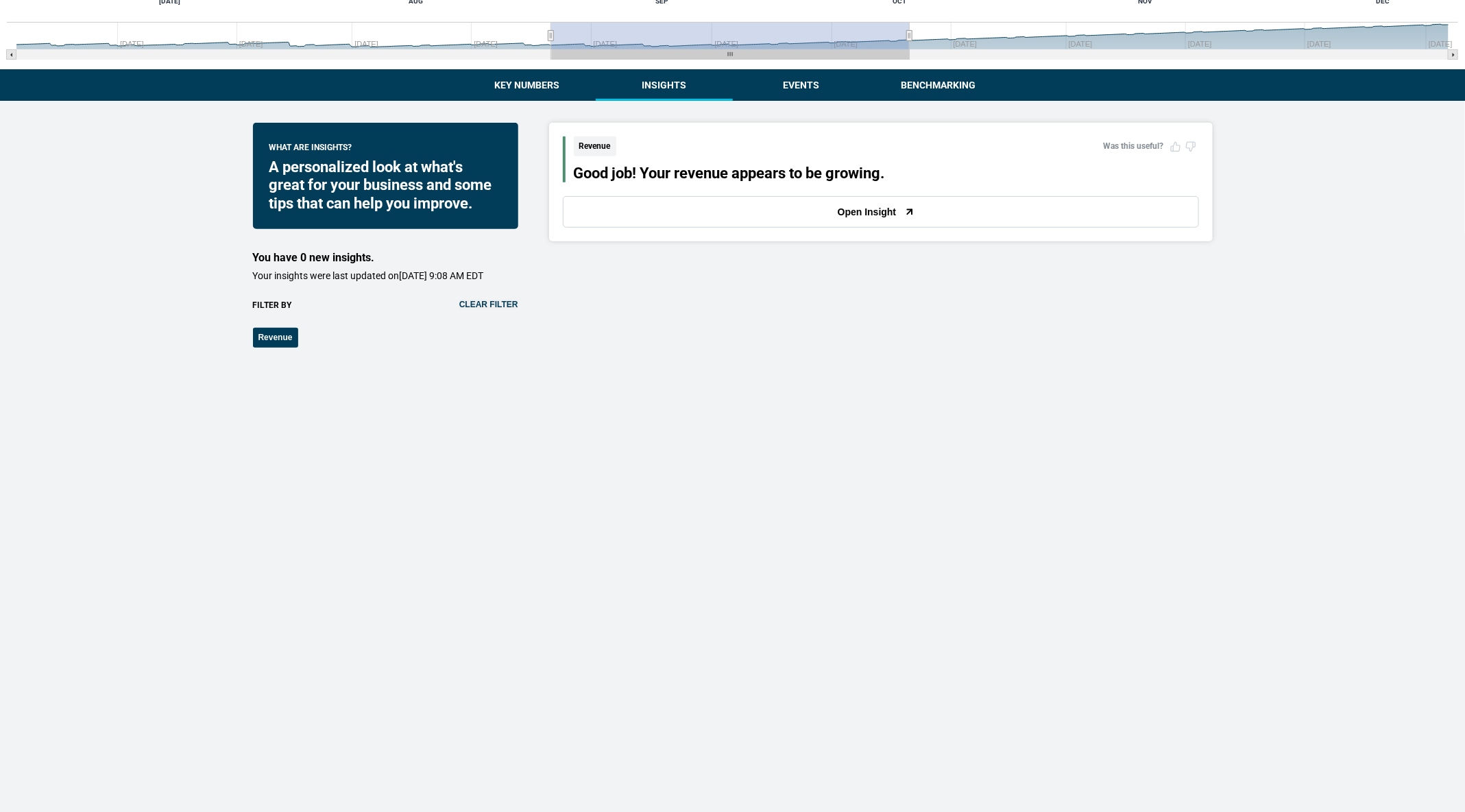
click at [499, 306] on div "What are insights? A personalized look at what's great for your business and so…" at bounding box center [386, 235] width 265 height 225
click at [502, 309] on button "Clear filter" at bounding box center [489, 304] width 59 height 9
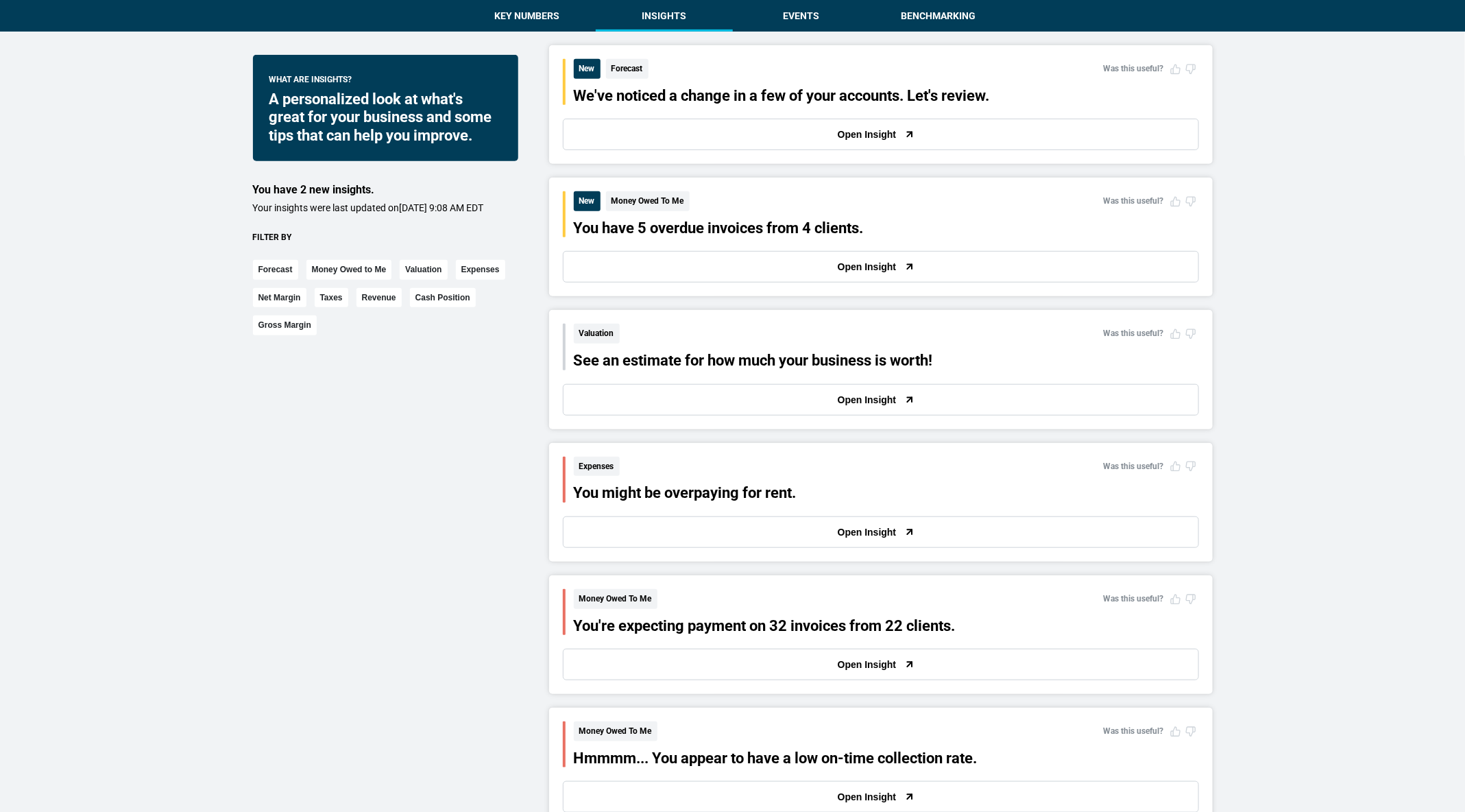
scroll to position [480, 0]
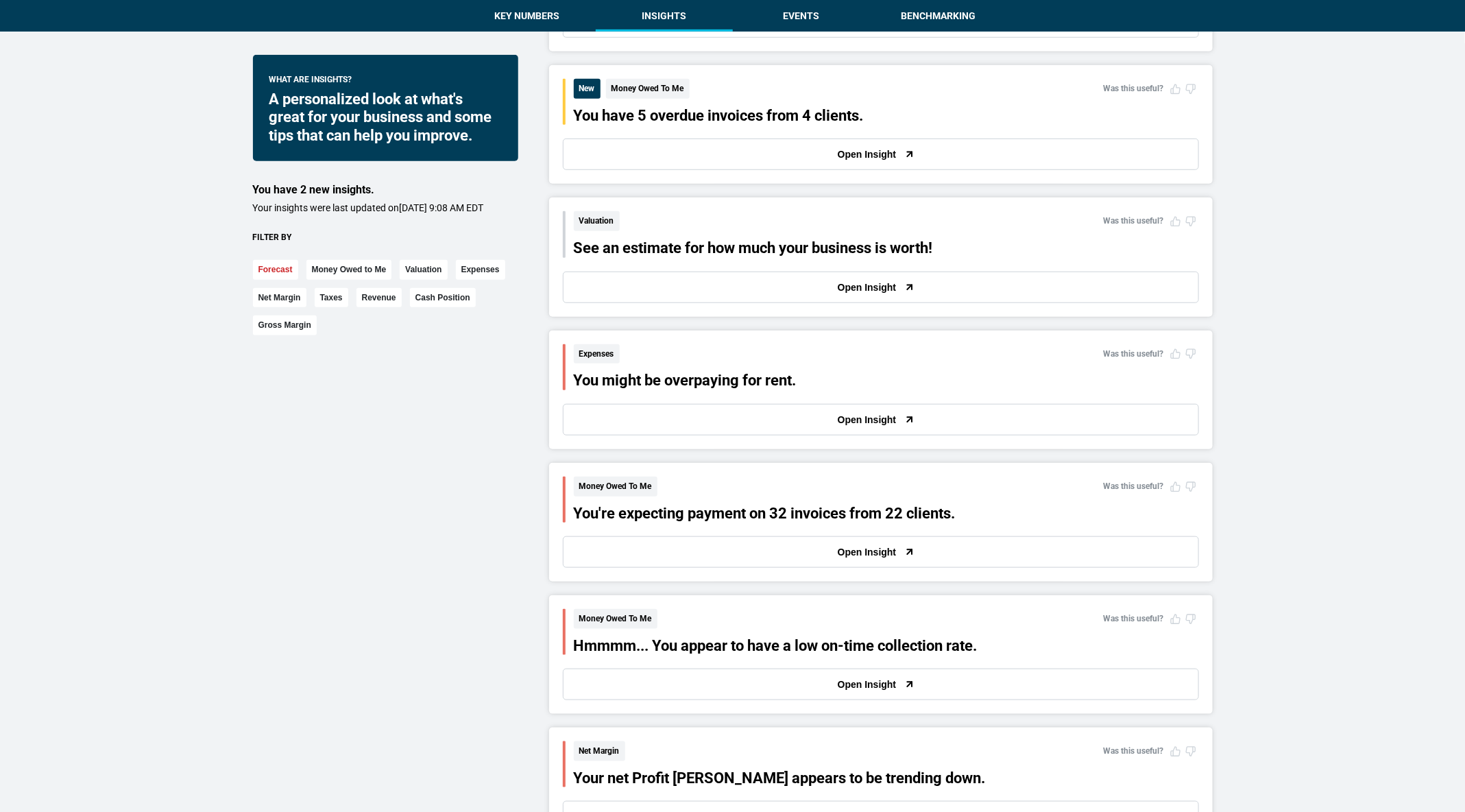
click at [272, 280] on button "Forecast" at bounding box center [275, 270] width 45 height 20
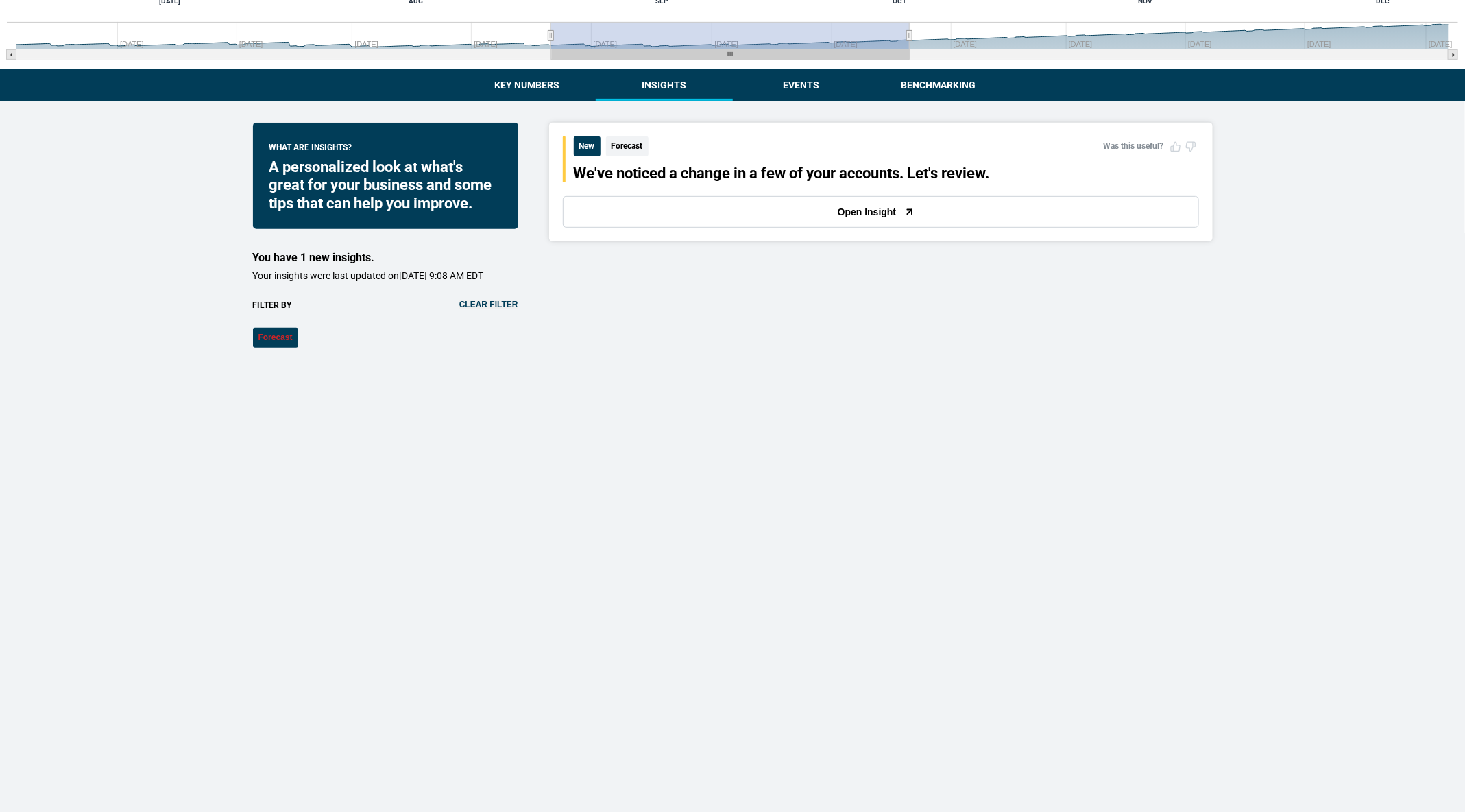
scroll to position [290, 0]
click at [723, 231] on div "Did you find this insight useful? Yes No Submit Feedback New Forecast Was this …" at bounding box center [881, 182] width 664 height 119
click at [716, 214] on button "Open Insight" at bounding box center [881, 212] width 636 height 32
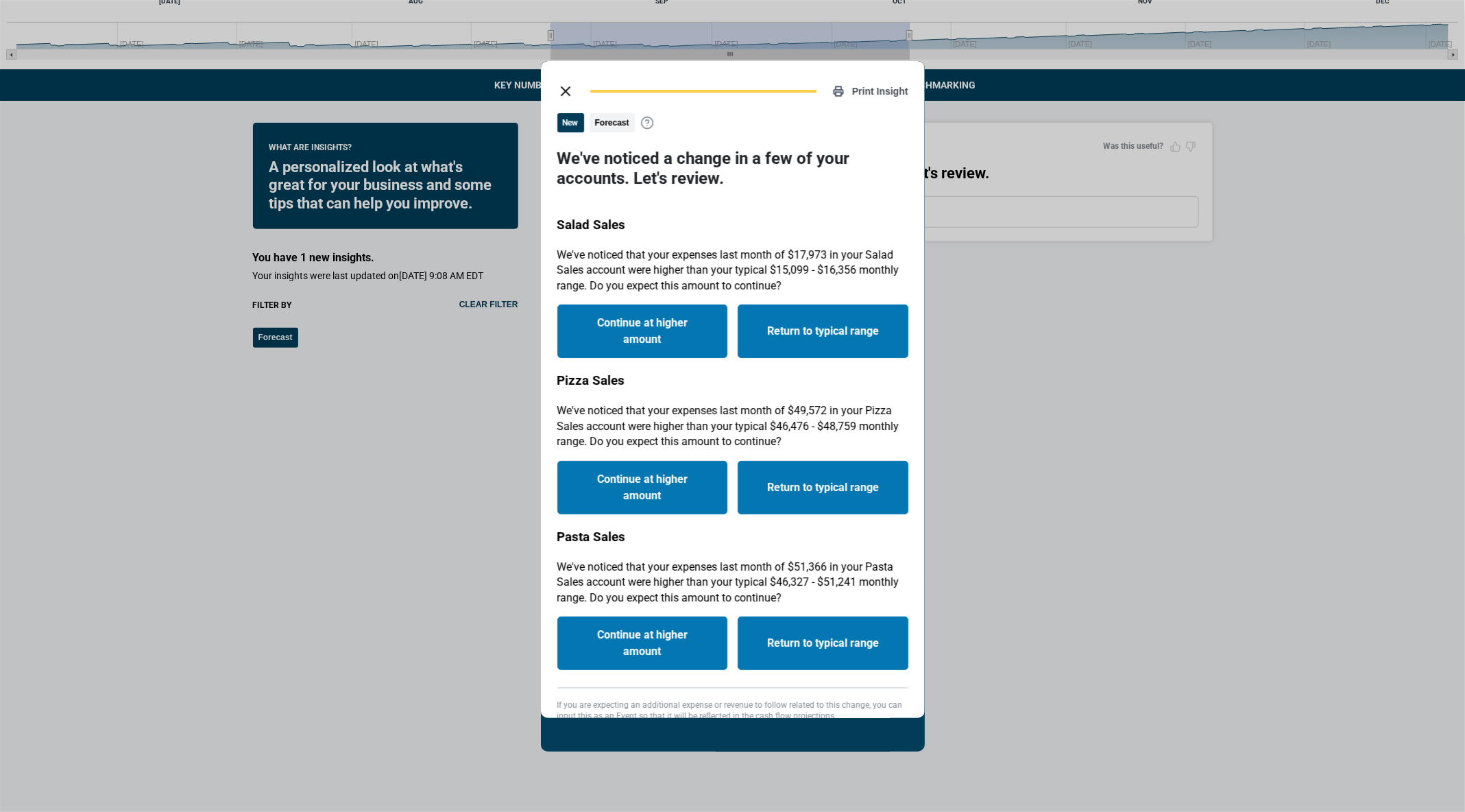
click at [561, 71] on div "Print Insight New Forecast We've noticed a change in a few of your accounts. Le…" at bounding box center [733, 390] width 384 height 657
click at [556, 85] on button "close dialog" at bounding box center [566, 92] width 27 height 27
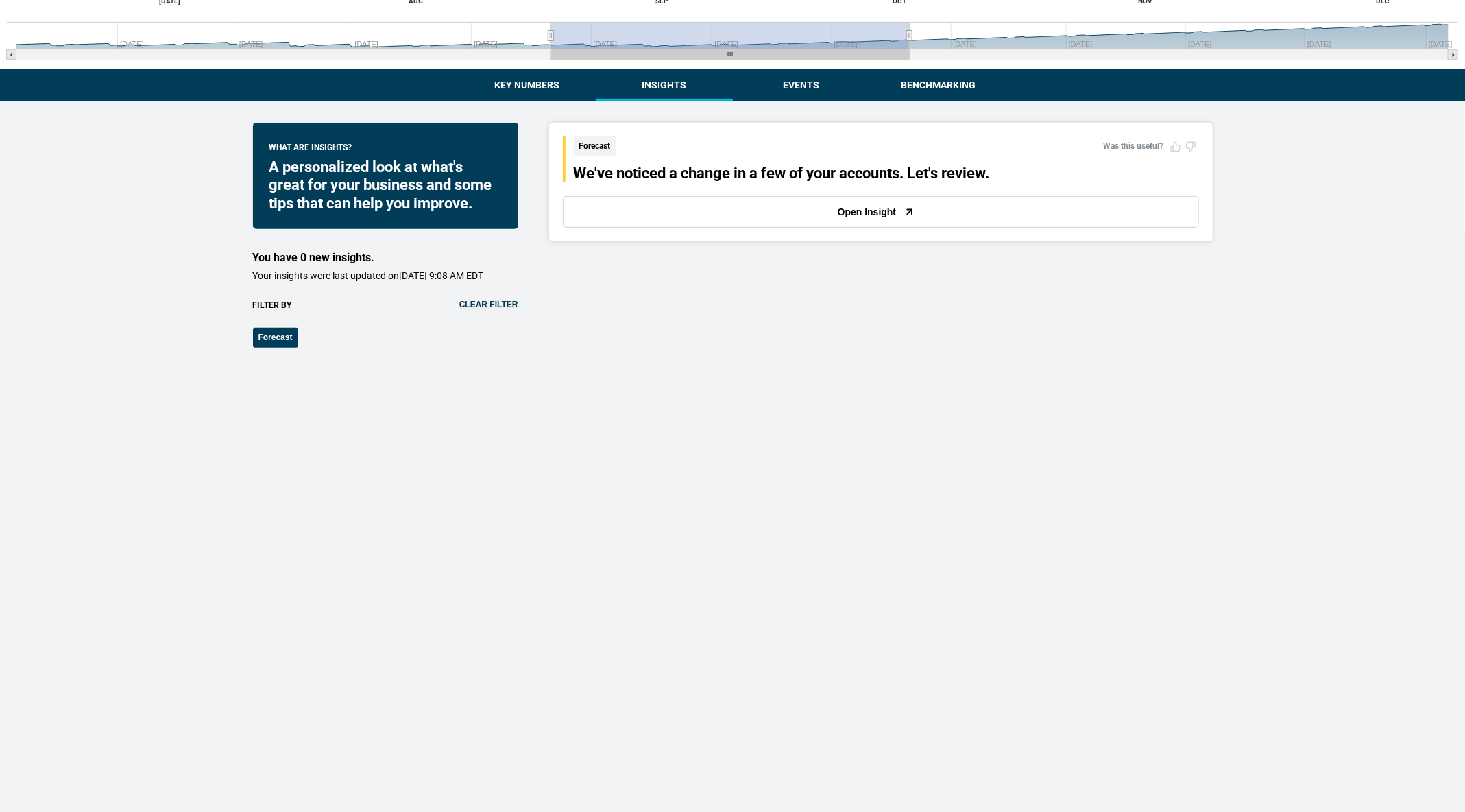
click at [506, 307] on div "What are insights? A personalized look at what's great for your business and so…" at bounding box center [386, 235] width 265 height 225
click at [500, 309] on button "Clear filter" at bounding box center [489, 304] width 59 height 9
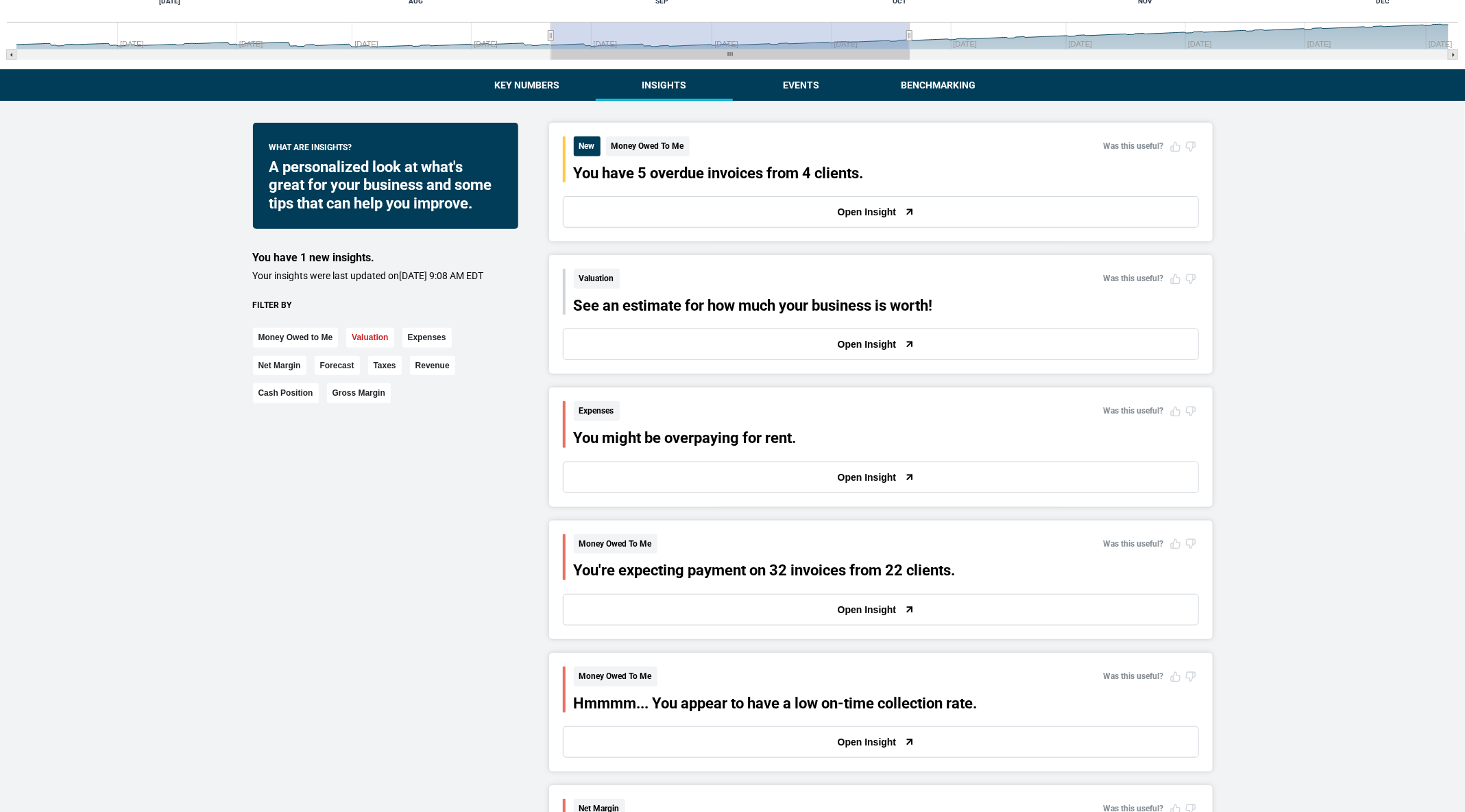
click at [373, 347] on button "Valuation" at bounding box center [370, 338] width 48 height 20
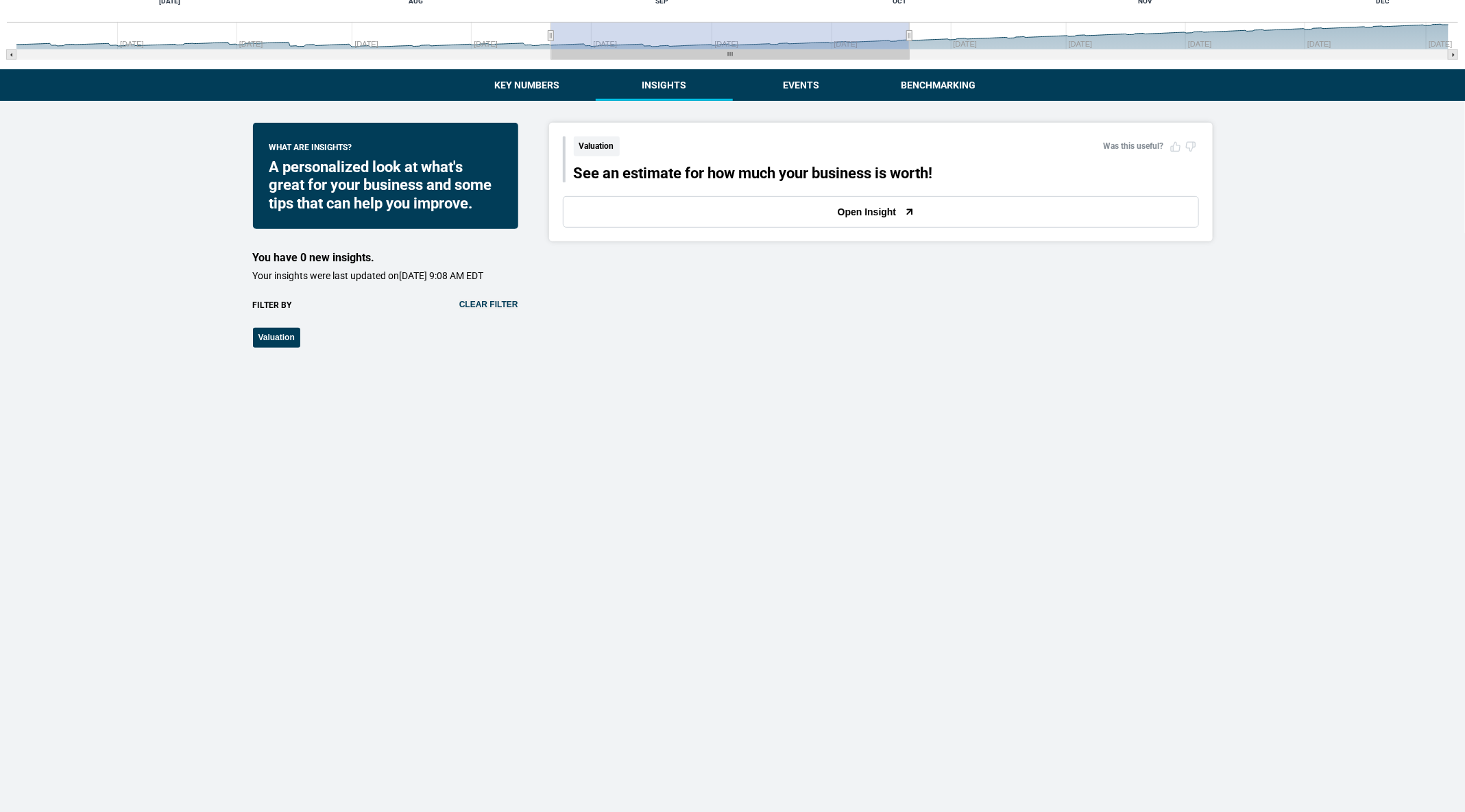
click at [646, 222] on button "Open Insight" at bounding box center [881, 212] width 636 height 32
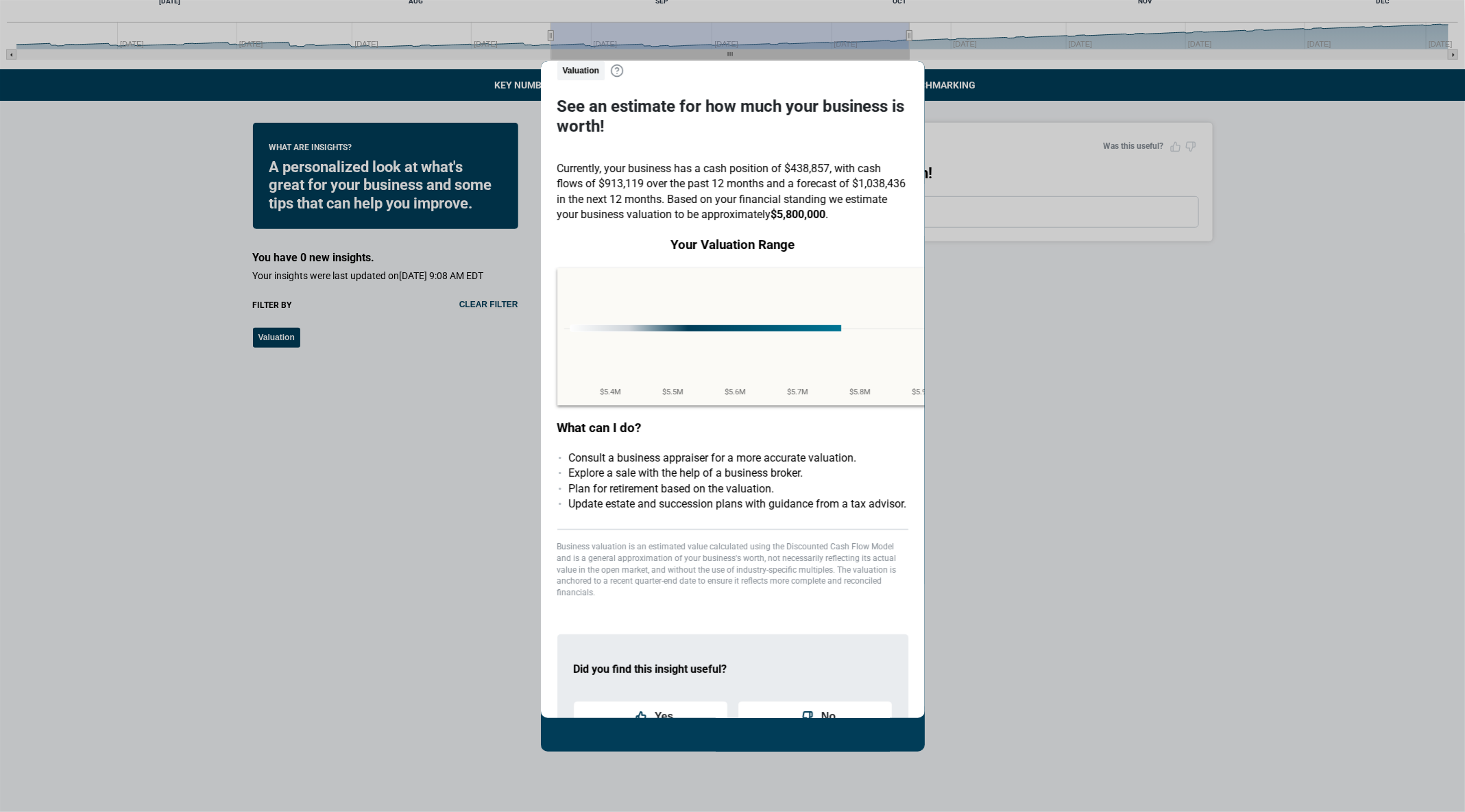
scroll to position [61, 0]
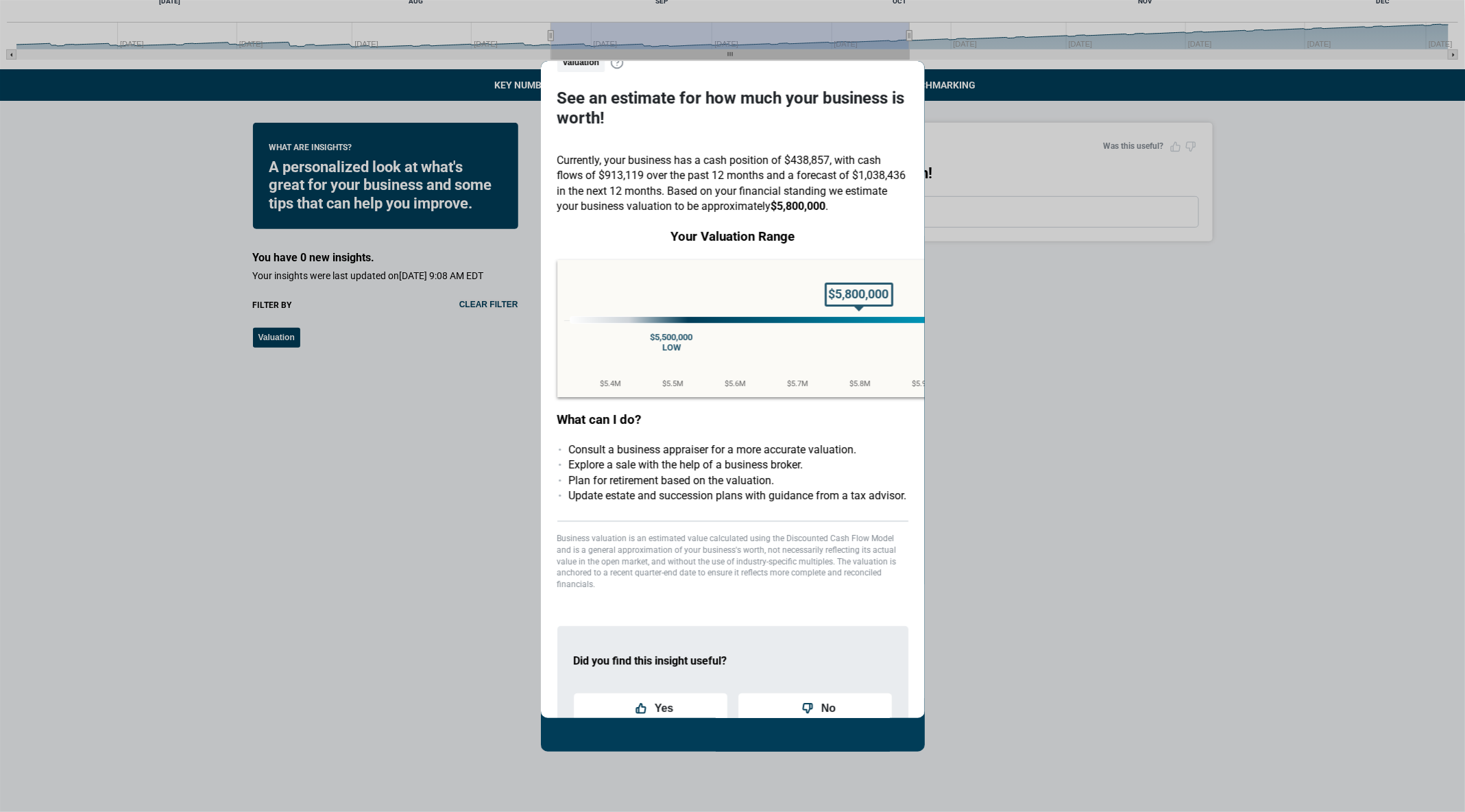
click at [559, 65] on span "Valuation" at bounding box center [582, 63] width 48 height 20
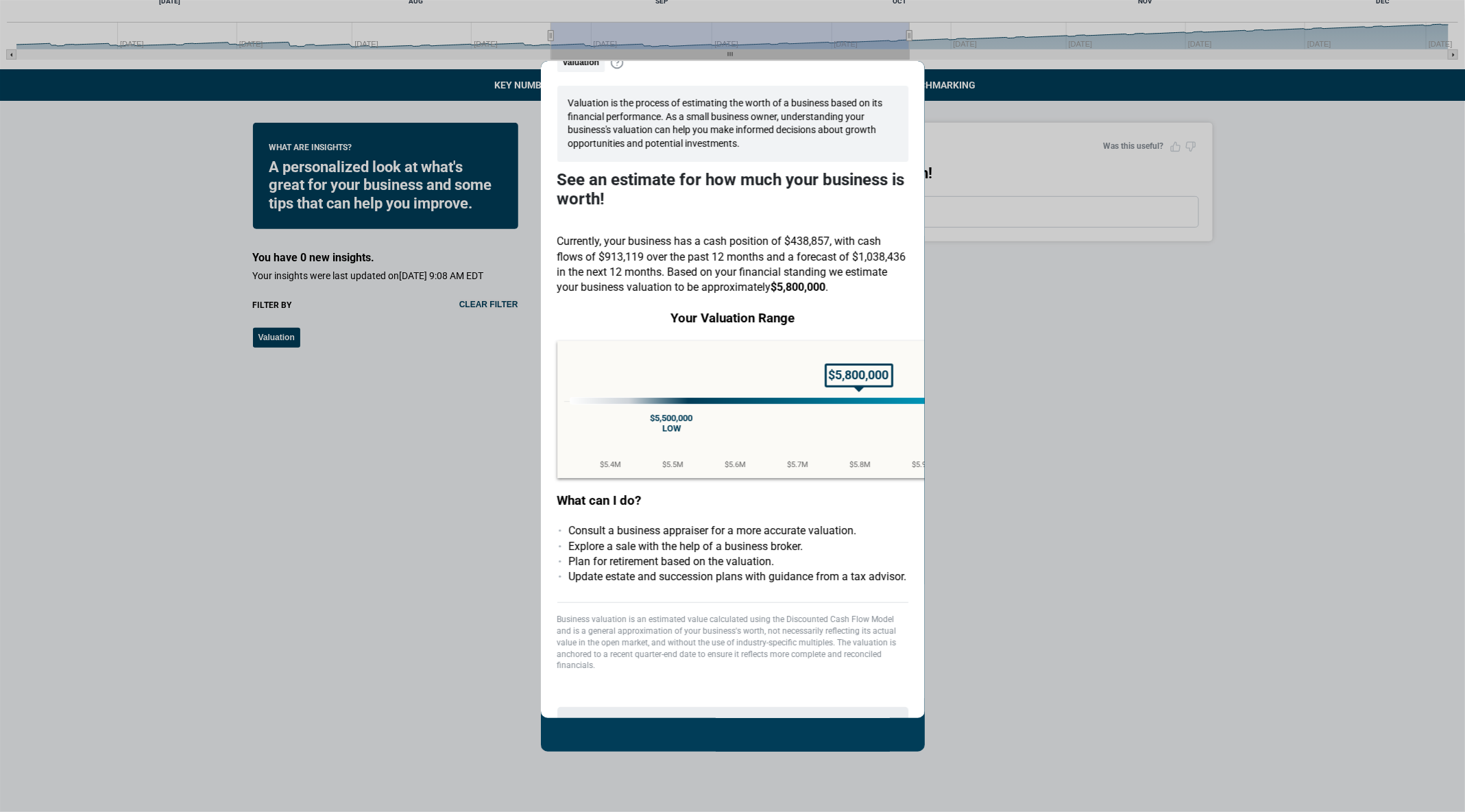
scroll to position [0, 0]
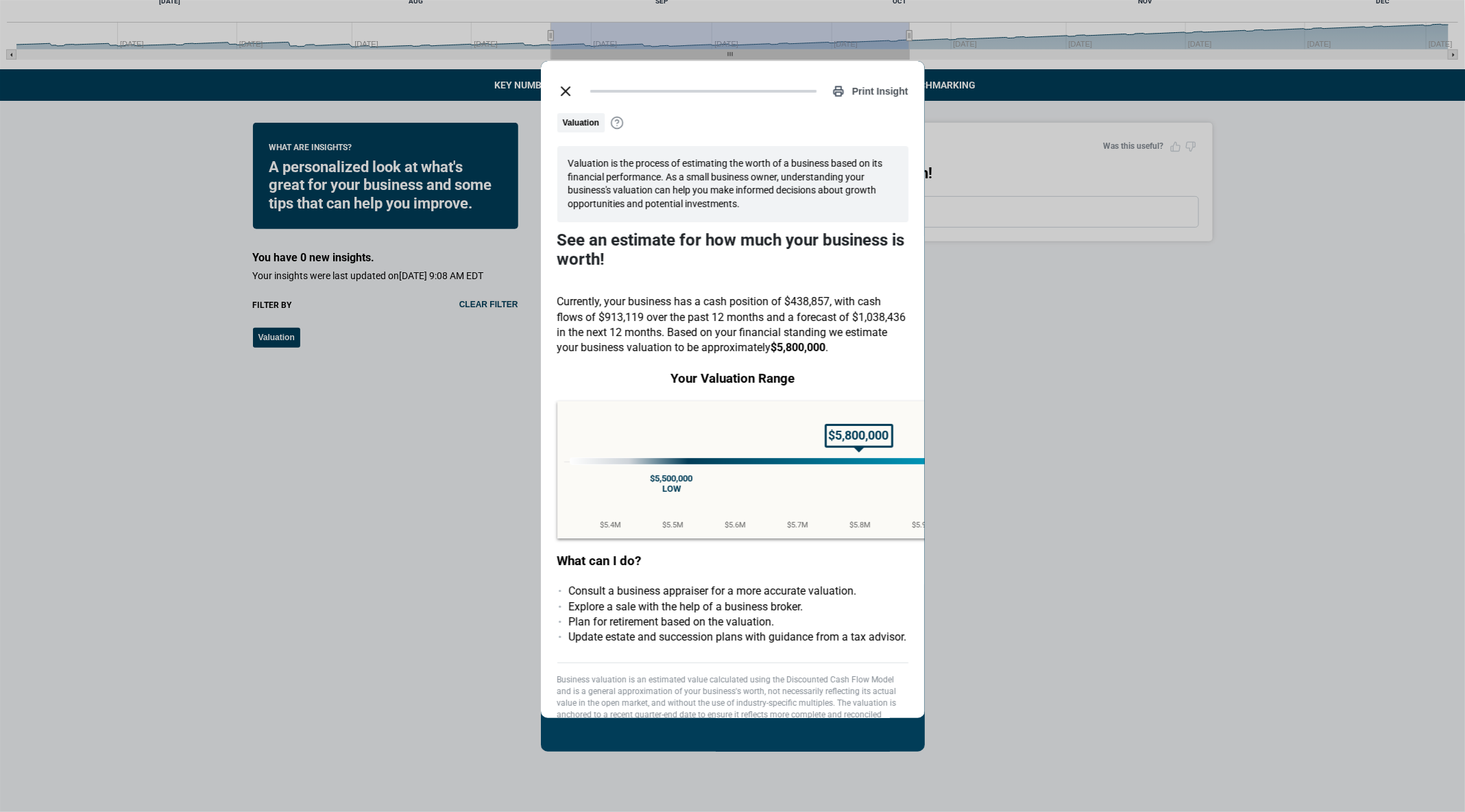
click at [564, 102] on button "close dialog" at bounding box center [566, 92] width 27 height 27
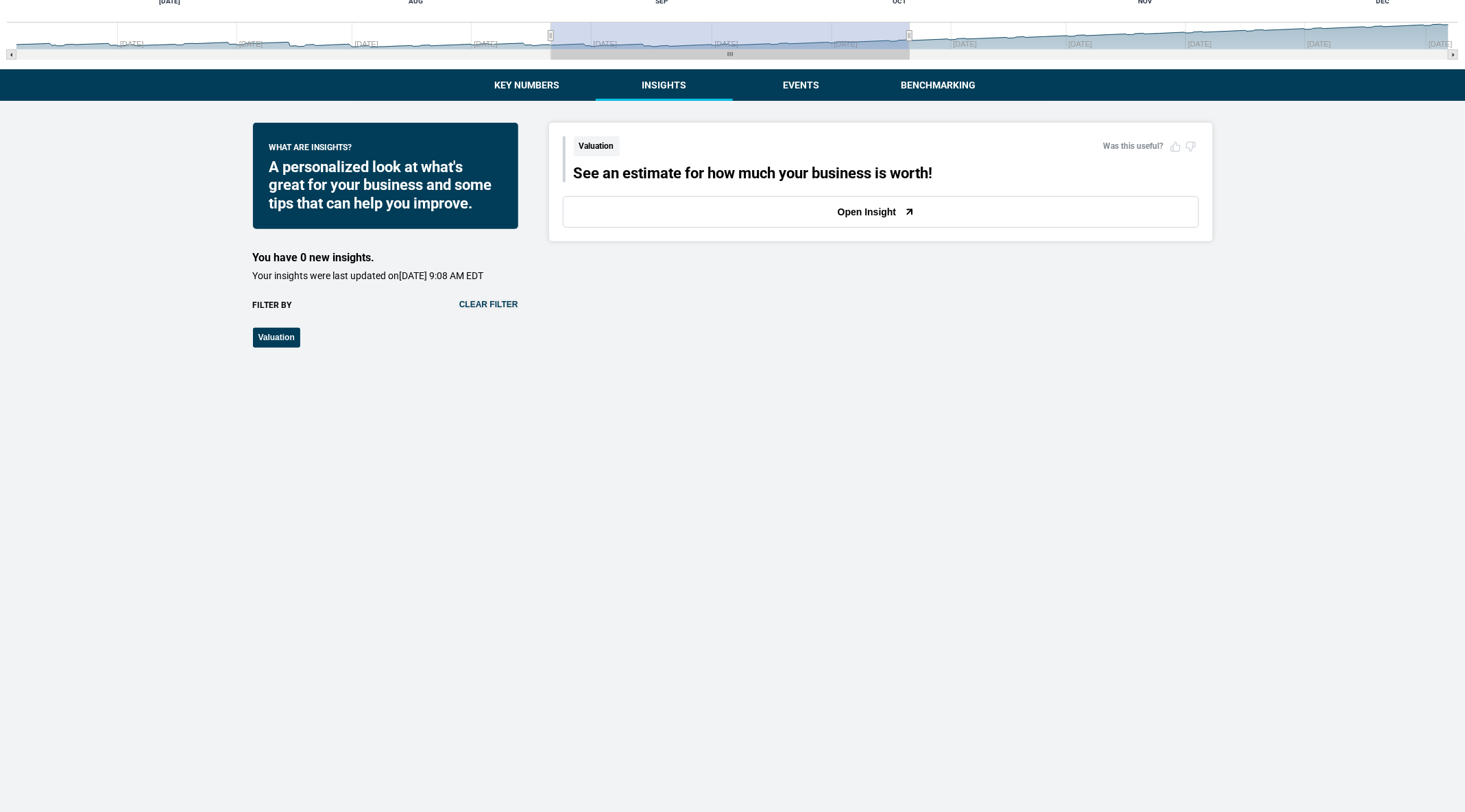
click at [497, 309] on button "Clear filter" at bounding box center [489, 304] width 59 height 9
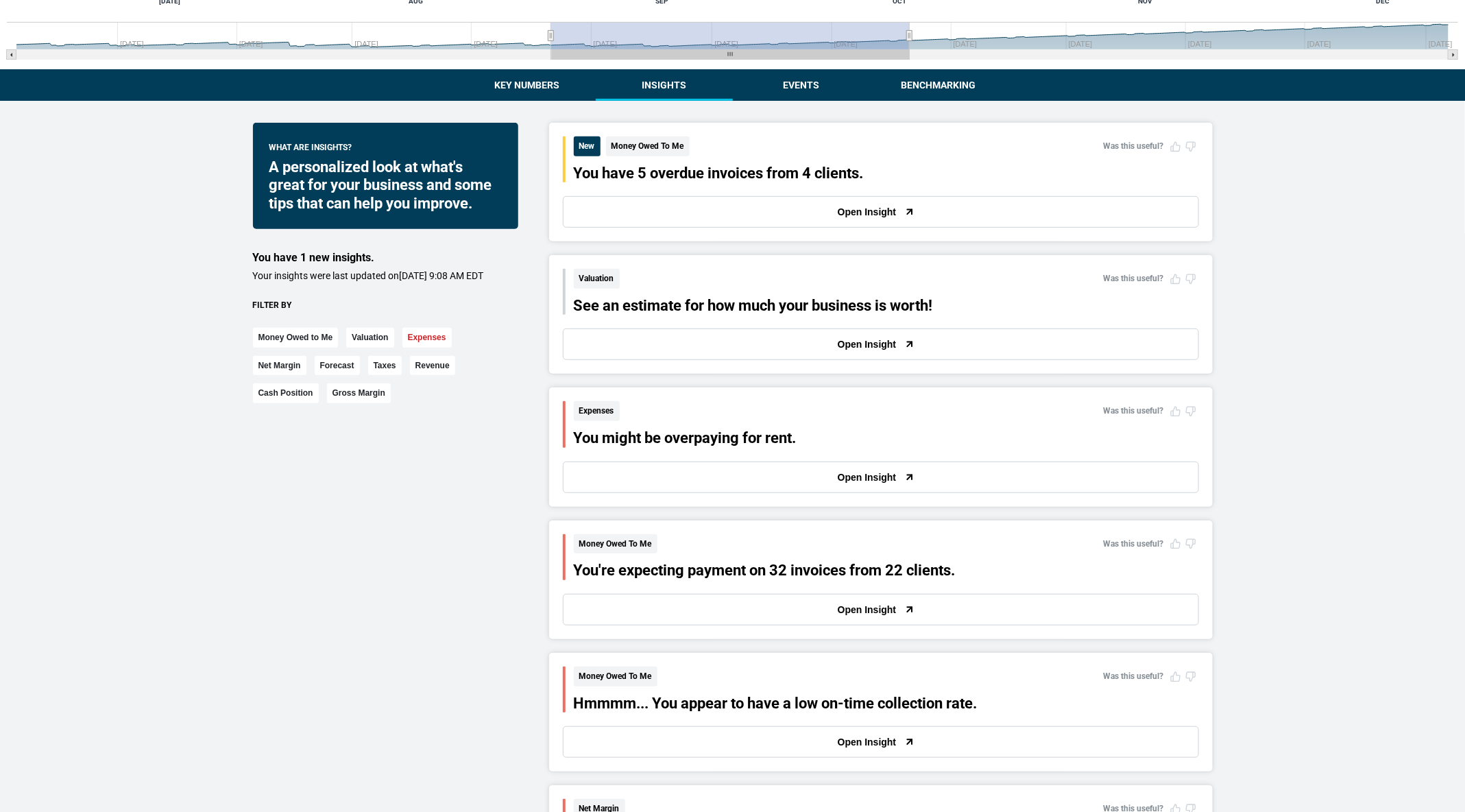
click at [437, 342] on button "Expenses" at bounding box center [427, 338] width 50 height 20
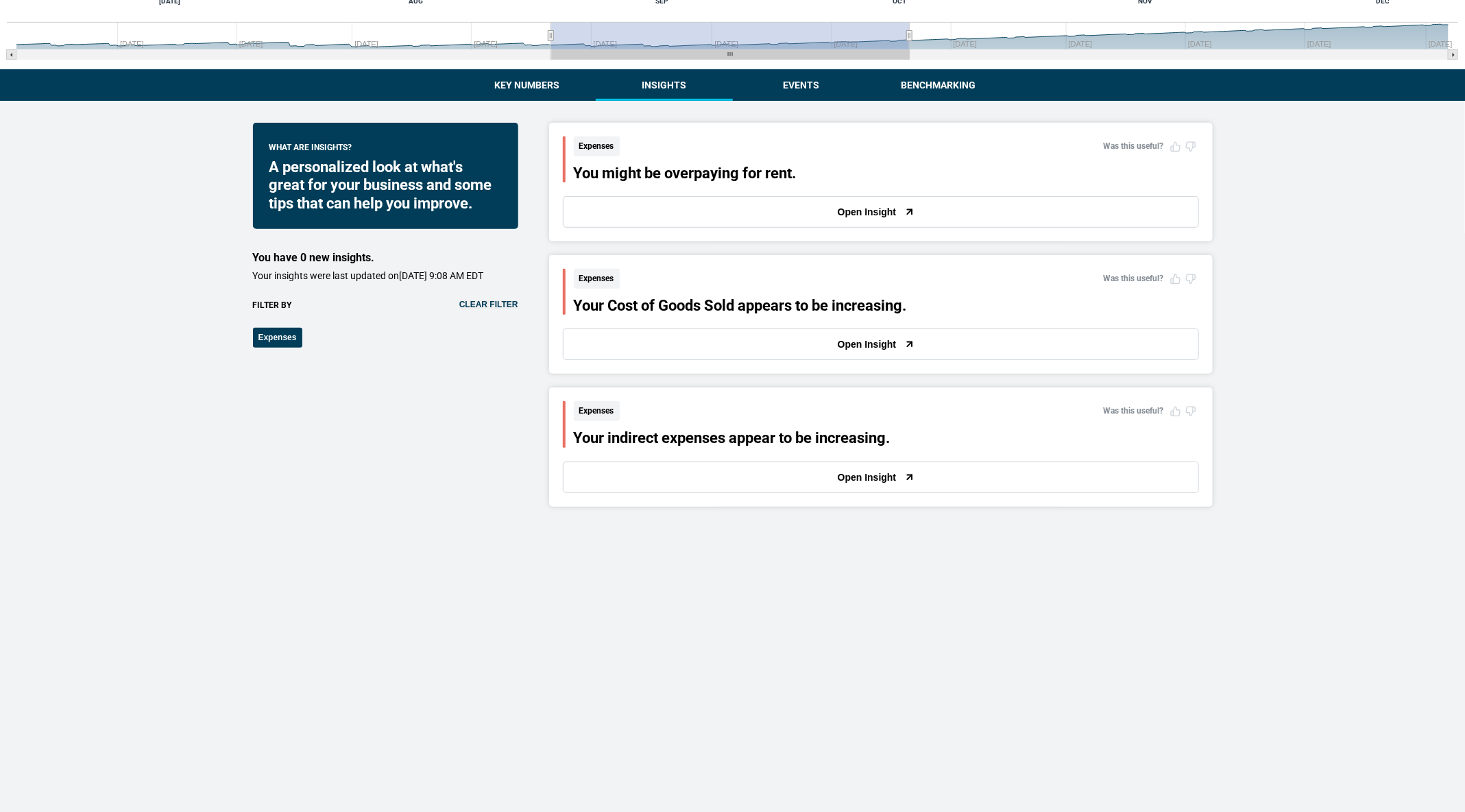
click at [632, 496] on div "Did you find this insight useful? Yes No Submit Feedback Expenses Was this usef…" at bounding box center [881, 447] width 664 height 119
click at [610, 473] on button "Open Insight" at bounding box center [881, 477] width 636 height 32
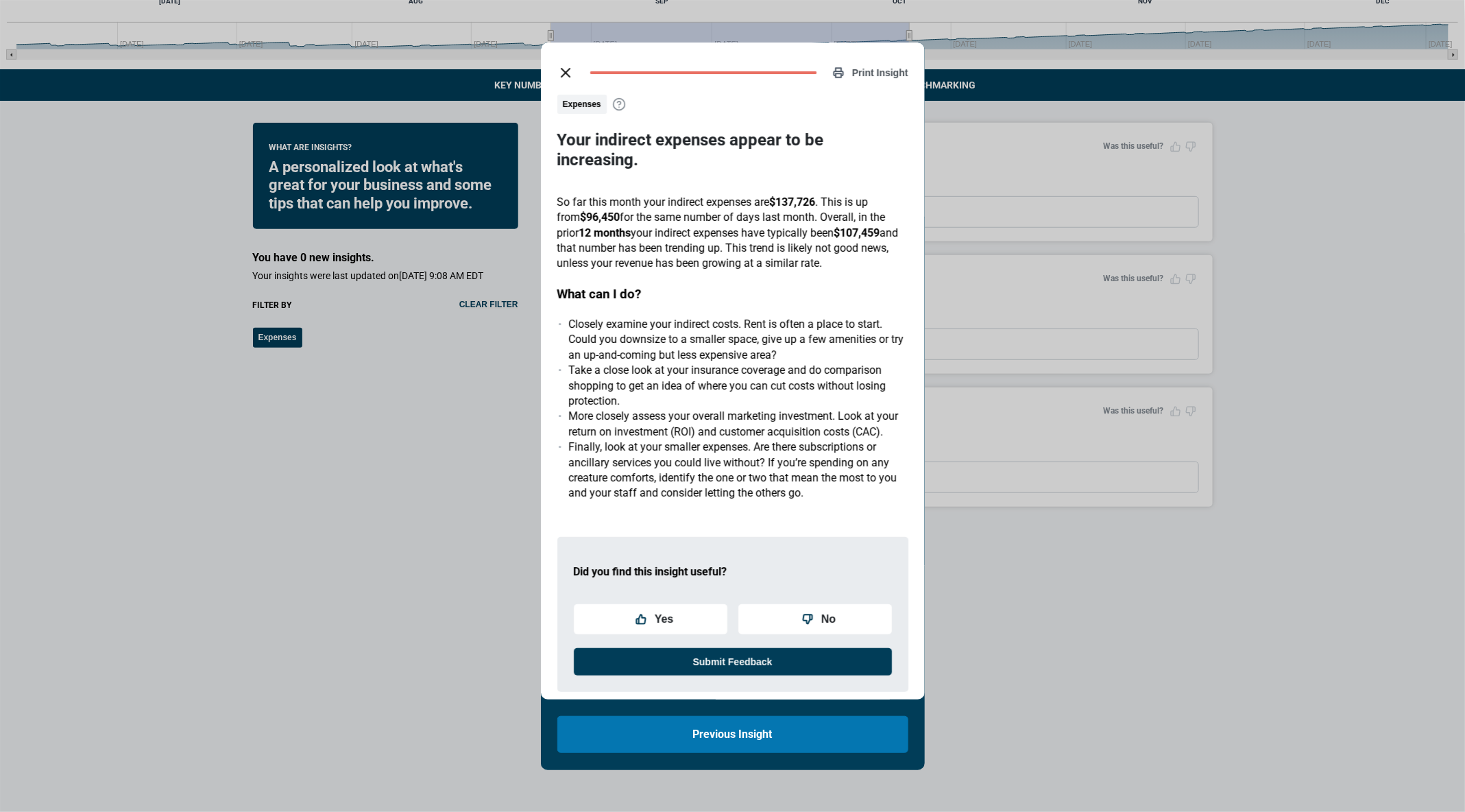
scroll to position [1, 0]
click at [564, 66] on icon "close dialog" at bounding box center [566, 71] width 17 height 17
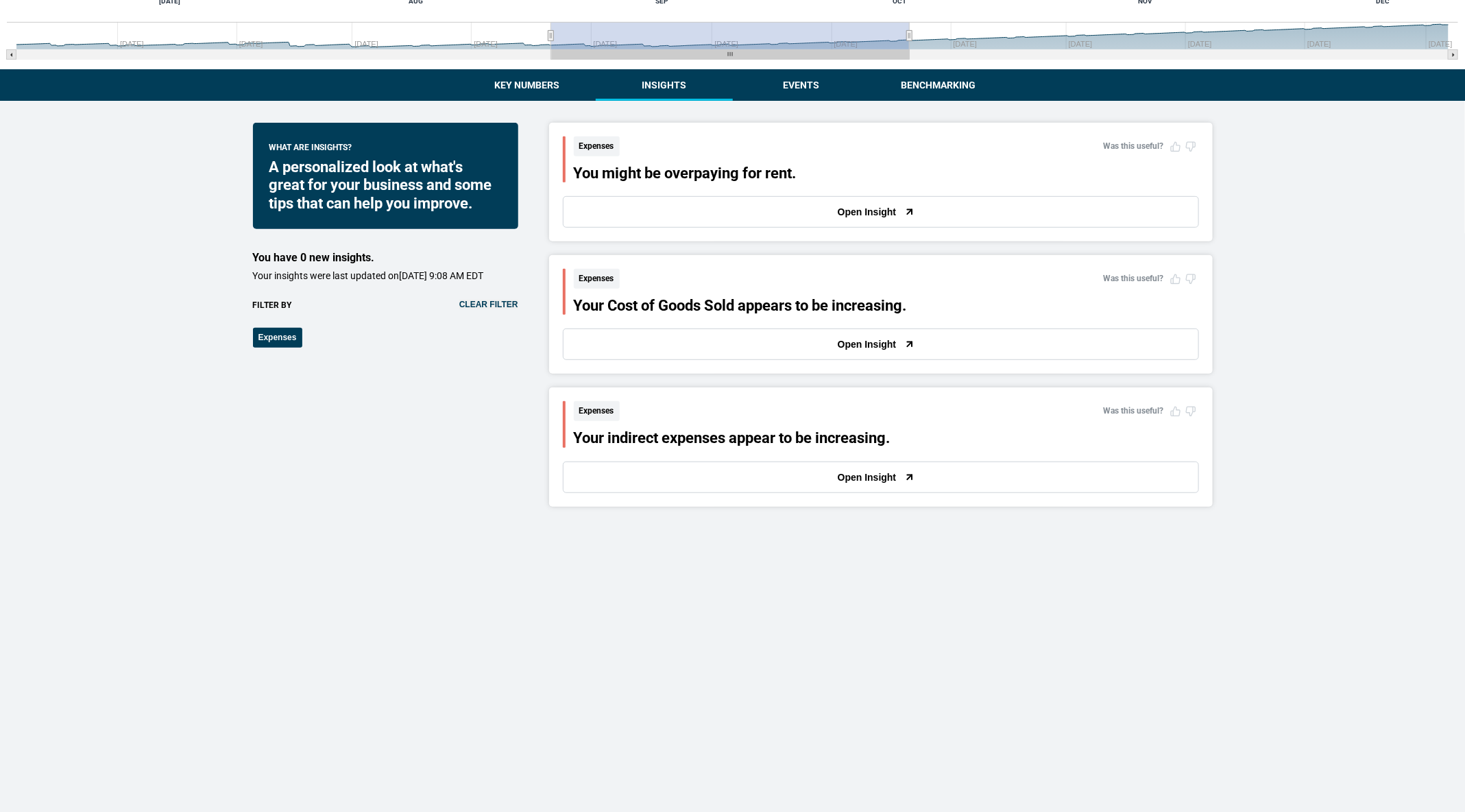
click at [687, 372] on div "Did you find this insight useful? Yes No Submit Feedback Expenses Was this usef…" at bounding box center [881, 314] width 664 height 119
click at [677, 355] on button "Open Insight" at bounding box center [881, 344] width 636 height 32
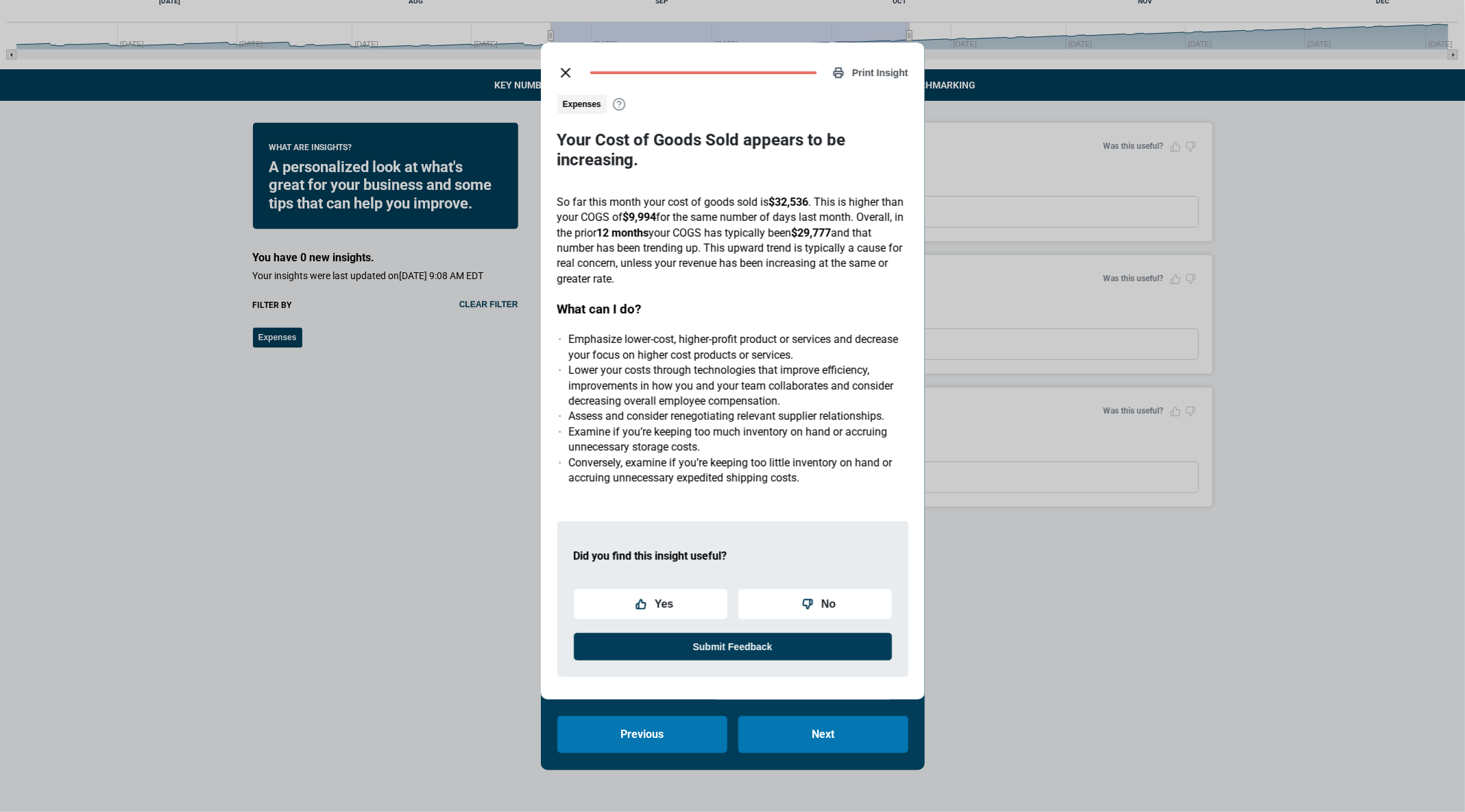
scroll to position [6, 0]
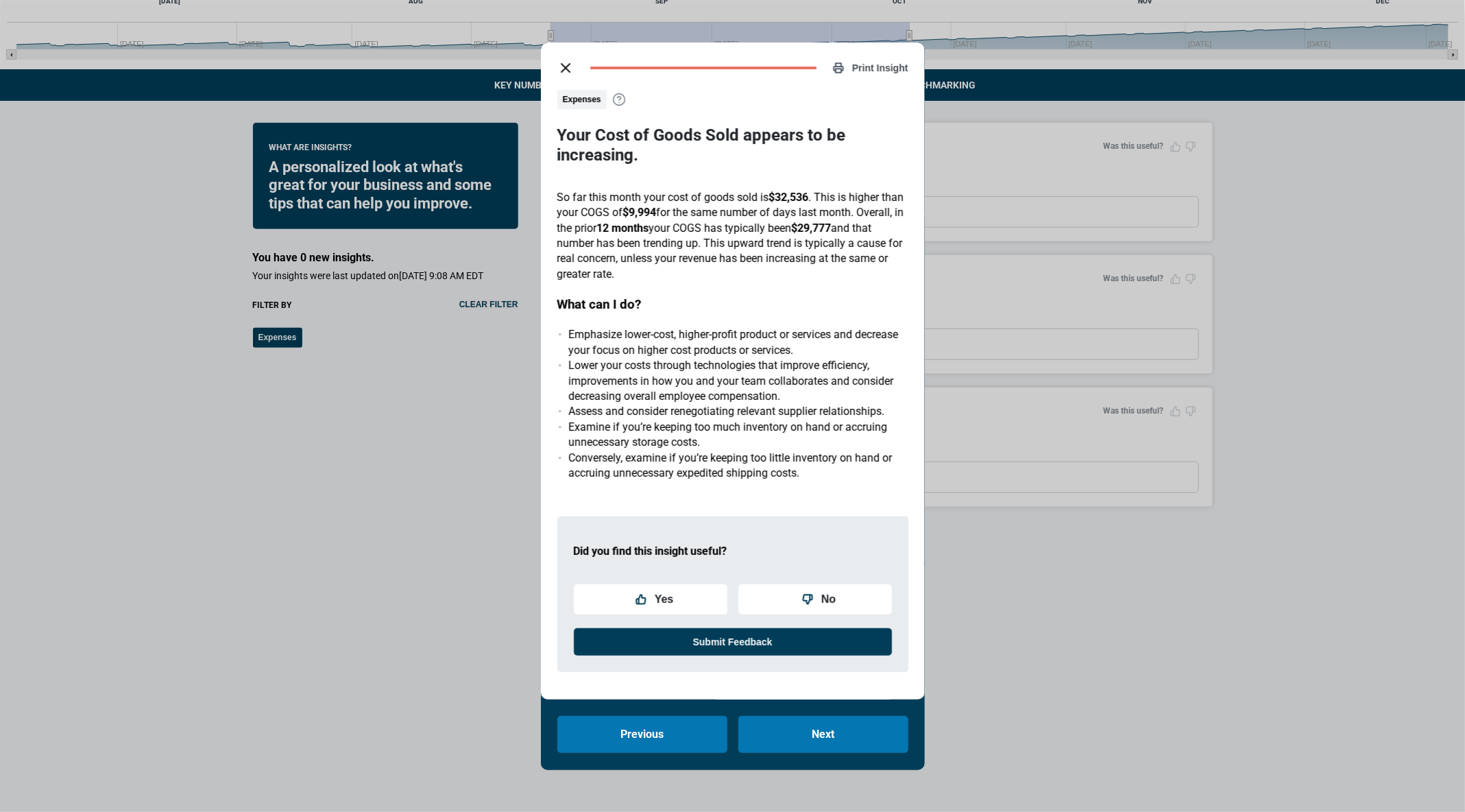
click at [566, 63] on icon "close dialog" at bounding box center [566, 68] width 17 height 17
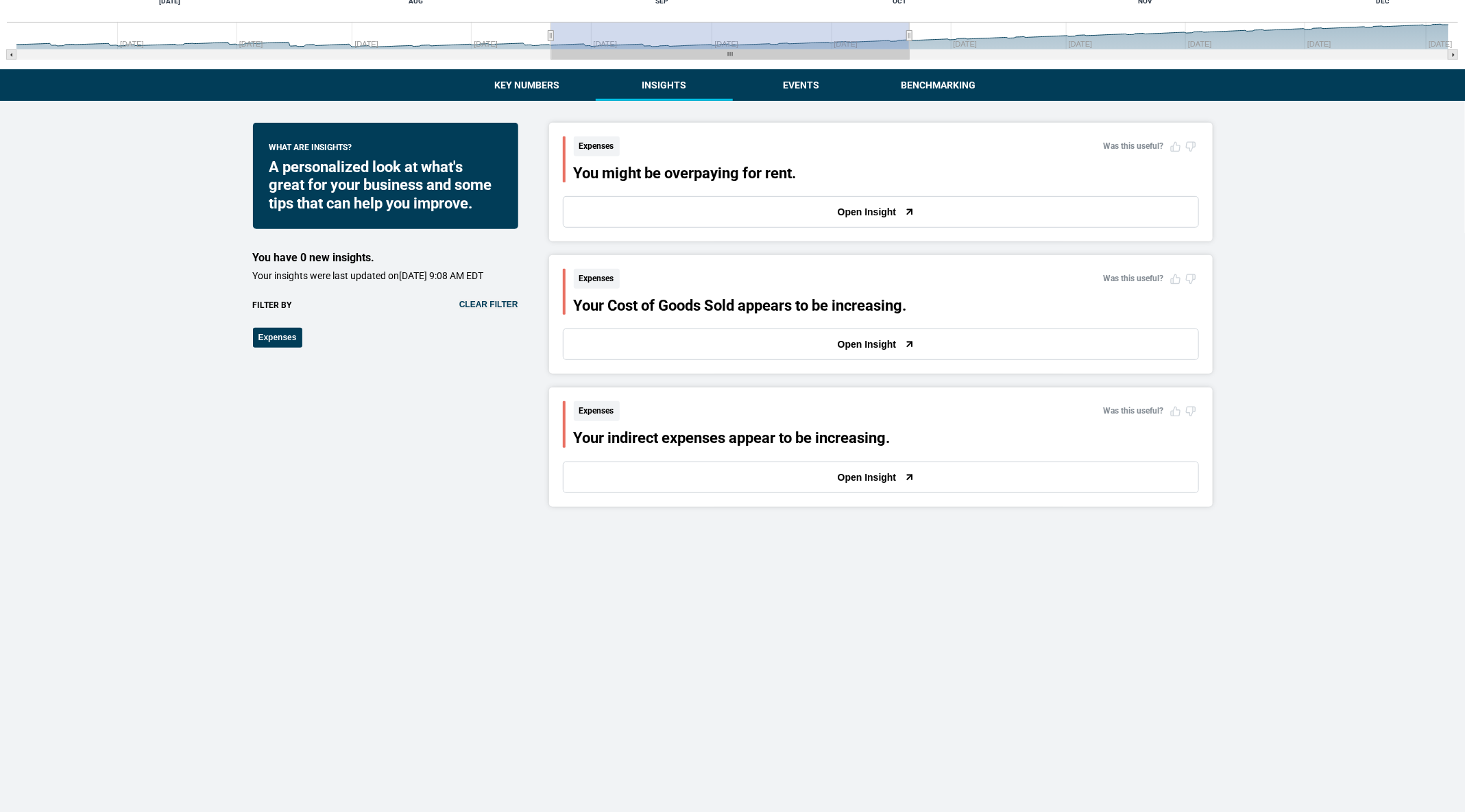
click at [704, 227] on button "Open Insight" at bounding box center [881, 212] width 636 height 32
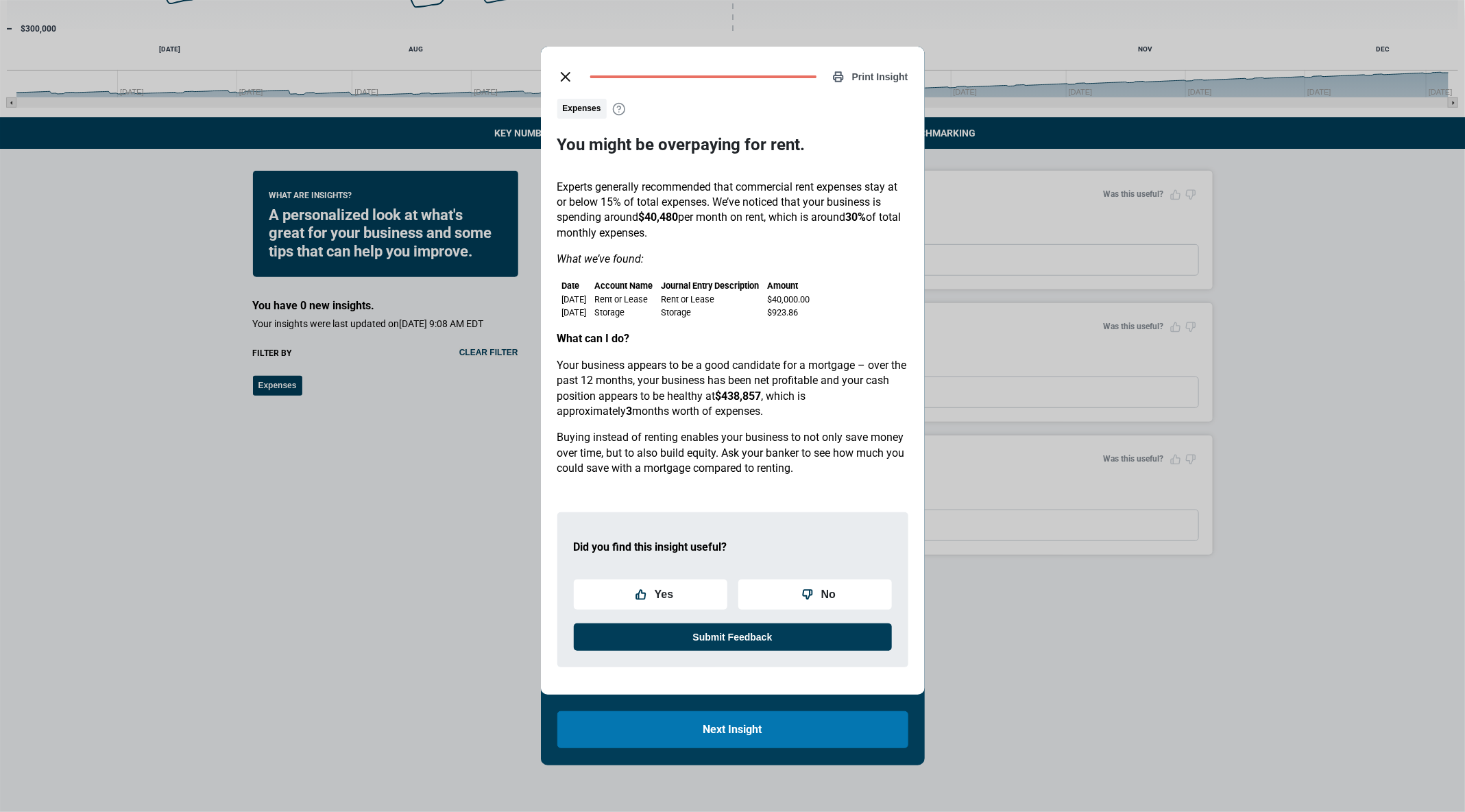
scroll to position [201, 0]
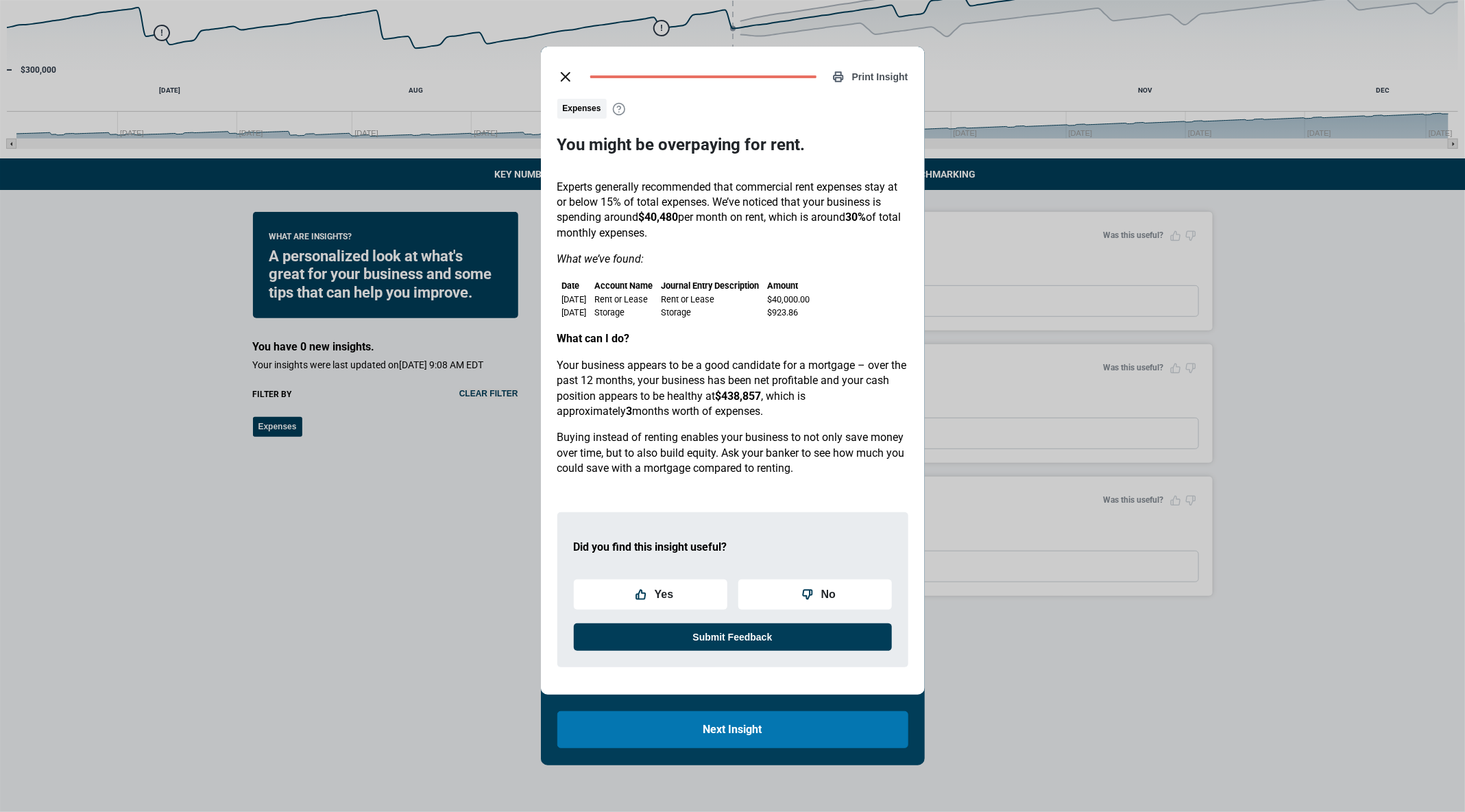
click at [571, 79] on icon "close dialog" at bounding box center [566, 76] width 17 height 17
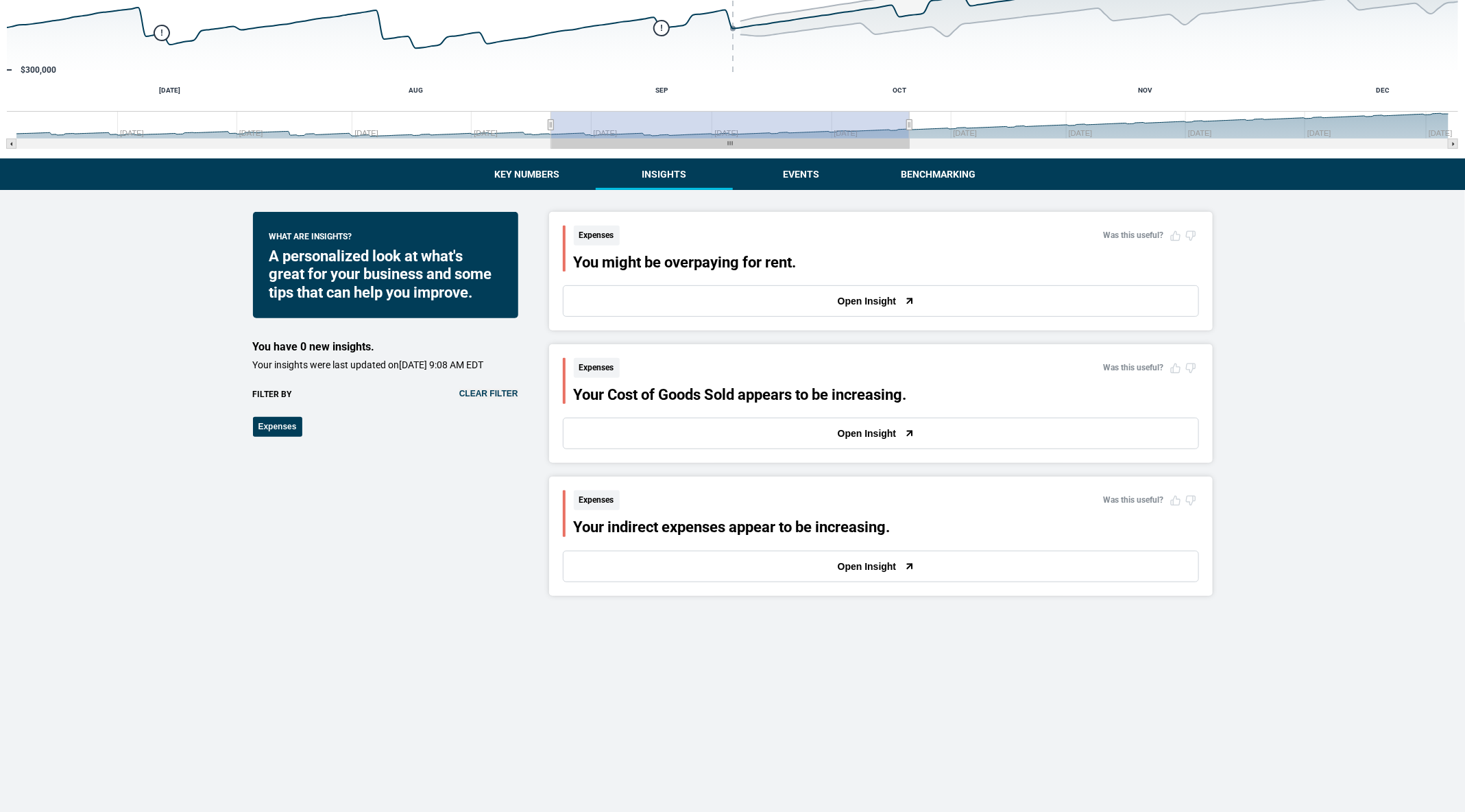
click at [511, 398] on button "Clear filter" at bounding box center [489, 393] width 59 height 9
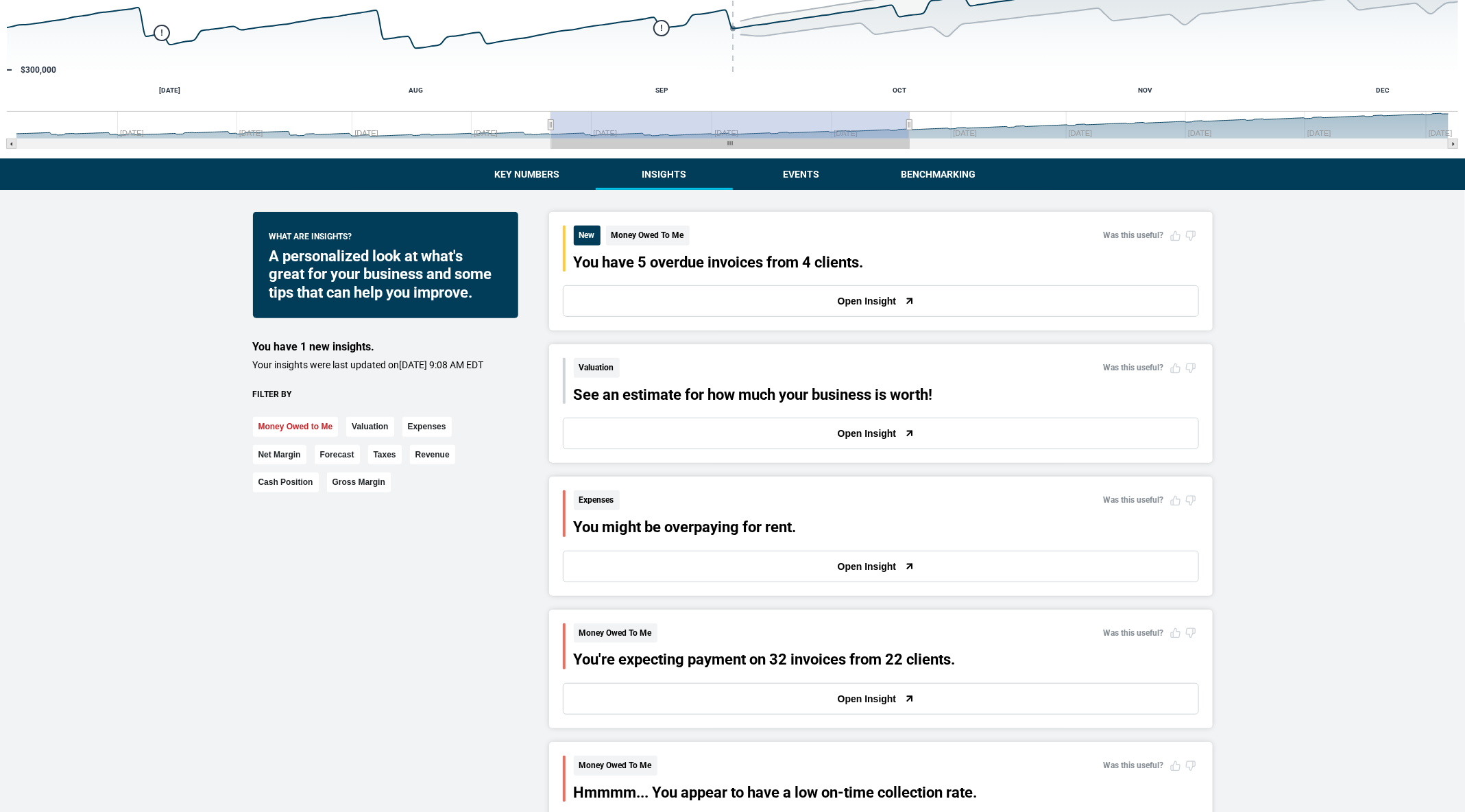
click at [300, 437] on button "Money Owed to Me" at bounding box center [295, 427] width 86 height 20
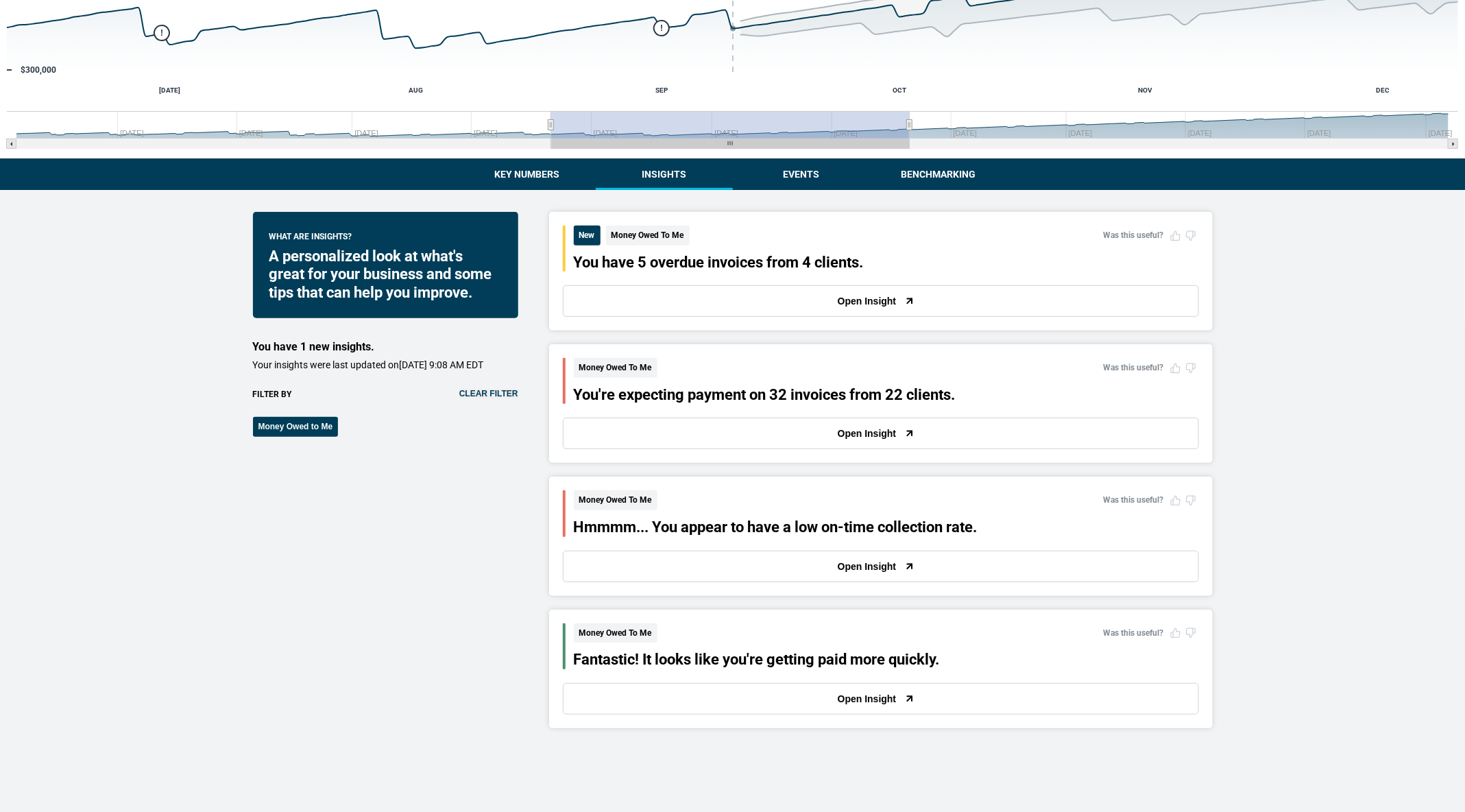
click at [696, 303] on button "Open Insight" at bounding box center [881, 301] width 636 height 32
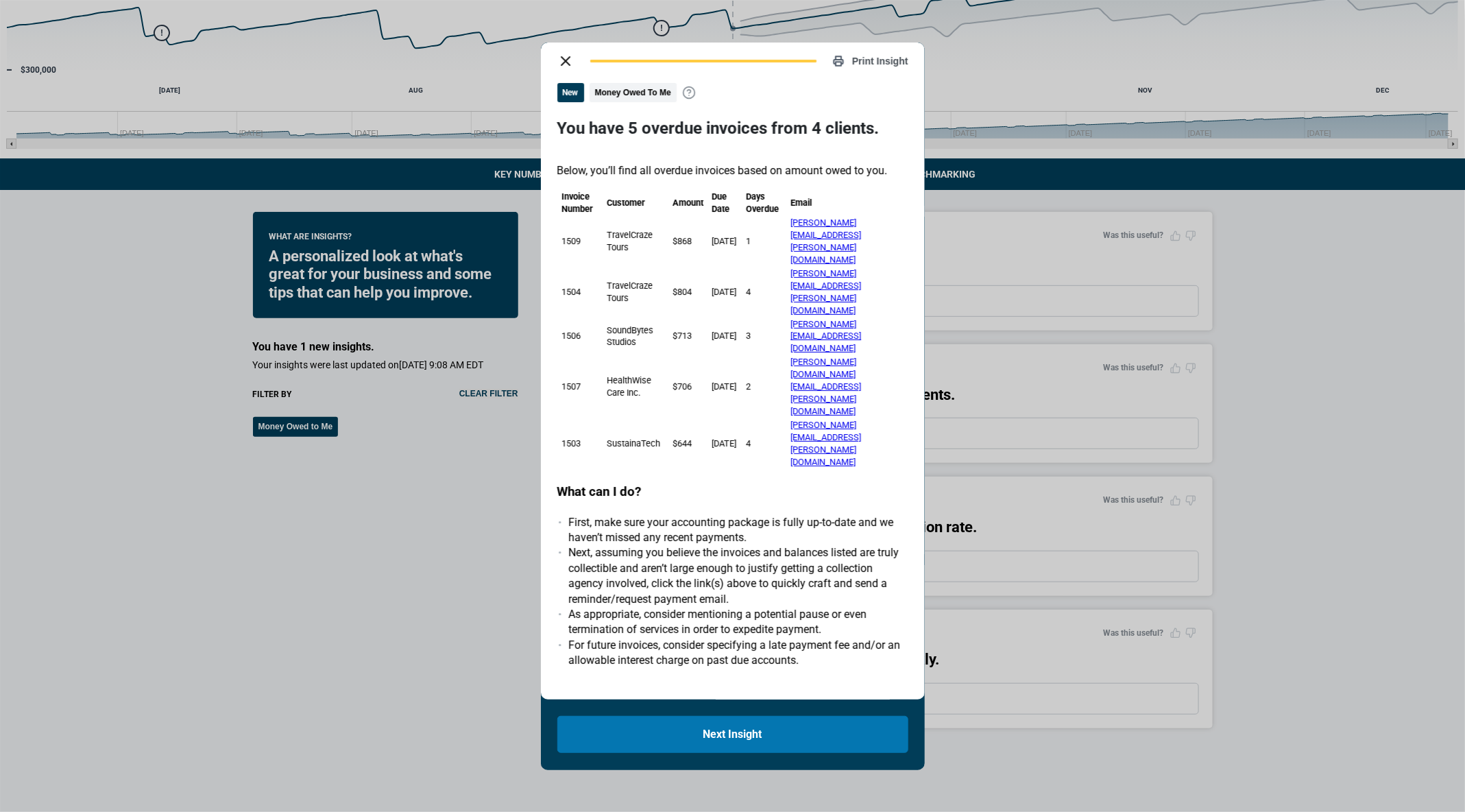
scroll to position [22, 11]
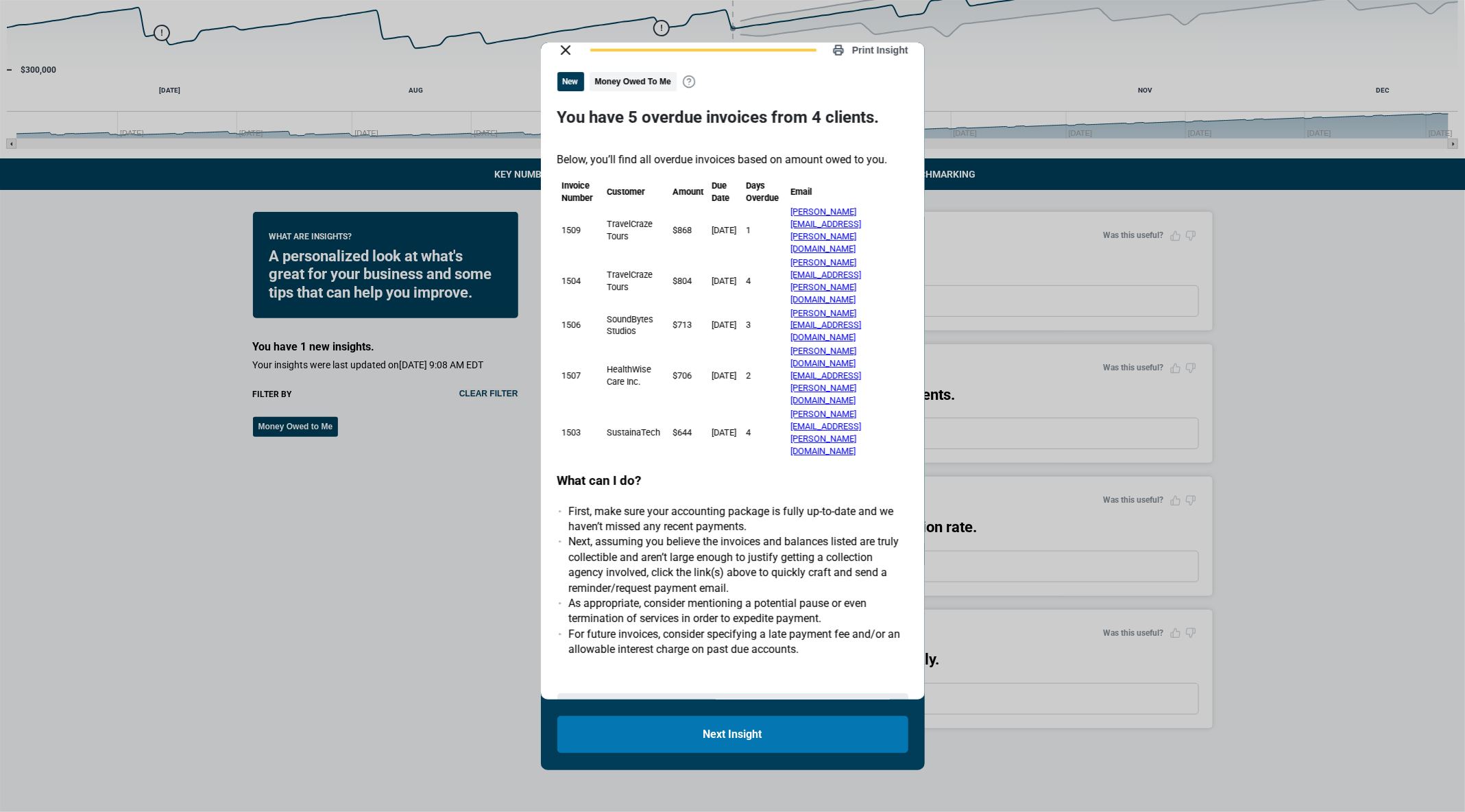
click at [558, 52] on icon "close dialog" at bounding box center [566, 50] width 17 height 17
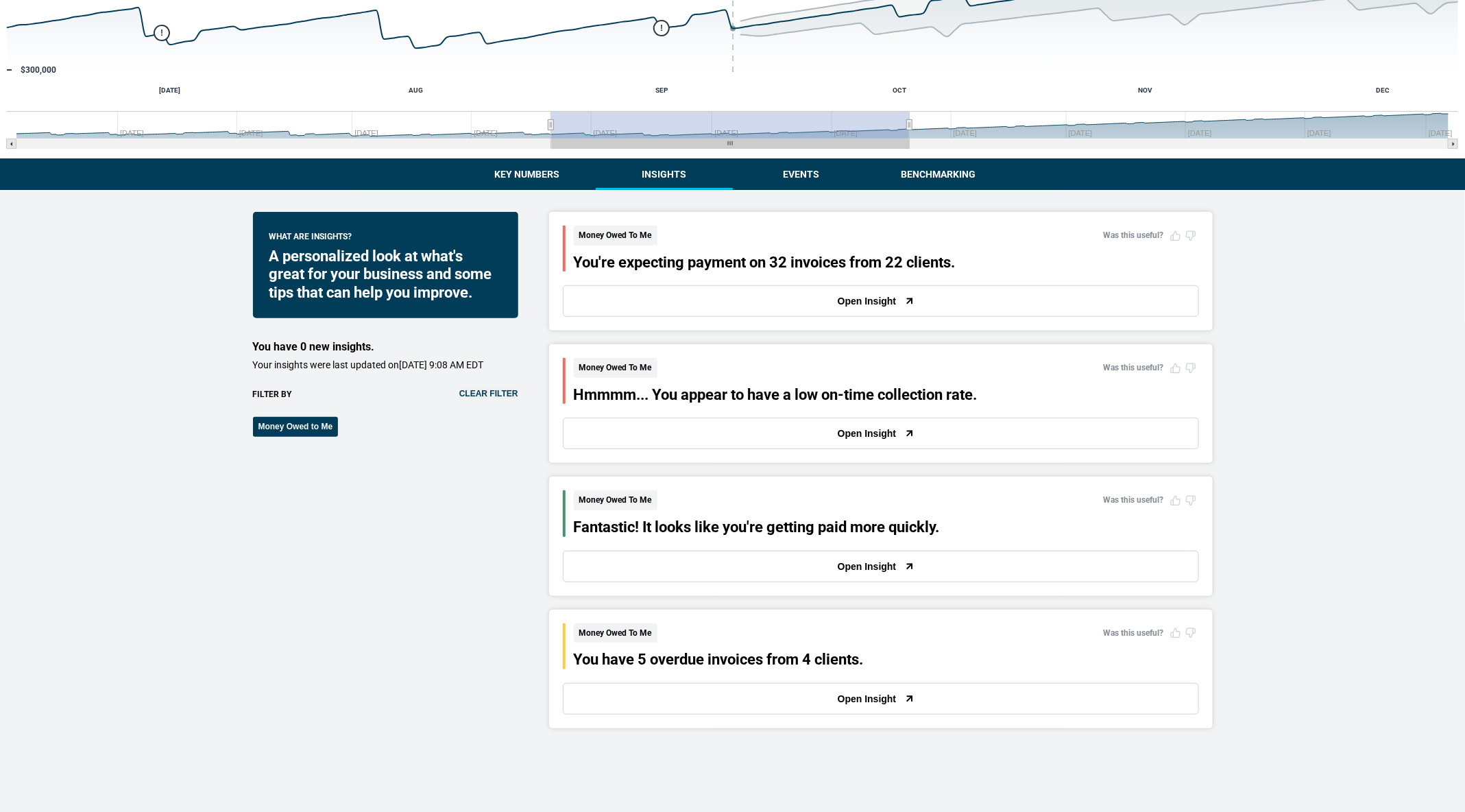
click at [639, 307] on button "Open Insight" at bounding box center [881, 301] width 636 height 32
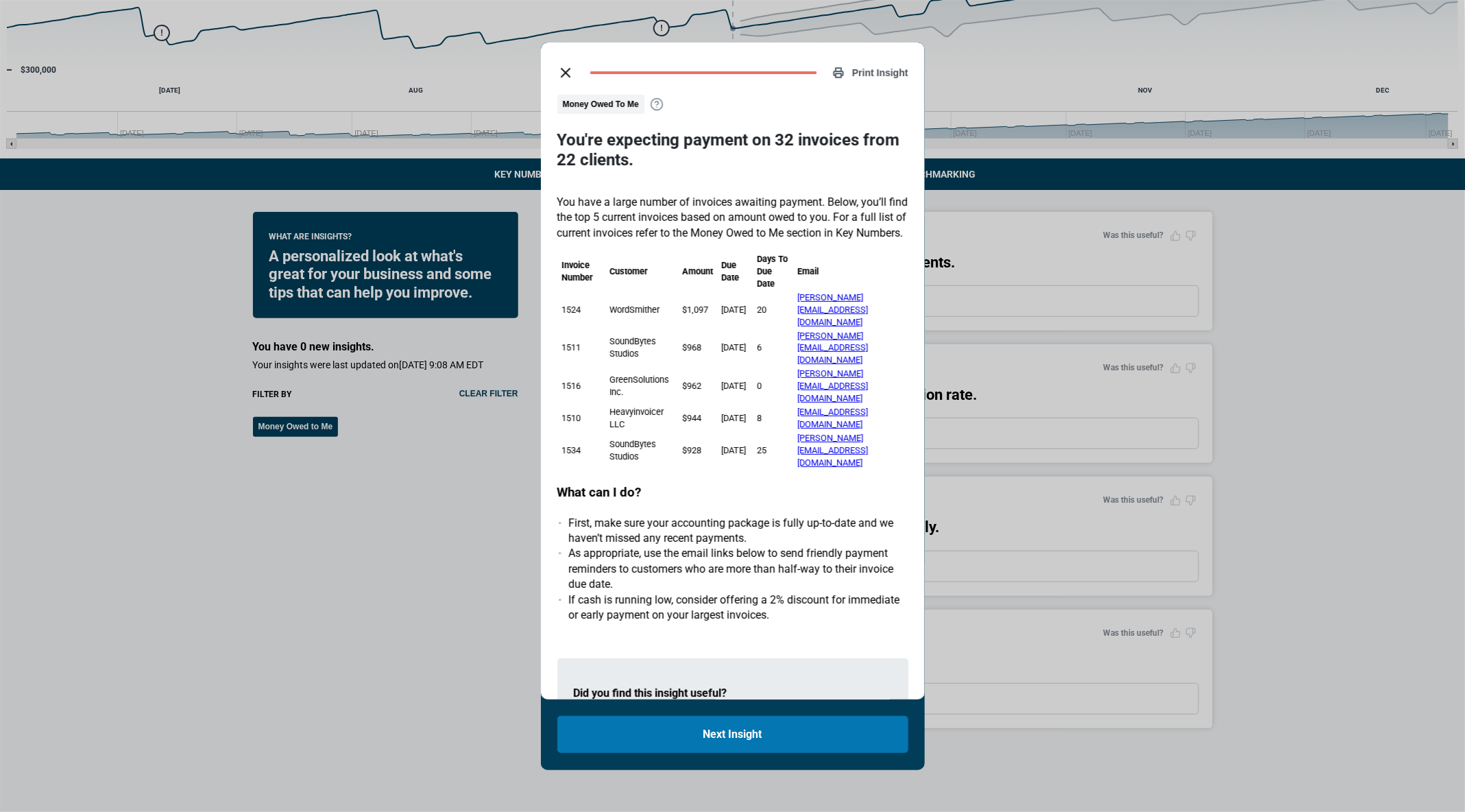
click at [563, 76] on line "close dialog" at bounding box center [565, 72] width 8 height 8
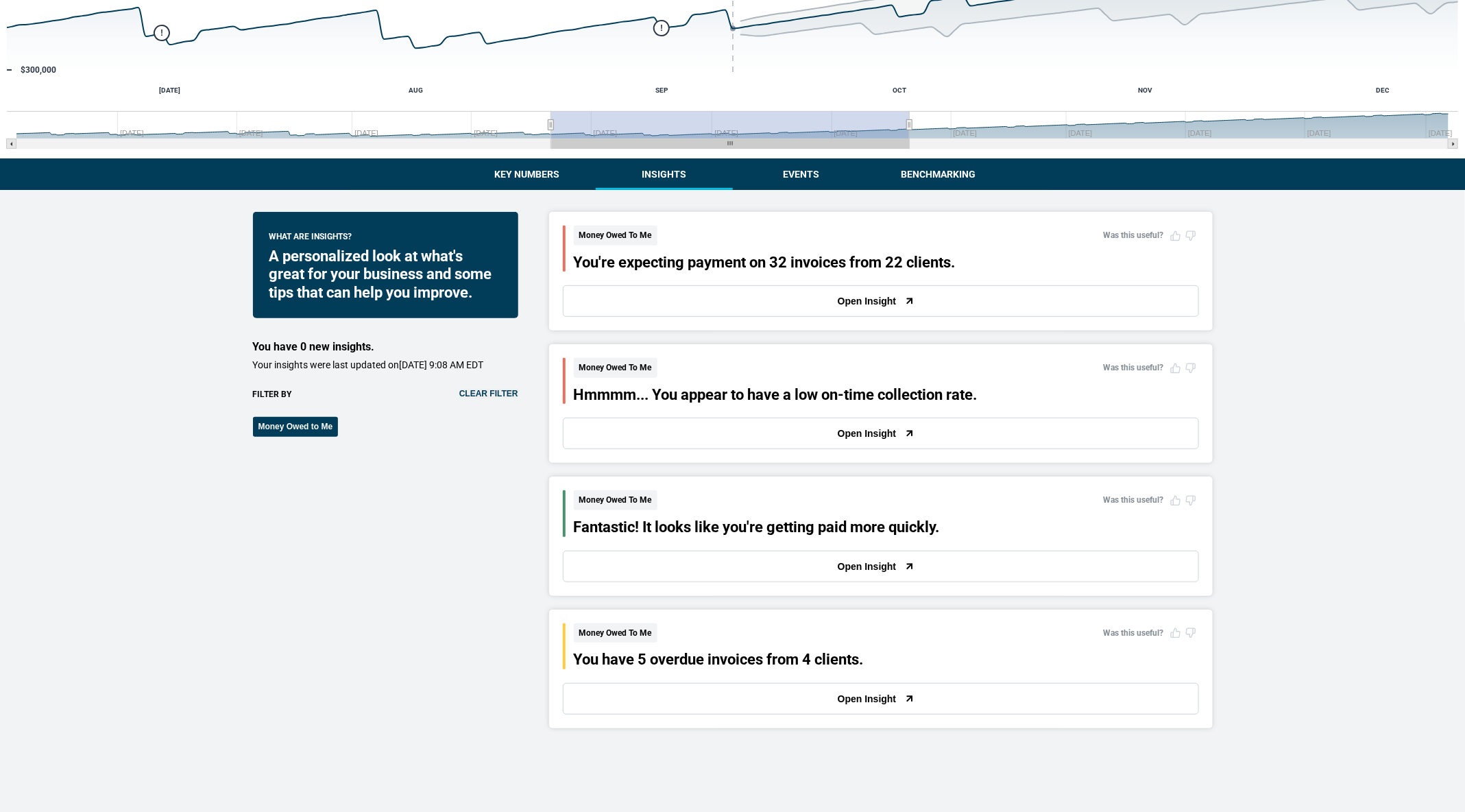
click at [631, 417] on button "Open Insight" at bounding box center [881, 433] width 636 height 32
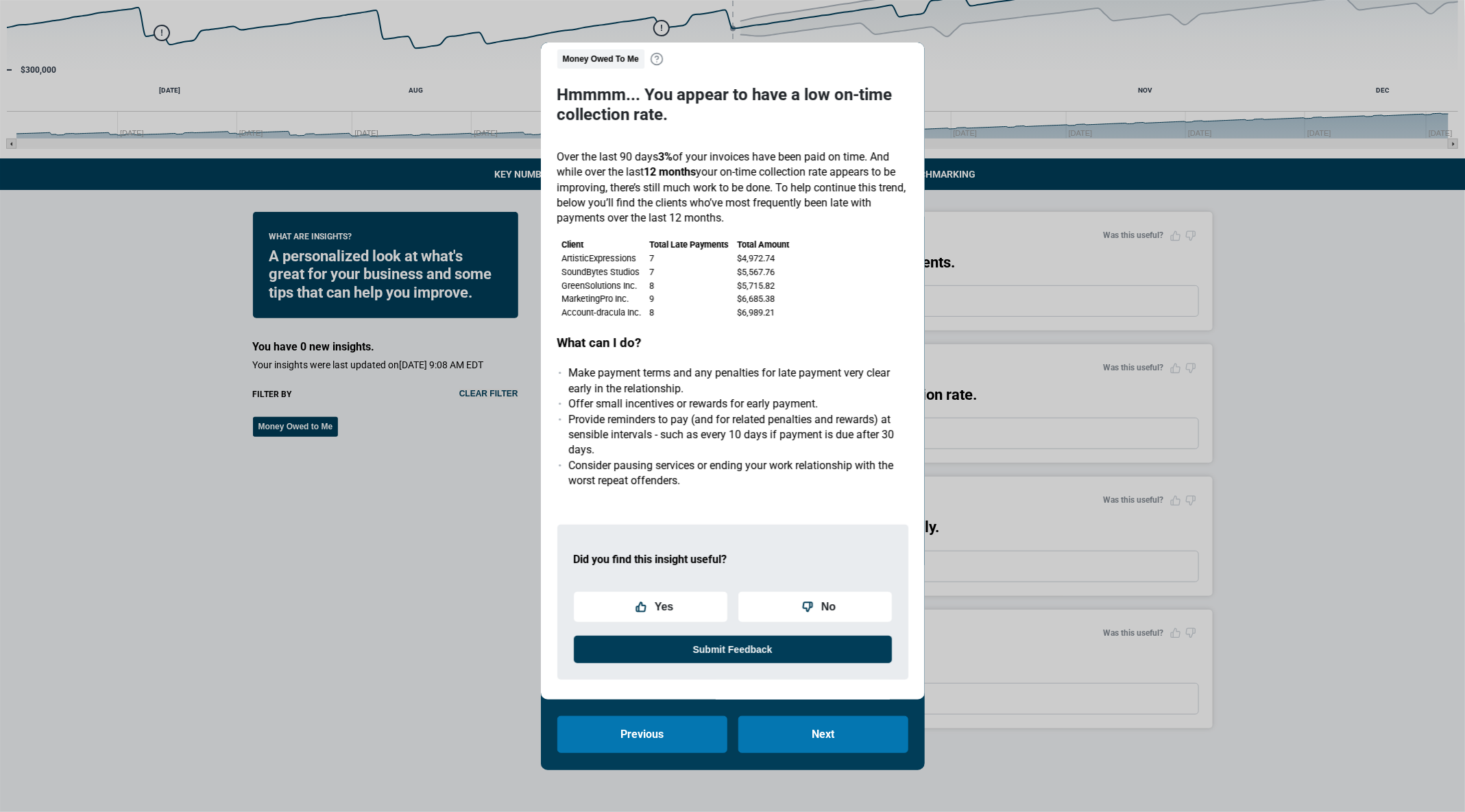
scroll to position [53, 0]
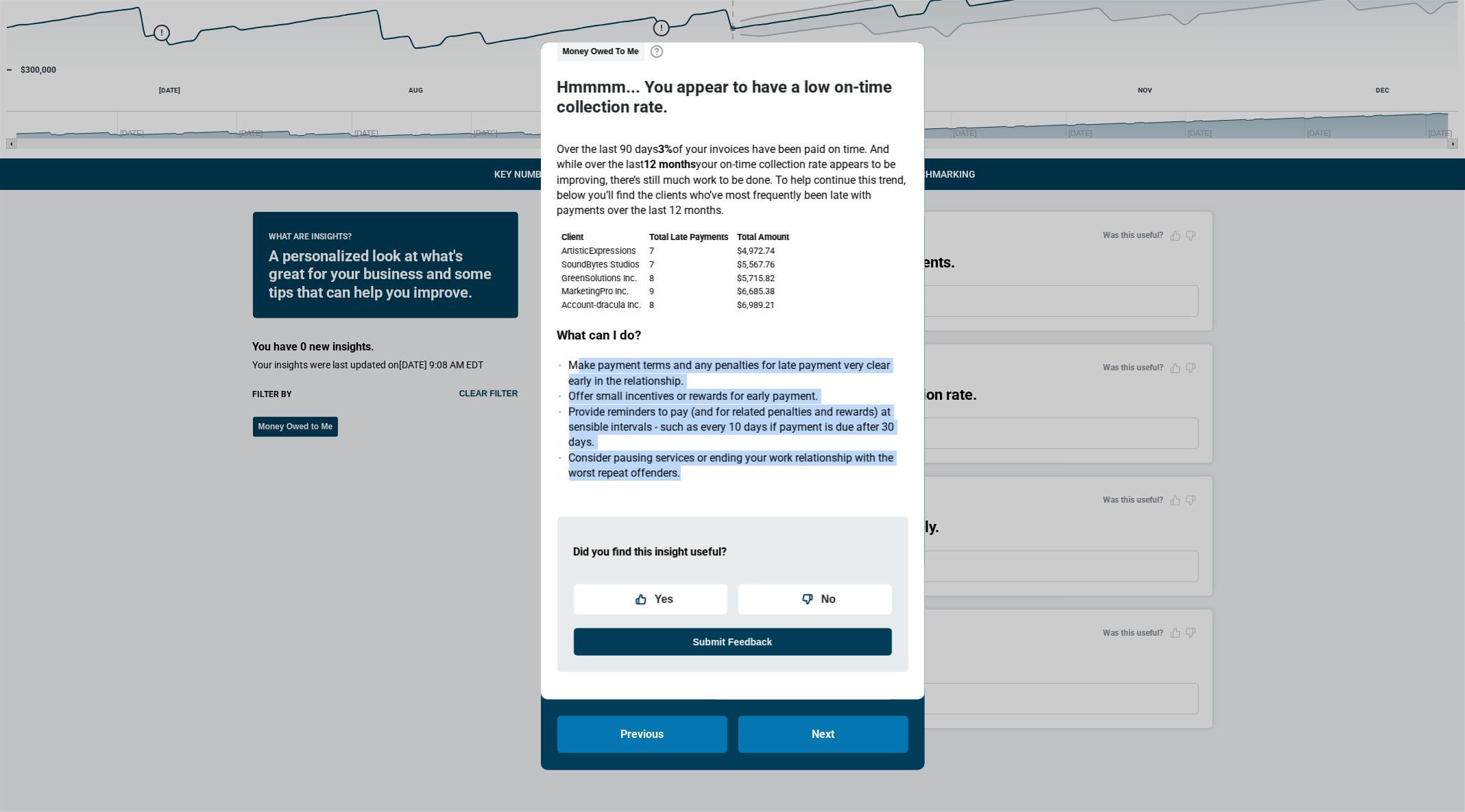
drag, startPoint x: 574, startPoint y: 364, endPoint x: 676, endPoint y: 494, distance: 165.2
click at [674, 495] on div "Money Owed To Me Hmmmm... You appear to have a low on-time collection rate. Ove…" at bounding box center [733, 362] width 351 height 642
click at [676, 495] on div "Did you find this insight useful? Yes No Submit Feedback" at bounding box center [733, 589] width 351 height 188
drag, startPoint x: 690, startPoint y: 491, endPoint x: 561, endPoint y: 363, distance: 181.7
click at [561, 363] on div "Money Owed To Me Hmmmm... You appear to have a low on-time collection rate. Ove…" at bounding box center [733, 362] width 351 height 642
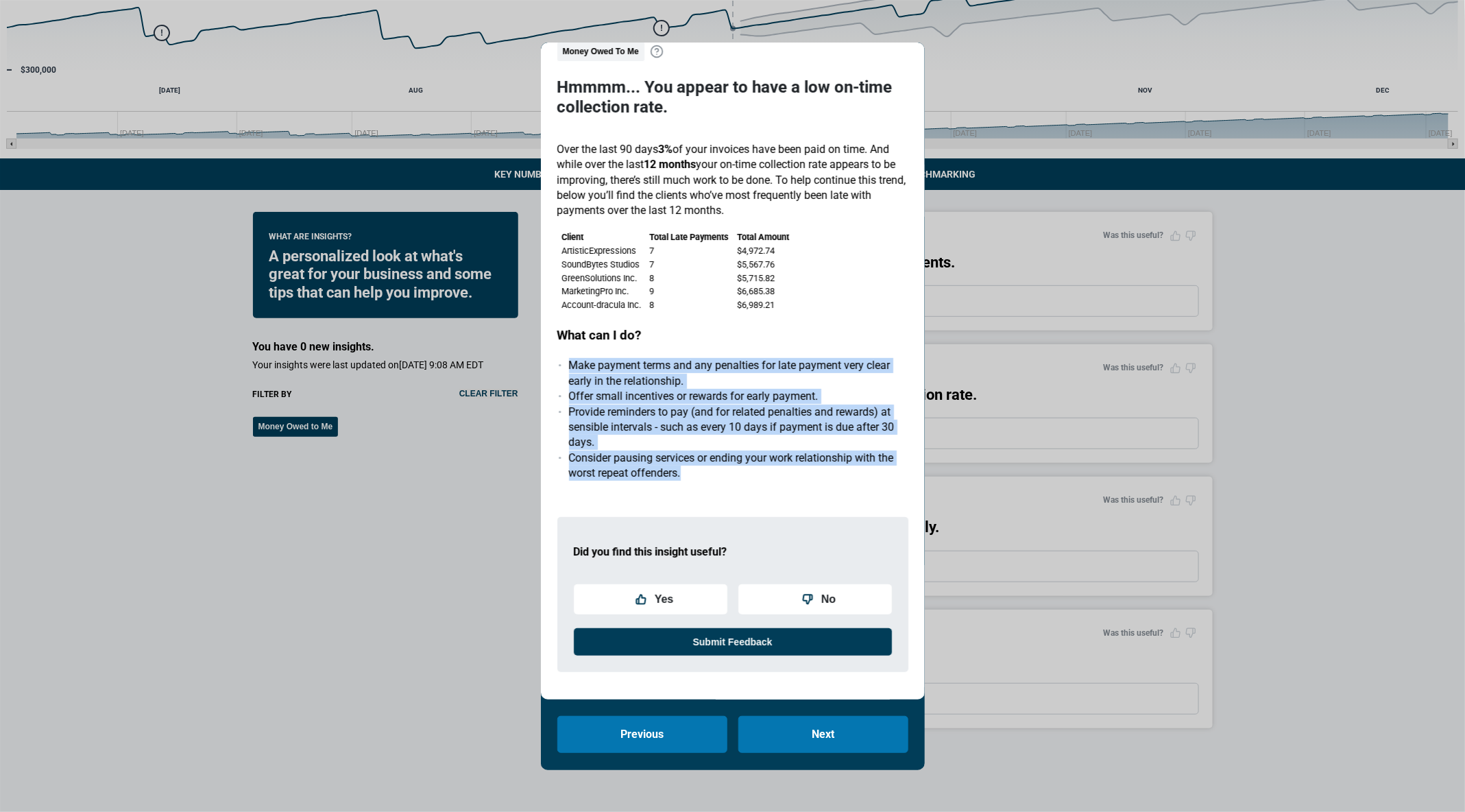
click at [569, 363] on li "Make payment terms and any penalties for late payment very clear early in the r…" at bounding box center [739, 373] width 339 height 31
drag, startPoint x: 561, startPoint y: 353, endPoint x: 683, endPoint y: 497, distance: 188.7
click at [683, 497] on div "Money Owed To Me Hmmmm... You appear to have a low on-time collection rate. Ove…" at bounding box center [733, 362] width 351 height 642
click at [683, 497] on div "Did you find this insight useful? Yes No Submit Feedback" at bounding box center [733, 589] width 351 height 188
drag, startPoint x: 692, startPoint y: 489, endPoint x: 553, endPoint y: 367, distance: 184.9
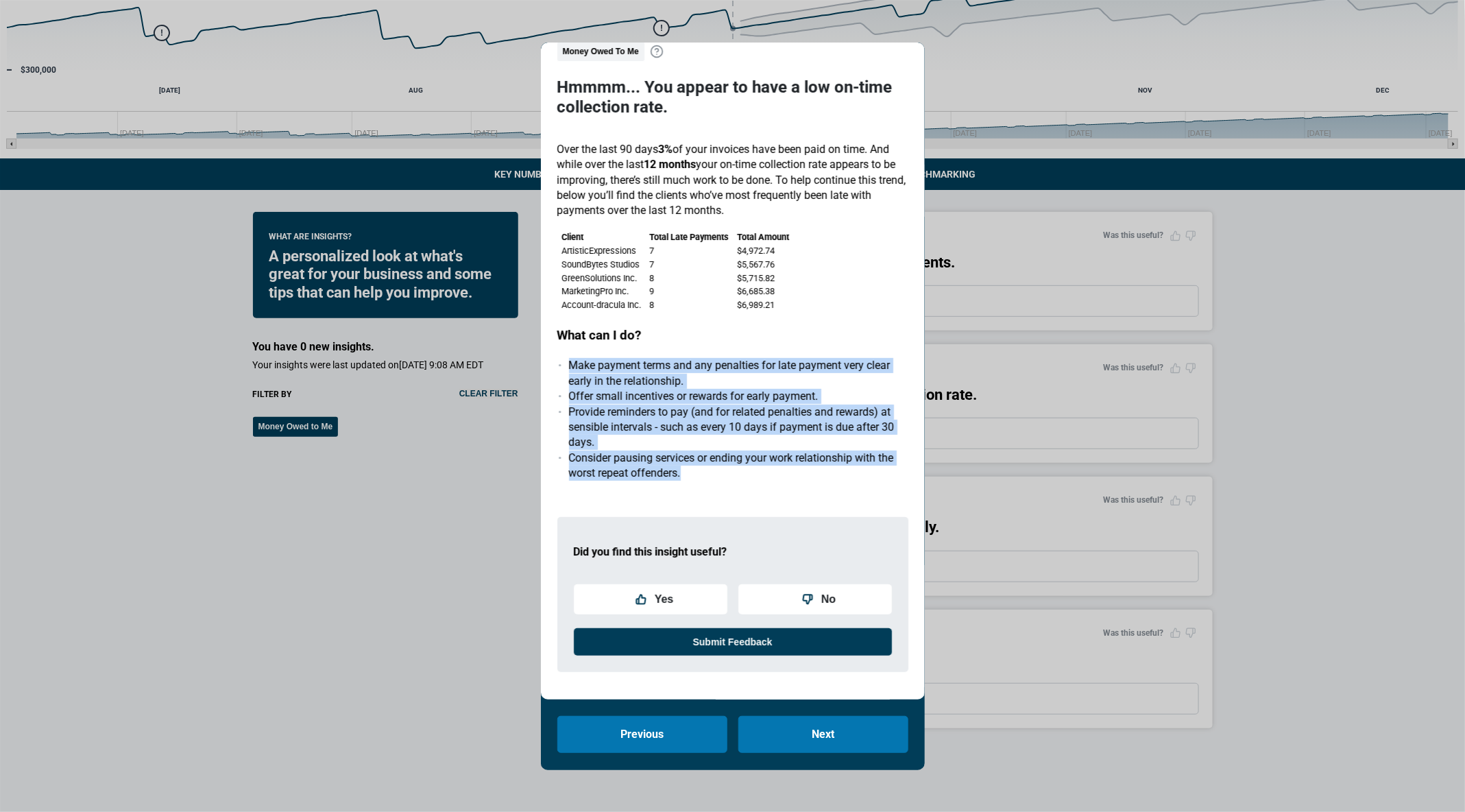
click at [552, 365] on div "Print Insight Money Owed To Me Hmmmm... You appear to have a low on-time collec…" at bounding box center [733, 371] width 384 height 657
click at [553, 367] on div "Print Insight Money Owed To Me Hmmmm... You appear to have a low on-time collec…" at bounding box center [733, 371] width 384 height 657
drag, startPoint x: 556, startPoint y: 360, endPoint x: 665, endPoint y: 481, distance: 162.9
click at [665, 481] on div "Print Insight Money Owed To Me Hmmmm... You appear to have a low on-time collec…" at bounding box center [733, 371] width 384 height 657
click at [665, 481] on div "Money Owed To Me Hmmmm... You appear to have a low on-time collection rate. Ove…" at bounding box center [733, 362] width 351 height 642
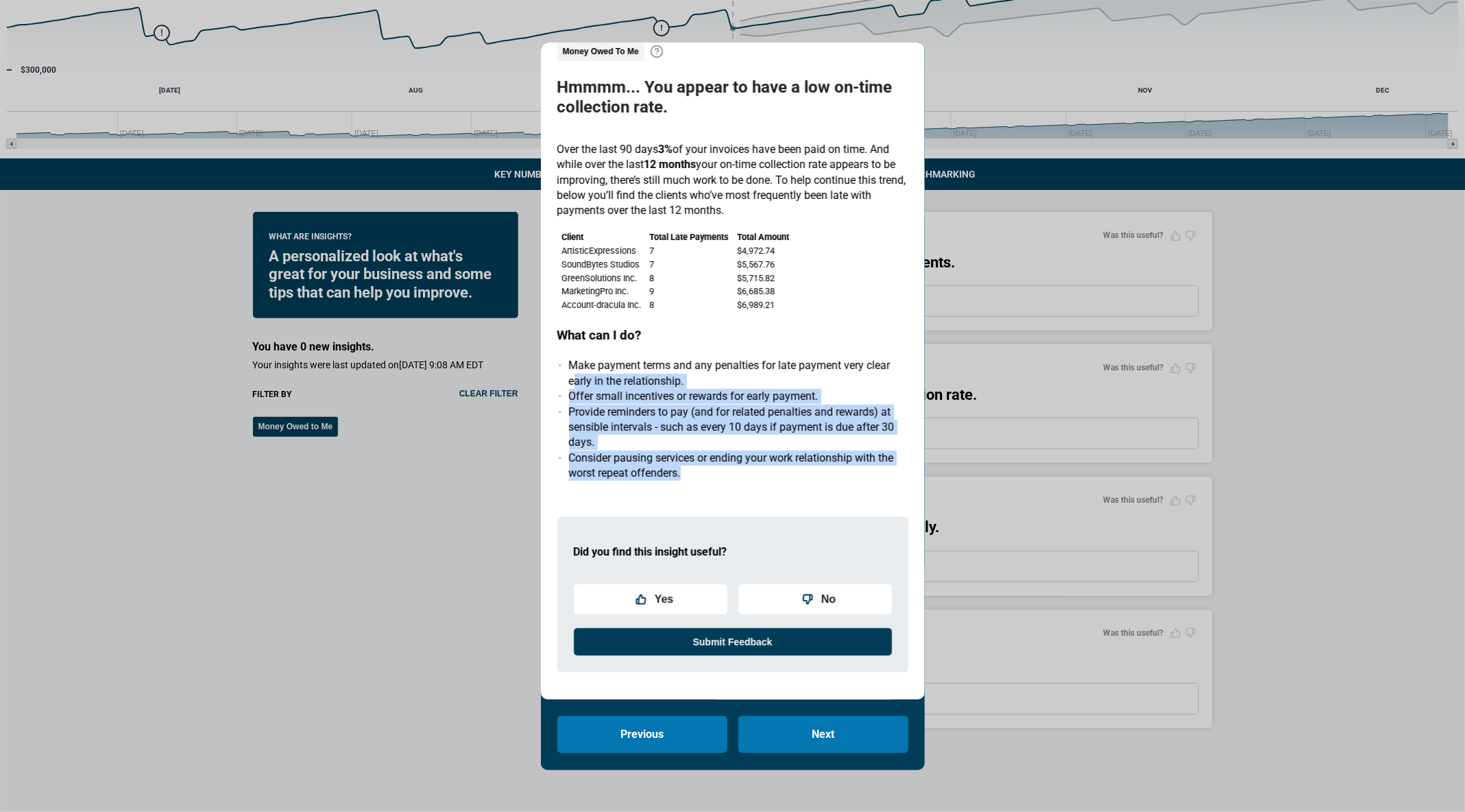
drag, startPoint x: 677, startPoint y: 485, endPoint x: 575, endPoint y: 380, distance: 146.4
click at [575, 380] on div "Money Owed To Me Hmmmm... You appear to have a low on-time collection rate. Ove…" at bounding box center [733, 362] width 351 height 642
click at [575, 380] on li "Make payment terms and any penalties for late payment very clear early in the r…" at bounding box center [739, 373] width 339 height 31
drag, startPoint x: 561, startPoint y: 361, endPoint x: 681, endPoint y: 472, distance: 163.5
click at [681, 472] on ul "Make payment terms and any penalties for late payment very clear early in the r…" at bounding box center [733, 419] width 351 height 122
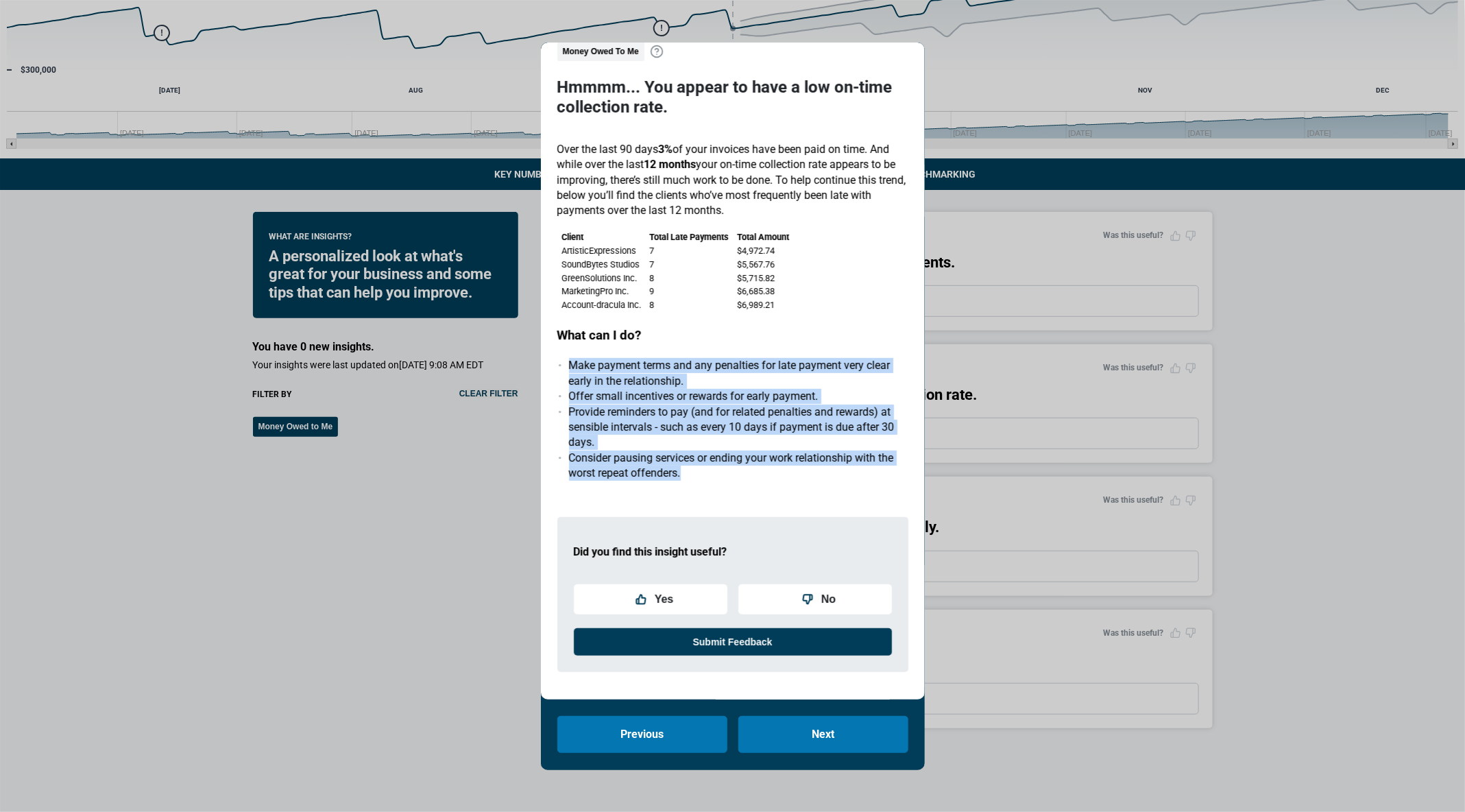
click at [681, 472] on li "Consider pausing services or ending your work relationship with the worst repea…" at bounding box center [739, 465] width 339 height 31
drag, startPoint x: 681, startPoint y: 472, endPoint x: 561, endPoint y: 381, distance: 150.6
click at [561, 379] on ul "Make payment terms and any penalties for late payment very clear early in the r…" at bounding box center [733, 419] width 351 height 122
click at [561, 382] on ul "Make payment terms and any penalties for late payment very clear early in the r…" at bounding box center [733, 419] width 351 height 122
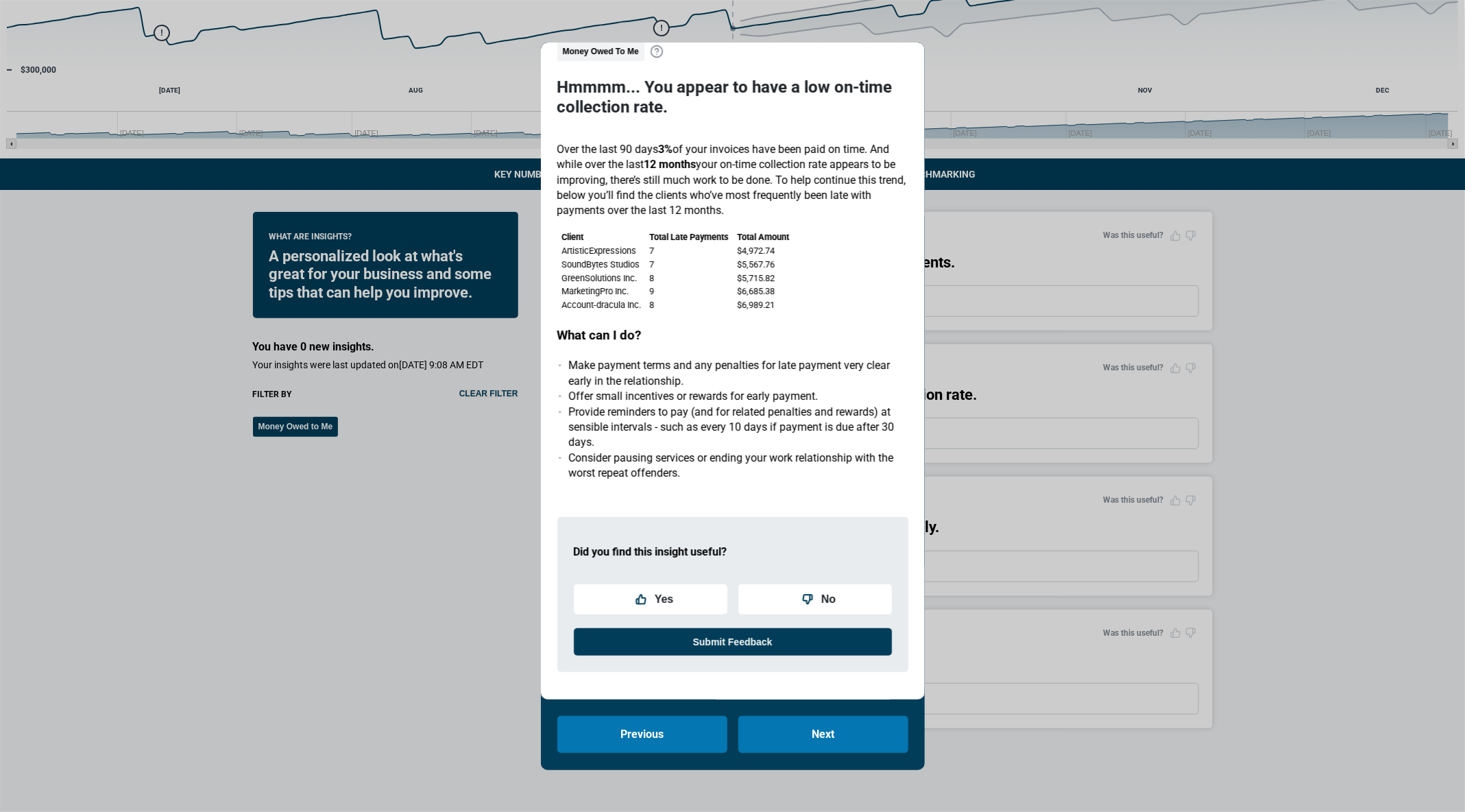
drag, startPoint x: 546, startPoint y: 342, endPoint x: 582, endPoint y: 422, distance: 87.7
click at [551, 352] on div "Print Insight Money Owed To Me Hmmmm... You appear to have a low on-time collec…" at bounding box center [733, 371] width 384 height 657
click at [582, 424] on li "Provide reminders to pay (and for related penalties and rewards) at sensible in…" at bounding box center [739, 427] width 339 height 46
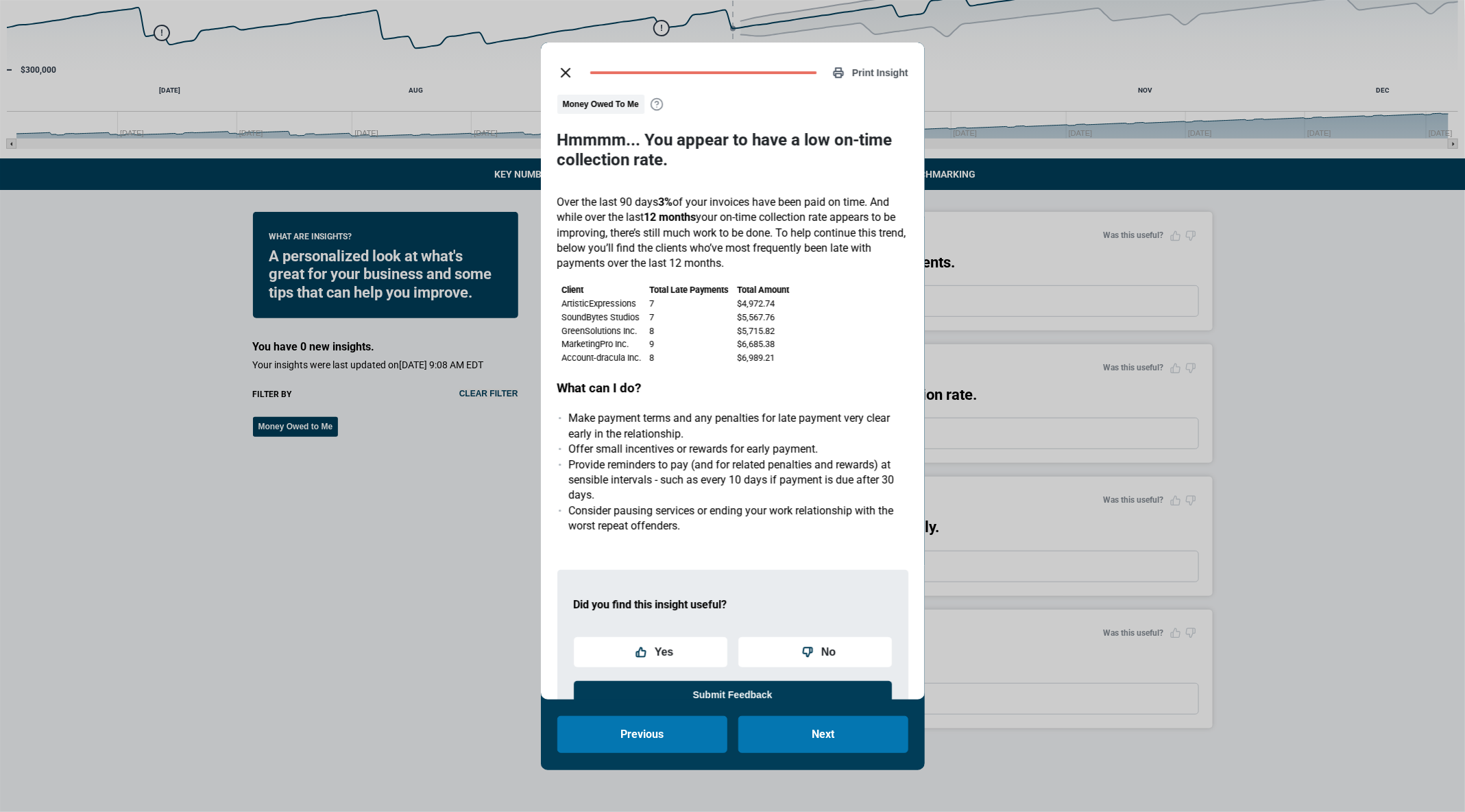
click at [569, 88] on div "Print Insight Money Owed To Me Hmmmm... You appear to have a low on-time collec…" at bounding box center [733, 371] width 384 height 657
click at [566, 69] on icon "close dialog" at bounding box center [566, 72] width 17 height 17
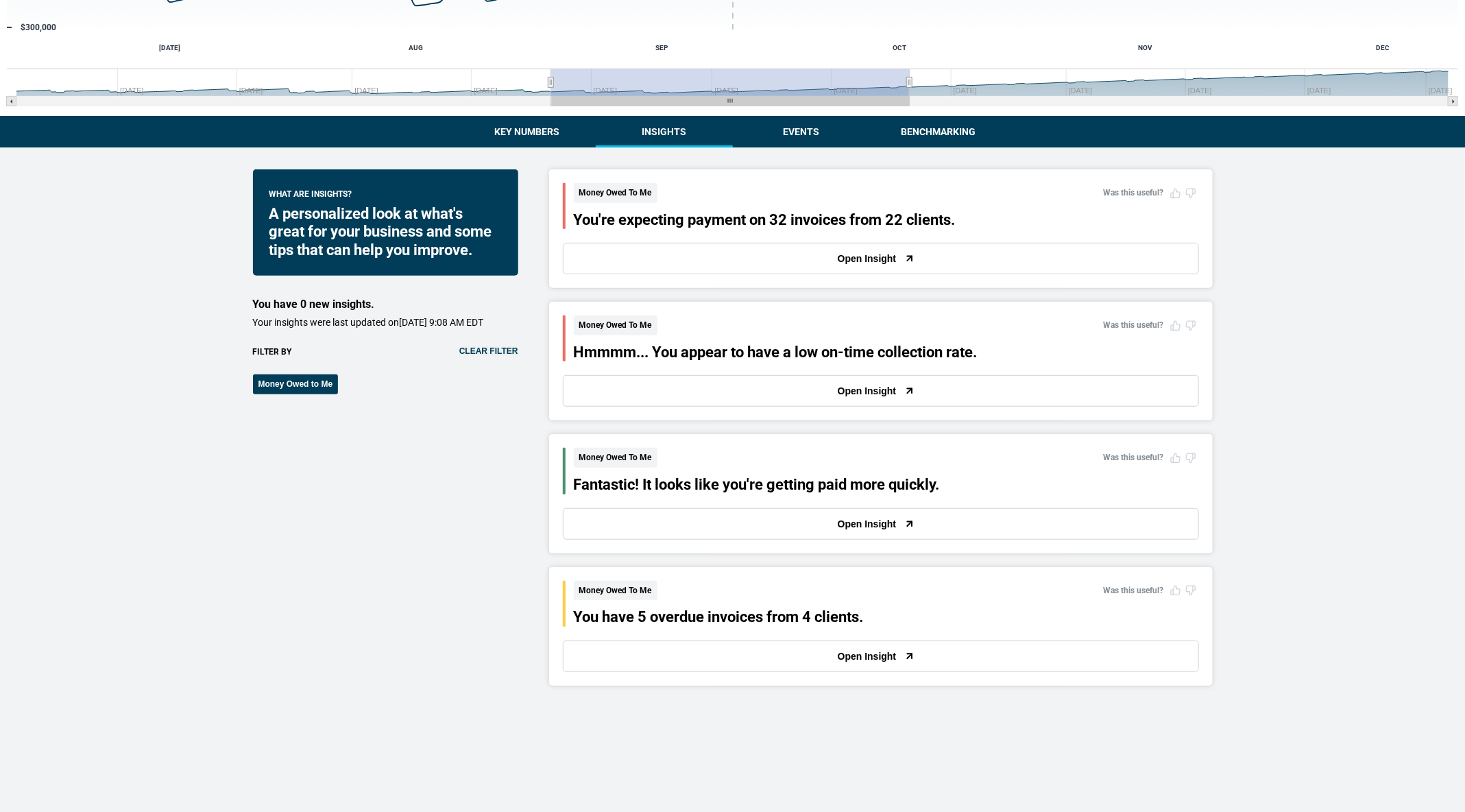
scroll to position [295, 0]
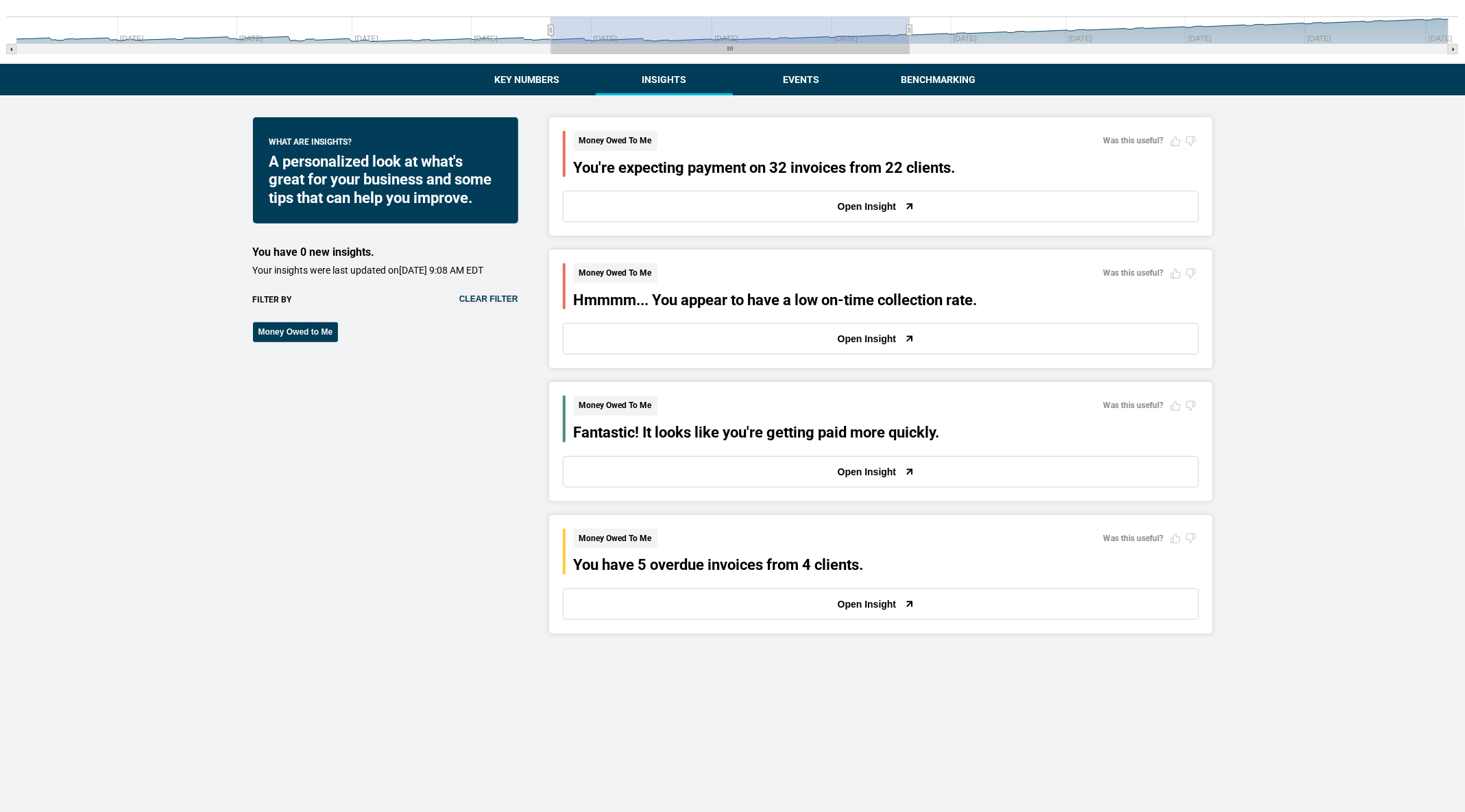
click at [639, 484] on button "Open Insight" at bounding box center [881, 472] width 636 height 32
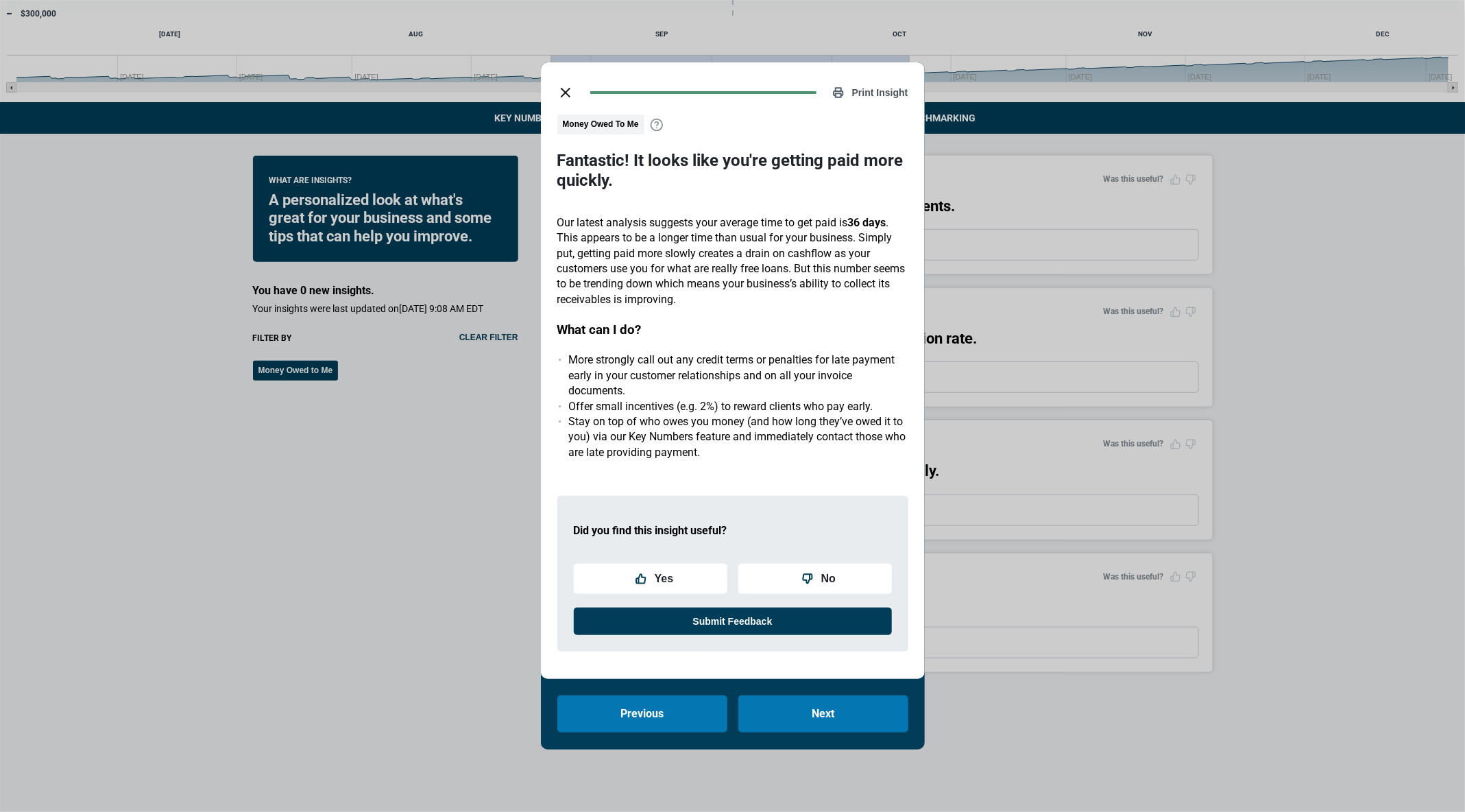
scroll to position [254, 0]
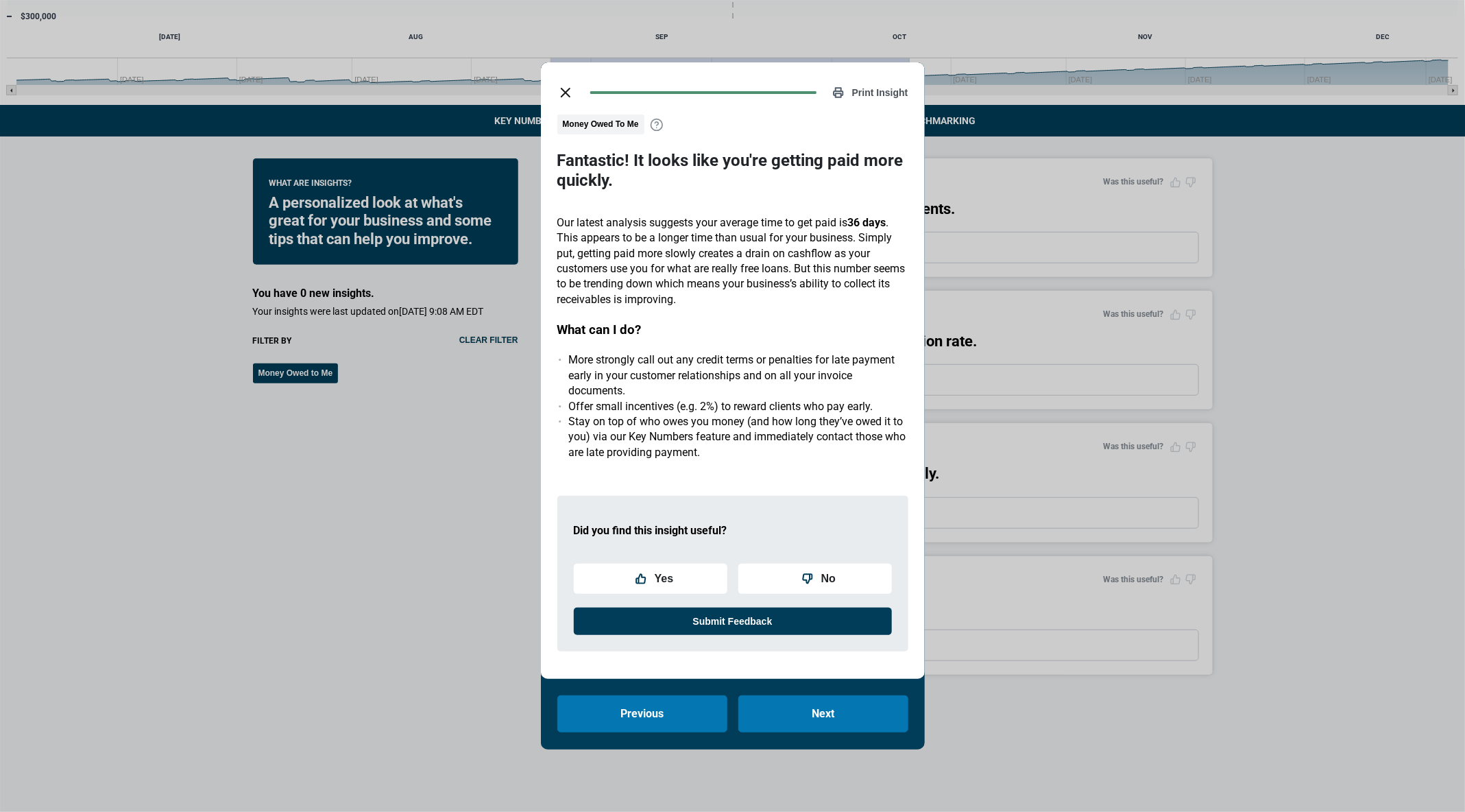
click at [559, 92] on icon "close dialog" at bounding box center [566, 92] width 17 height 17
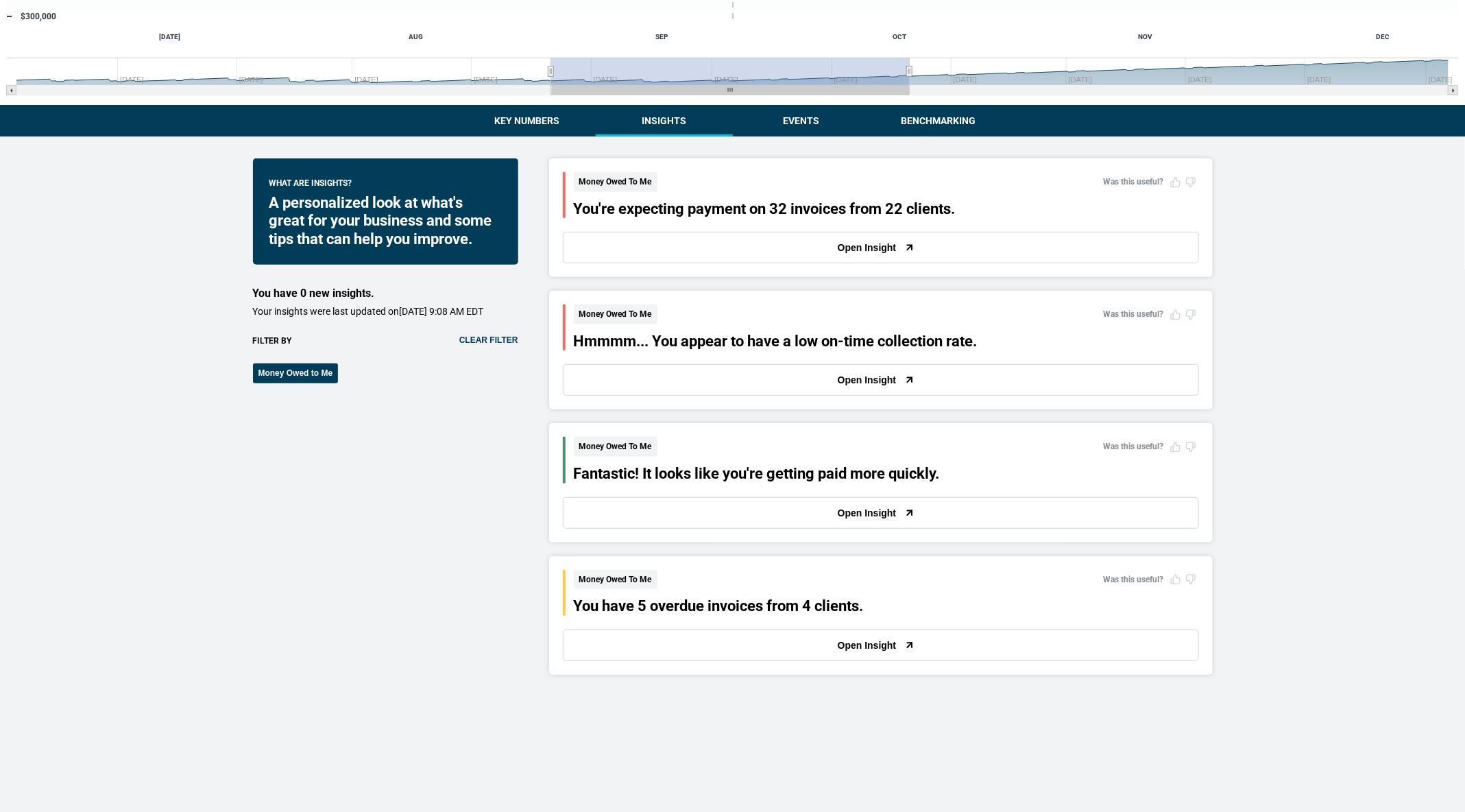
click at [665, 652] on button "Open Insight" at bounding box center [881, 646] width 636 height 32
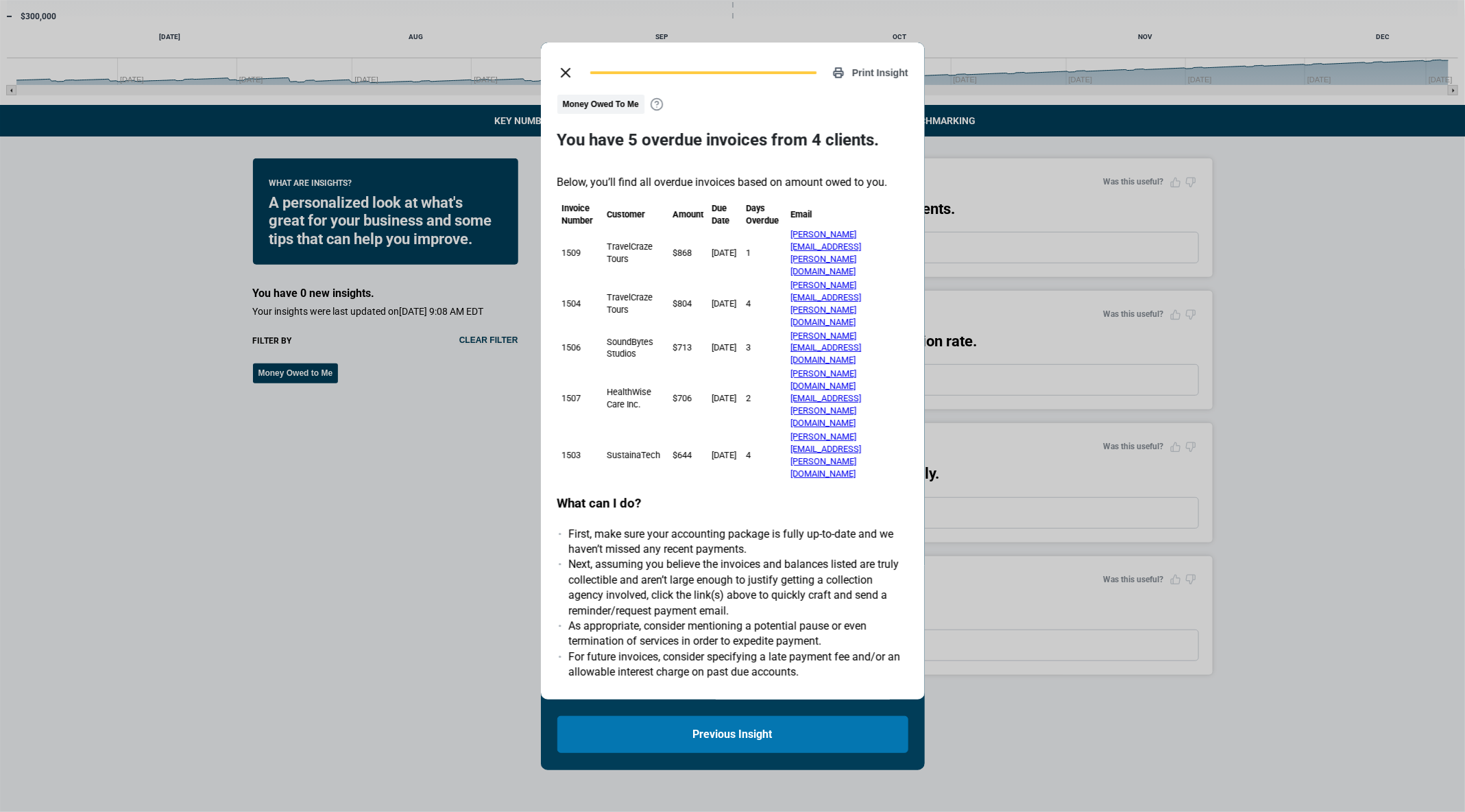
click at [562, 66] on icon "close dialog" at bounding box center [566, 72] width 17 height 17
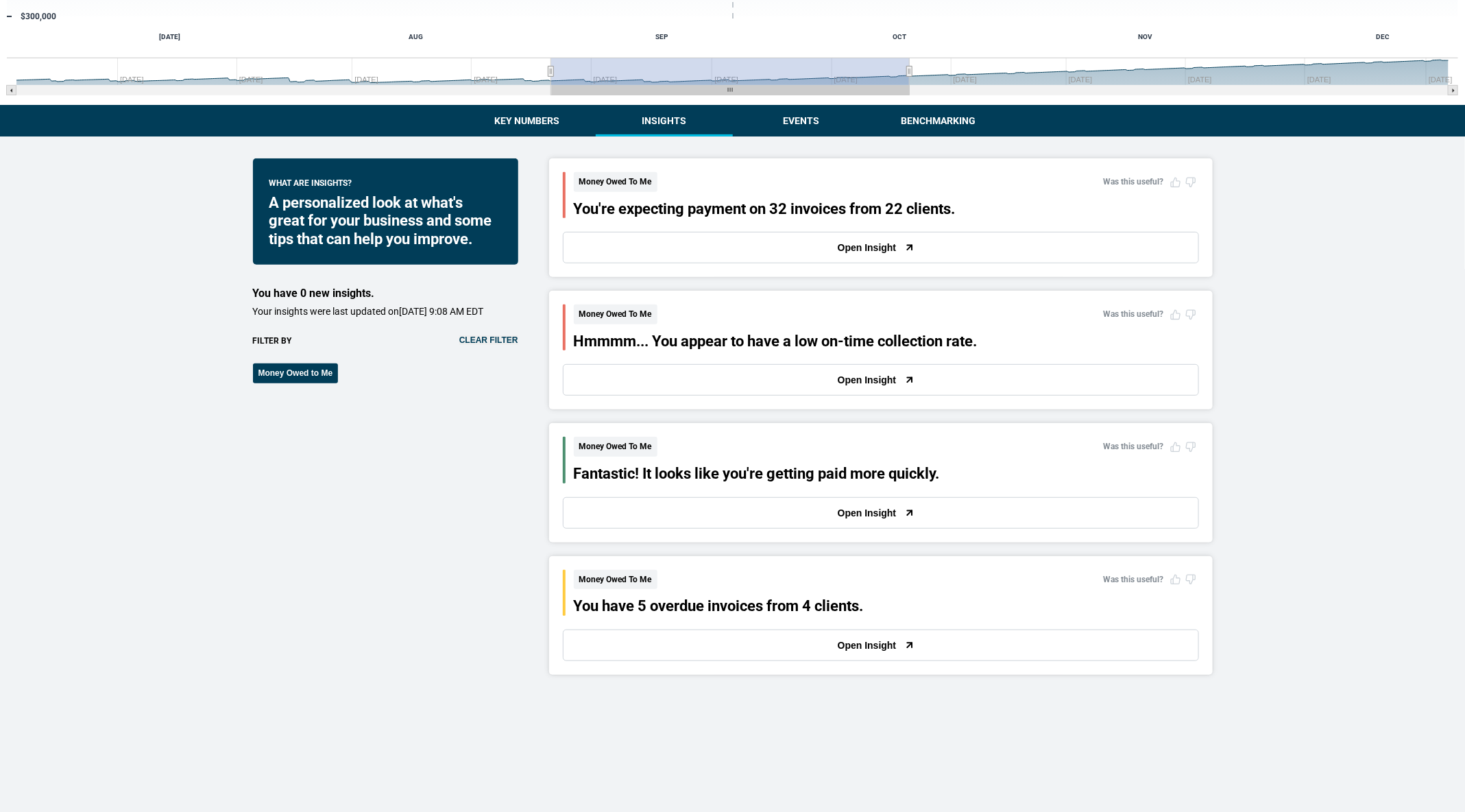
click at [806, 388] on button "Open Insight" at bounding box center [881, 380] width 636 height 32
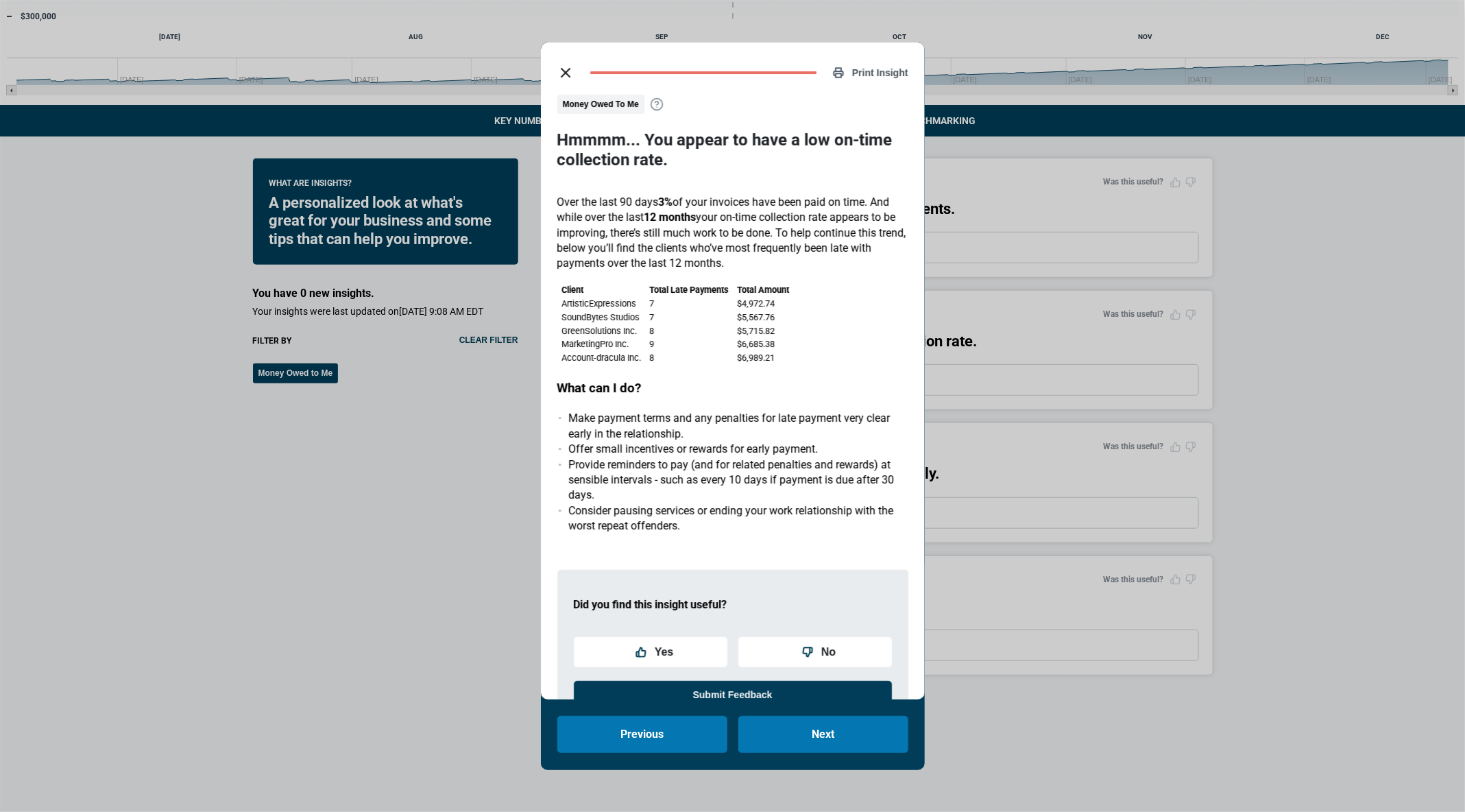
click at [559, 61] on button "close dialog" at bounding box center [566, 73] width 27 height 27
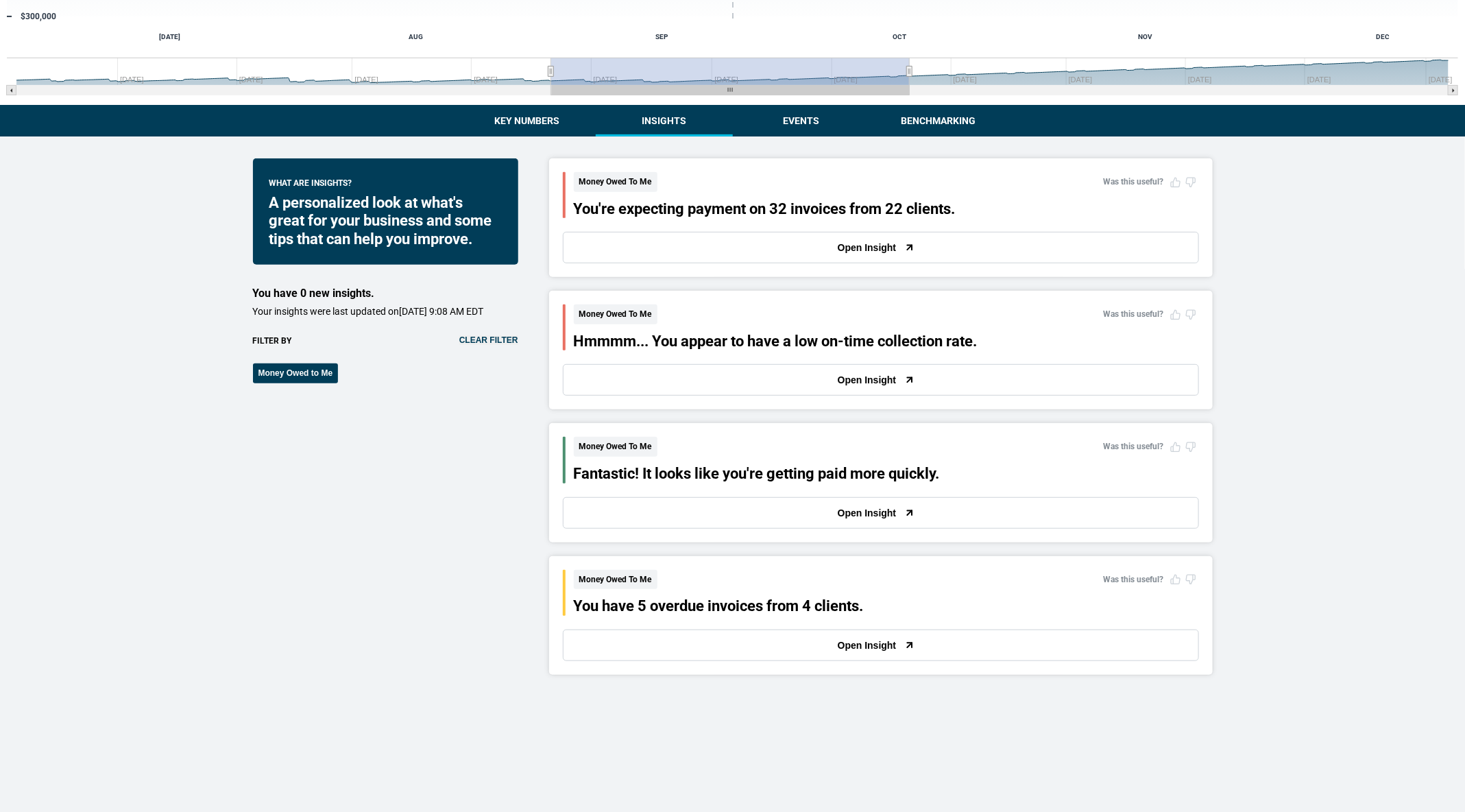
click at [689, 248] on button "Open Insight" at bounding box center [881, 248] width 636 height 32
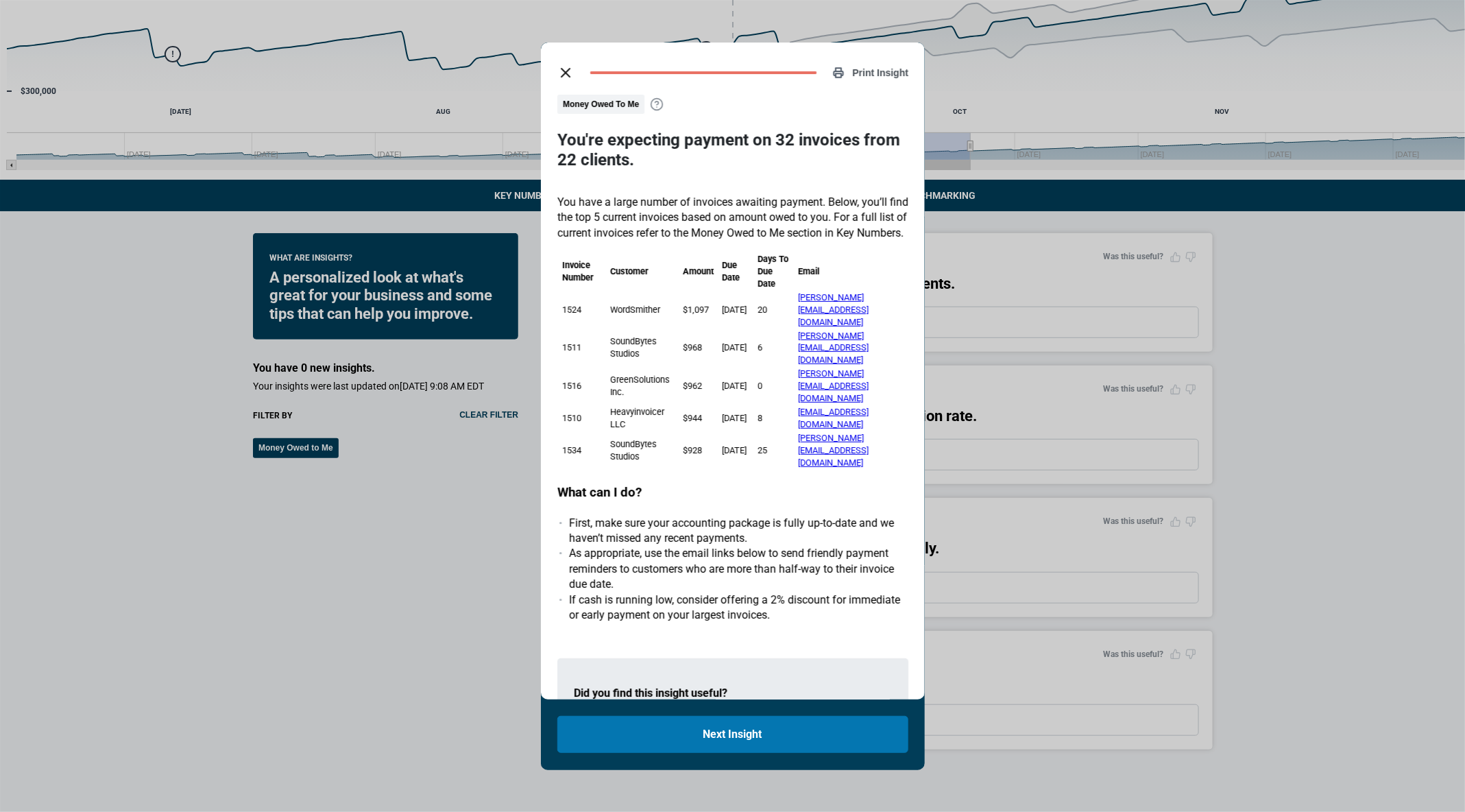
scroll to position [0, 6]
